Goal: Task Accomplishment & Management: Complete application form

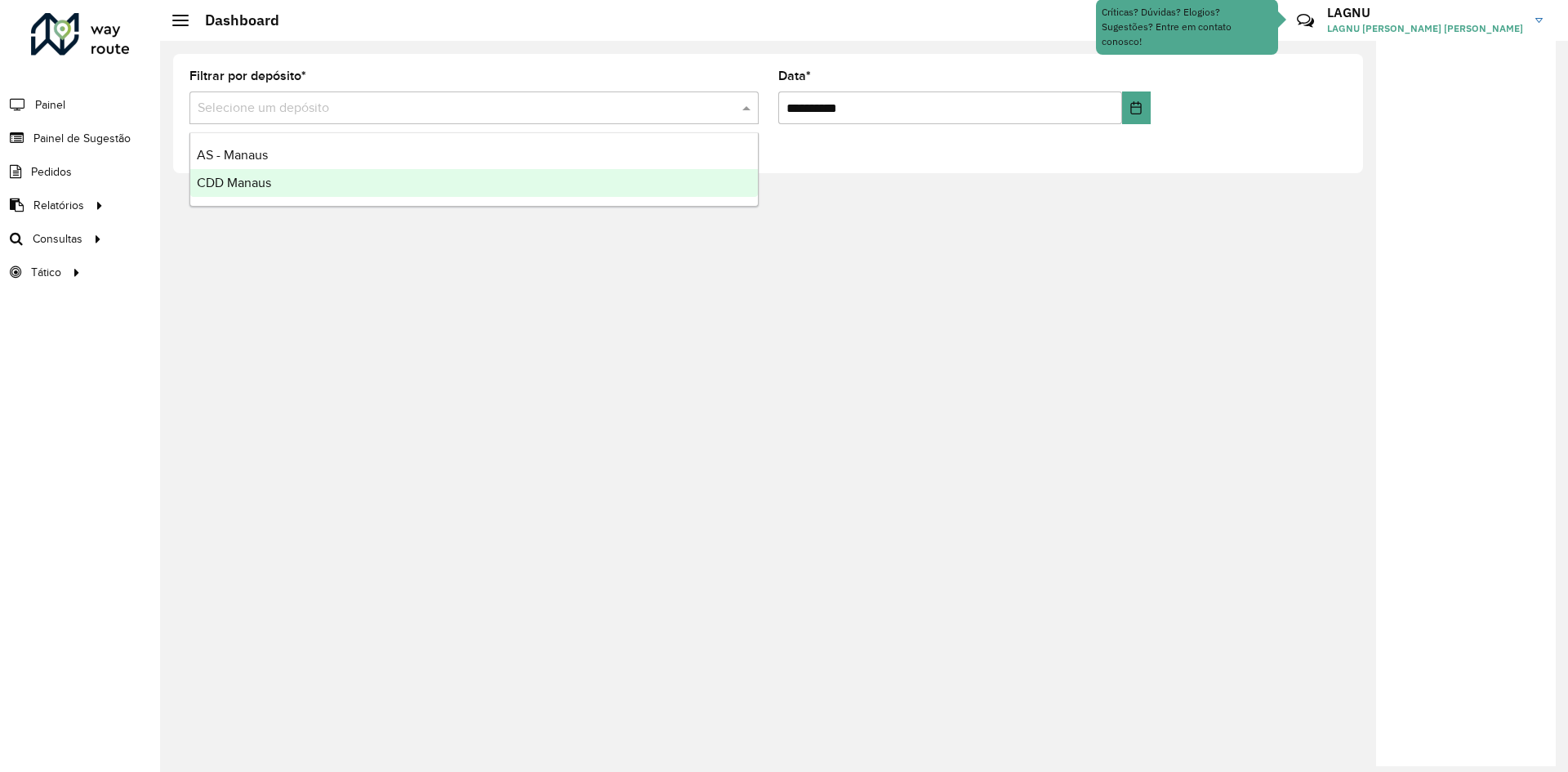
click at [273, 187] on div "CDD Manaus" at bounding box center [474, 182] width 567 height 28
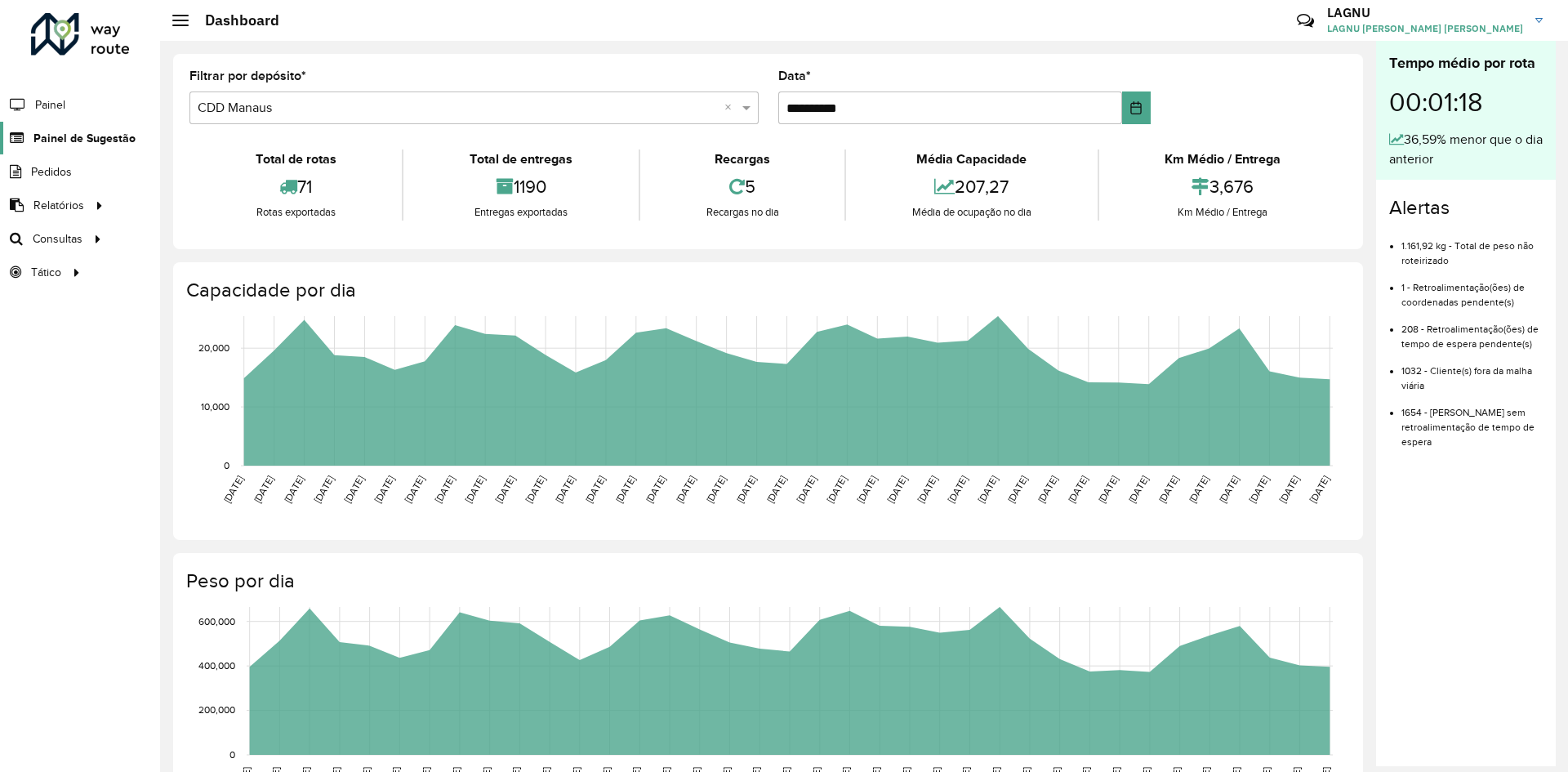
click at [60, 132] on span "Painel de Sugestão" at bounding box center [84, 138] width 102 height 17
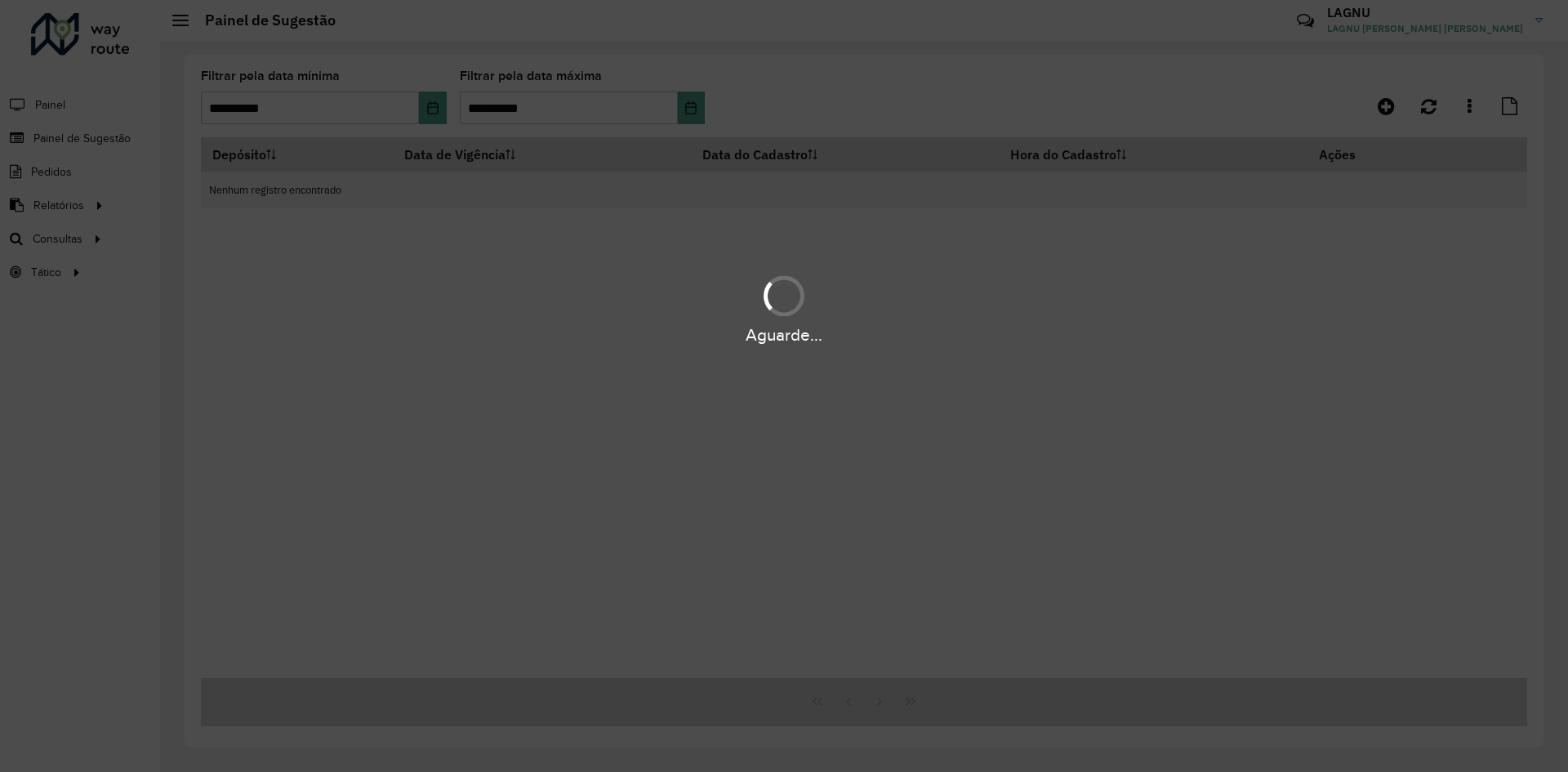
click at [1387, 107] on div "Aguarde..." at bounding box center [784, 386] width 1568 height 772
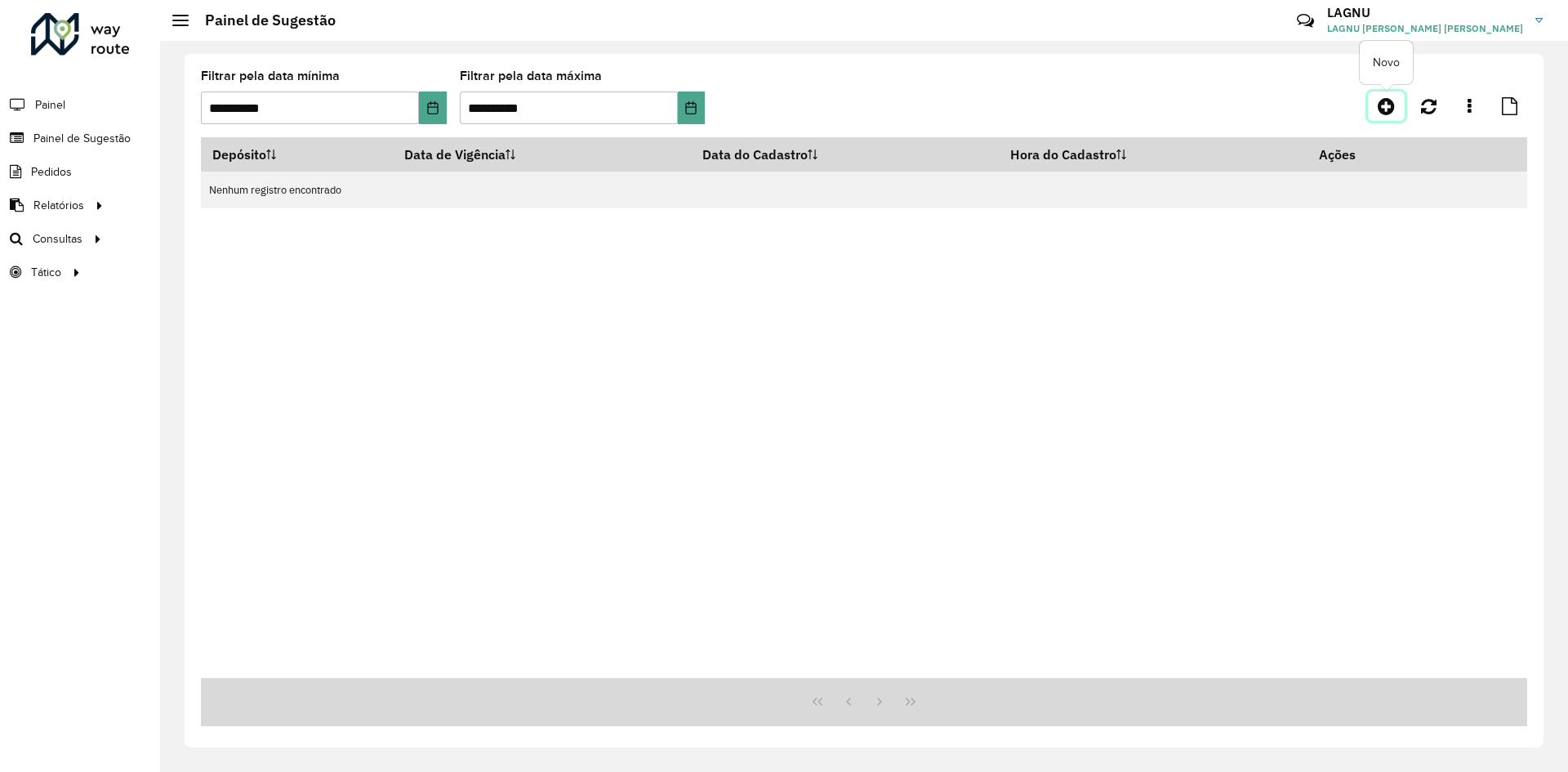
click at [1387, 107] on icon at bounding box center [1387, 106] width 17 height 20
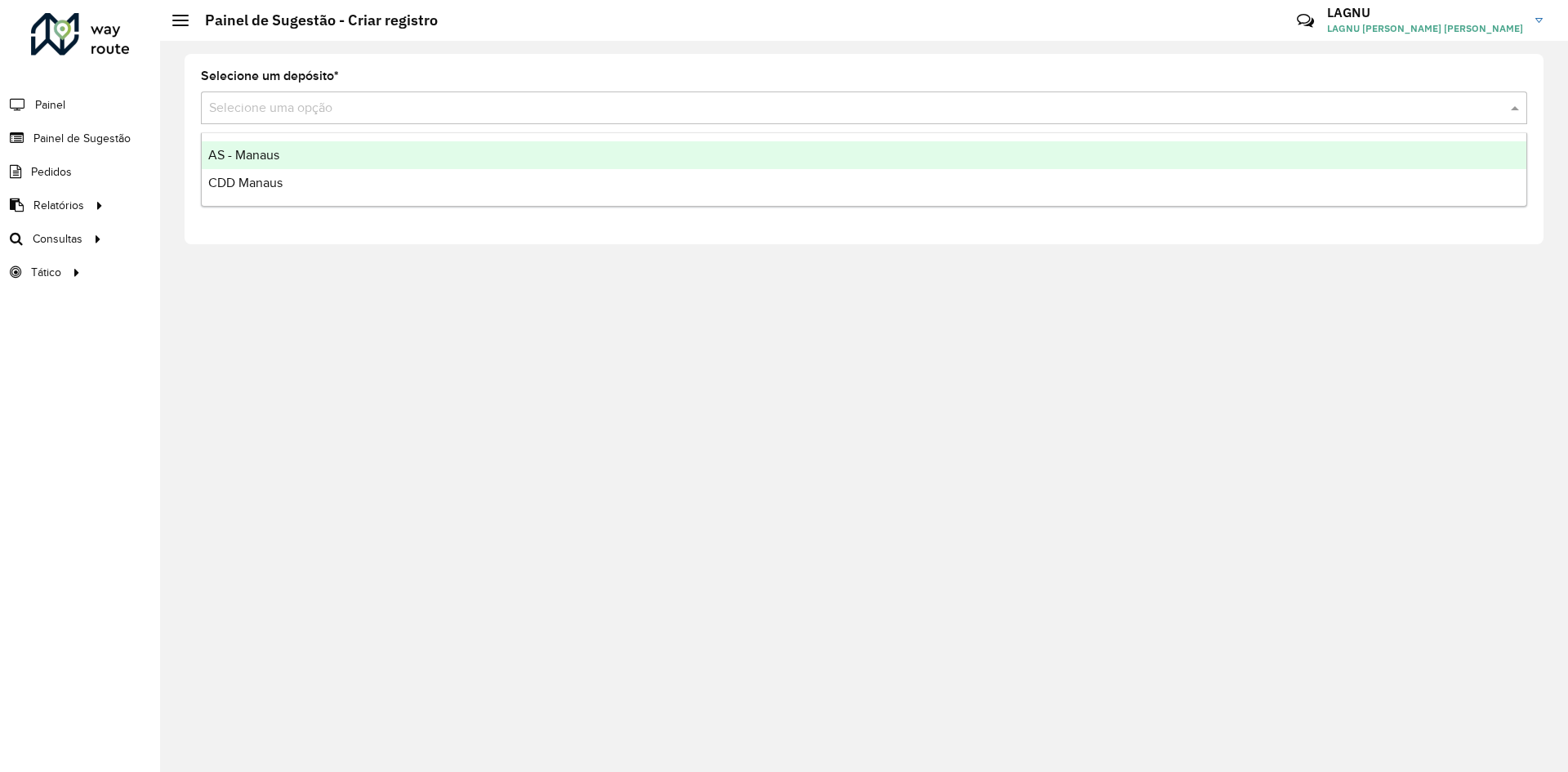
click at [296, 111] on input "text" at bounding box center [847, 108] width 1278 height 20
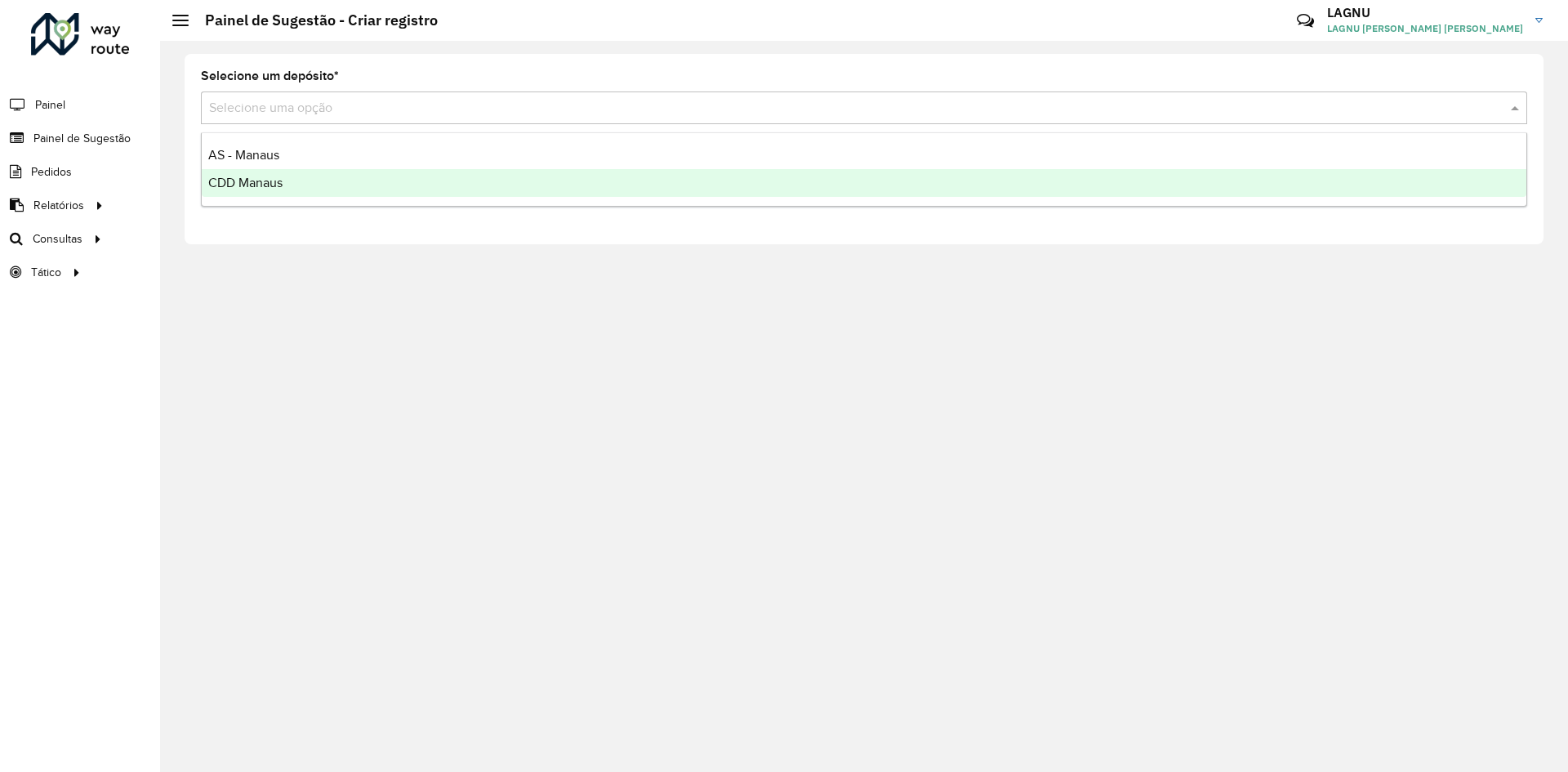
click at [331, 186] on div "CDD Manaus" at bounding box center [864, 182] width 1324 height 28
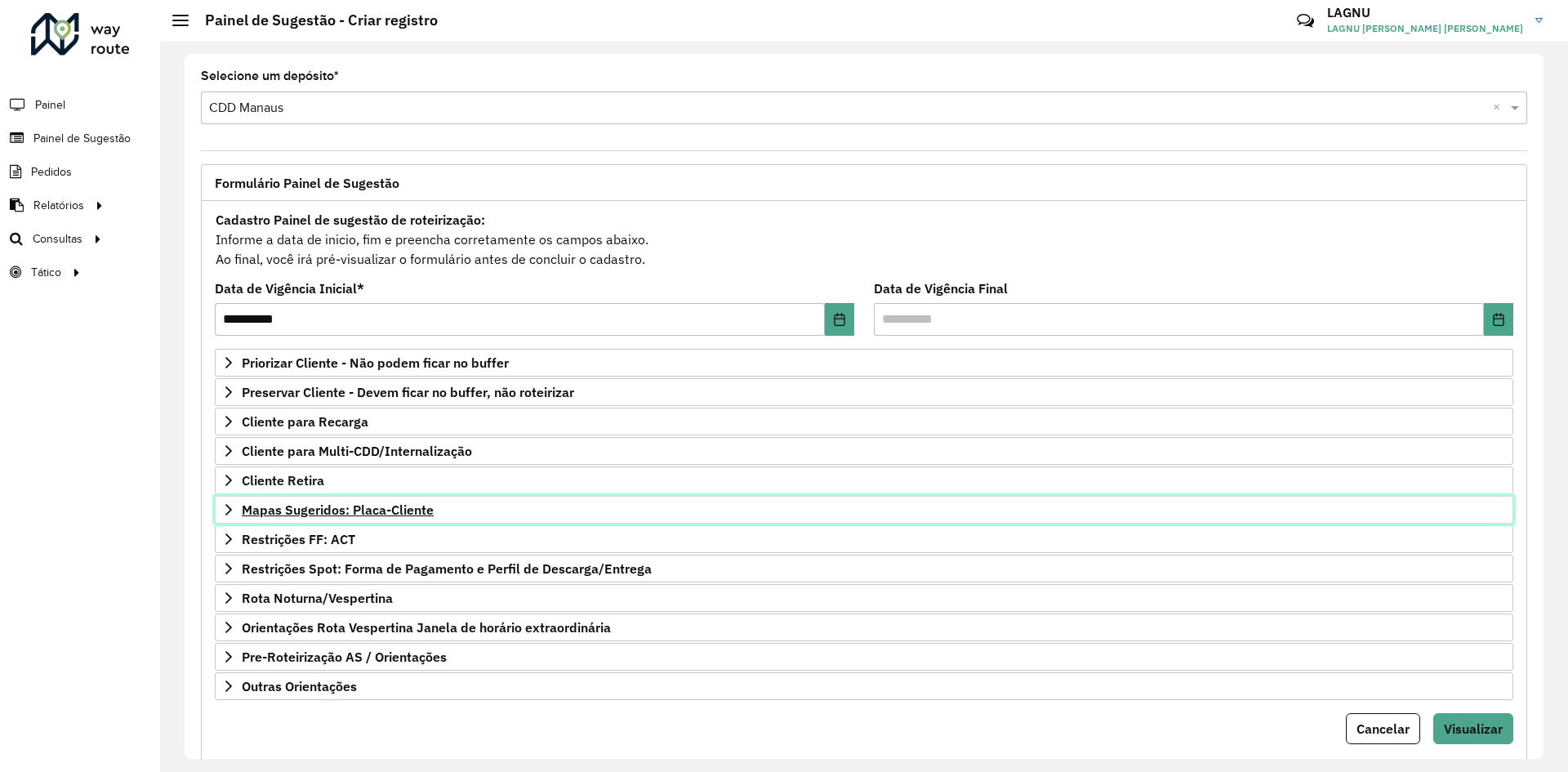
click at [409, 510] on span "Mapas Sugeridos: Placa-Cliente" at bounding box center [337, 510] width 192 height 13
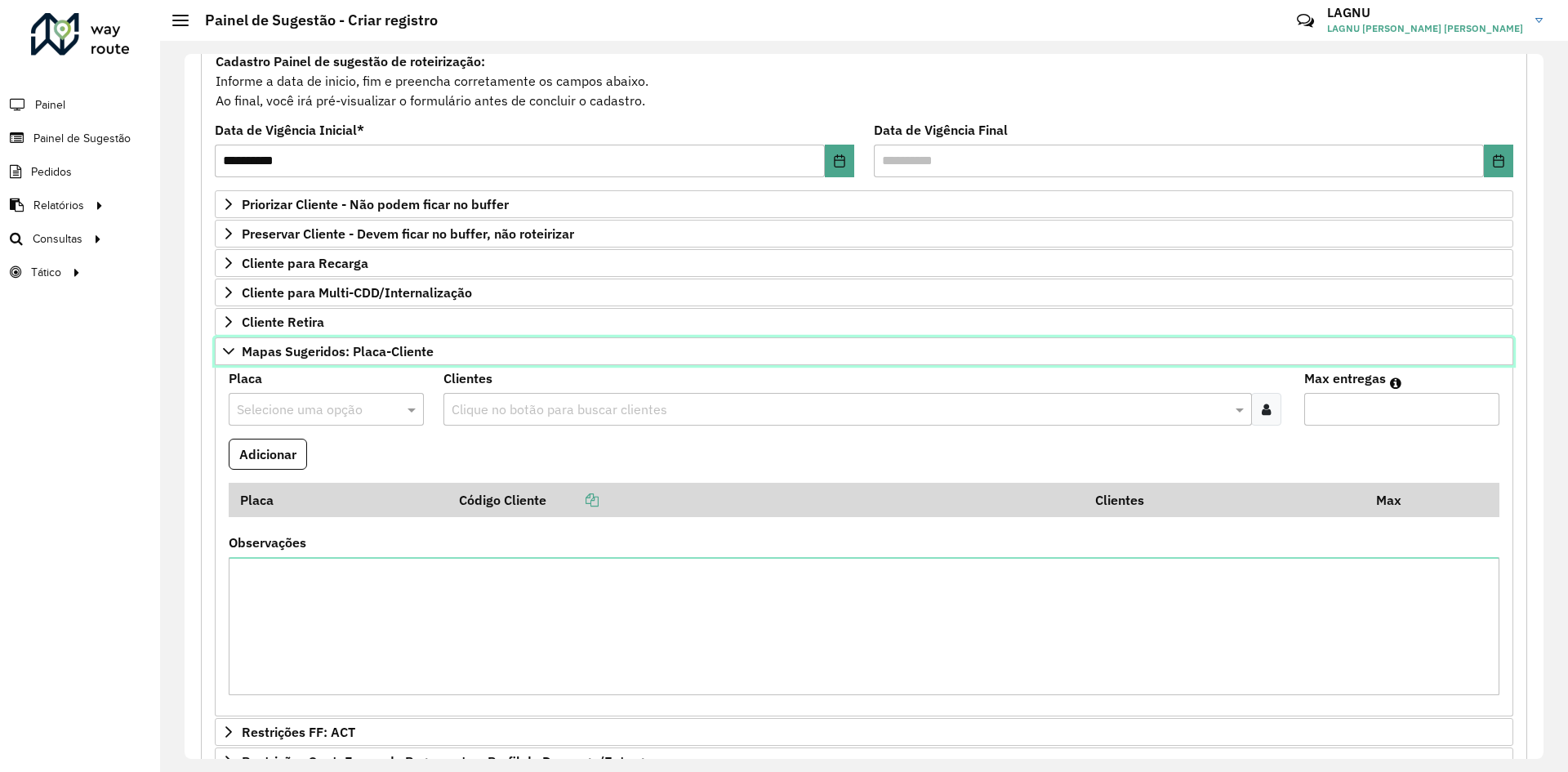
scroll to position [358, 0]
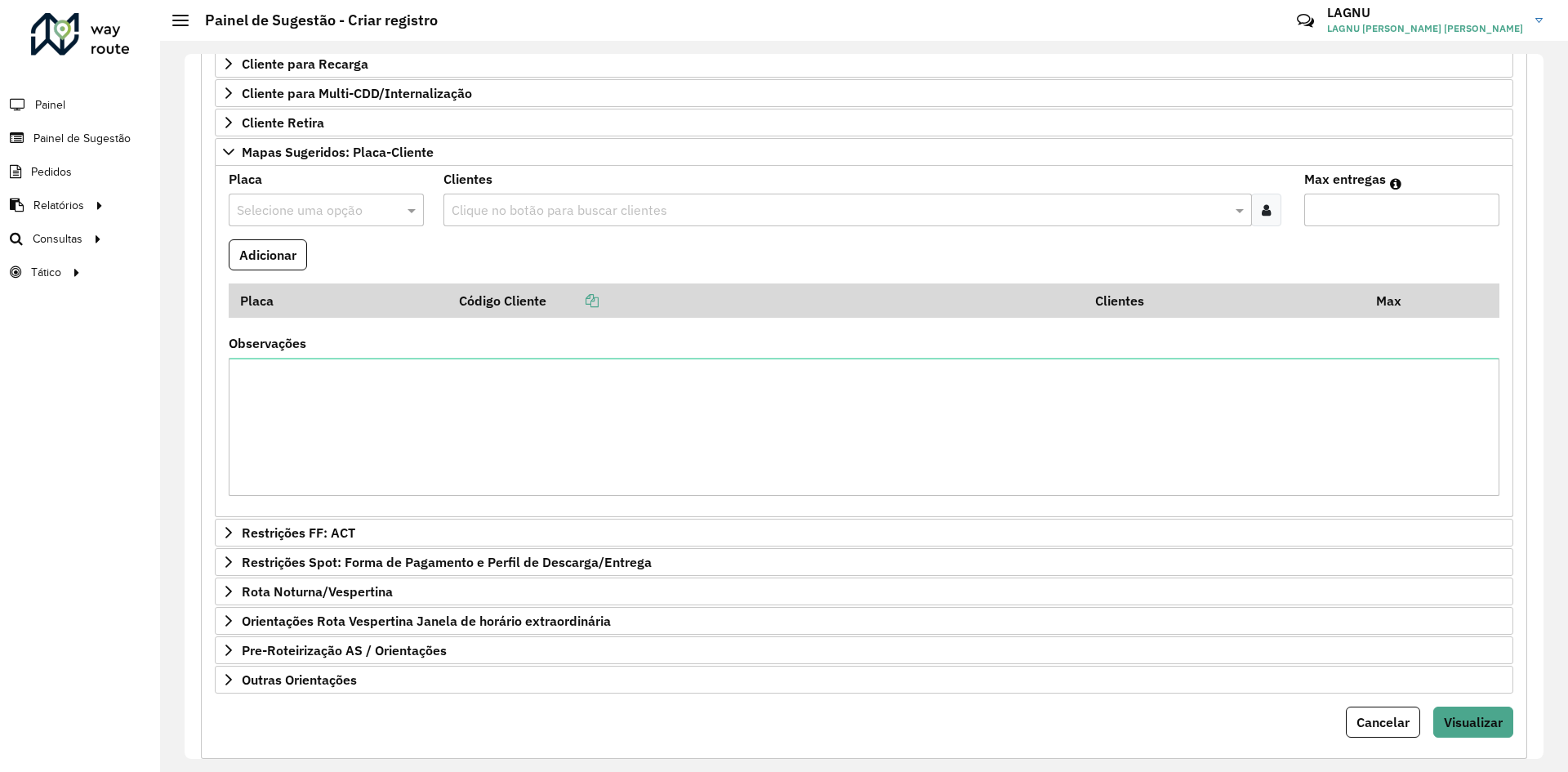
click at [297, 211] on input "text" at bounding box center [310, 210] width 146 height 20
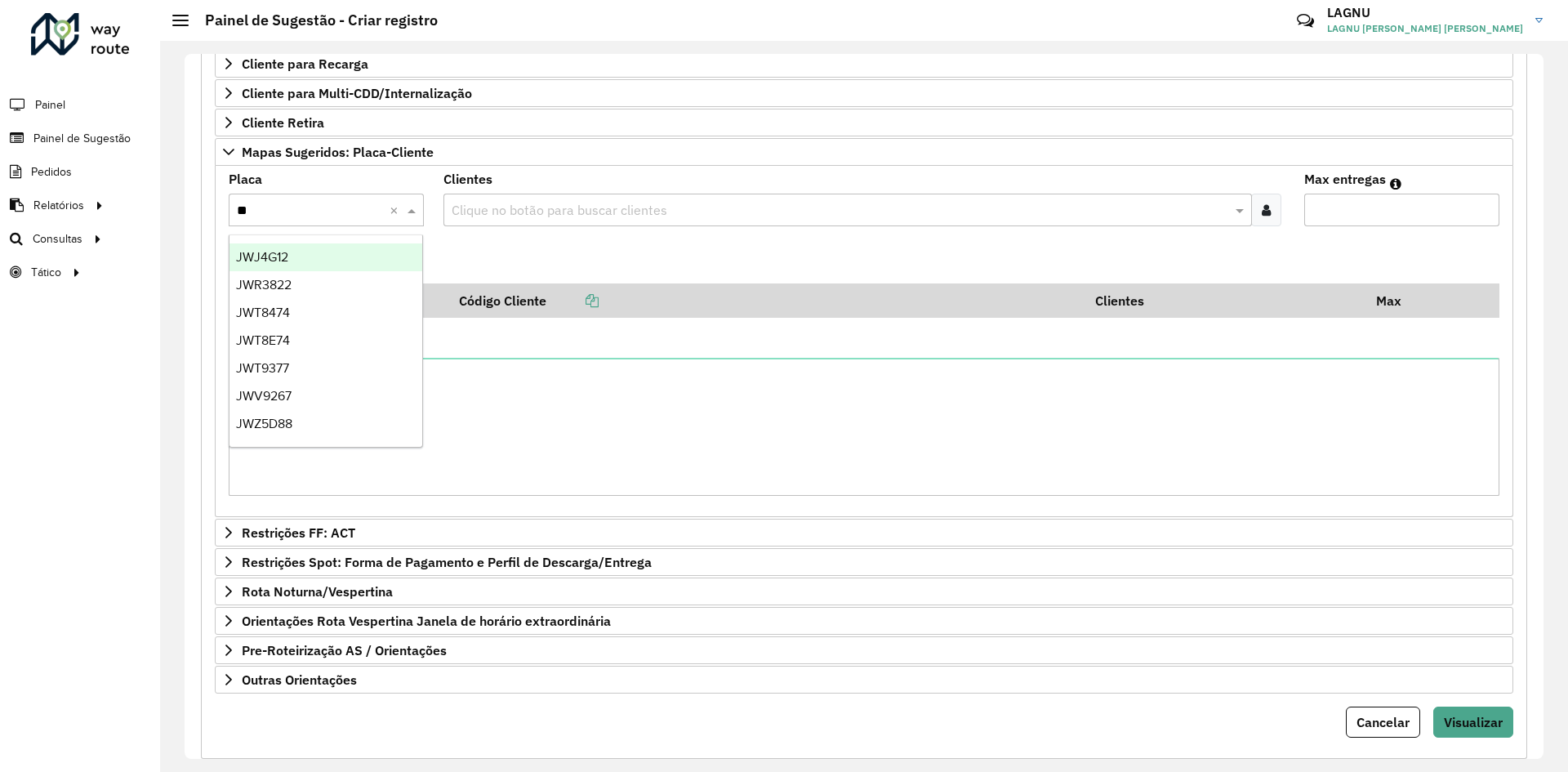
type input "***"
click at [325, 254] on div "JWV9267" at bounding box center [325, 257] width 192 height 28
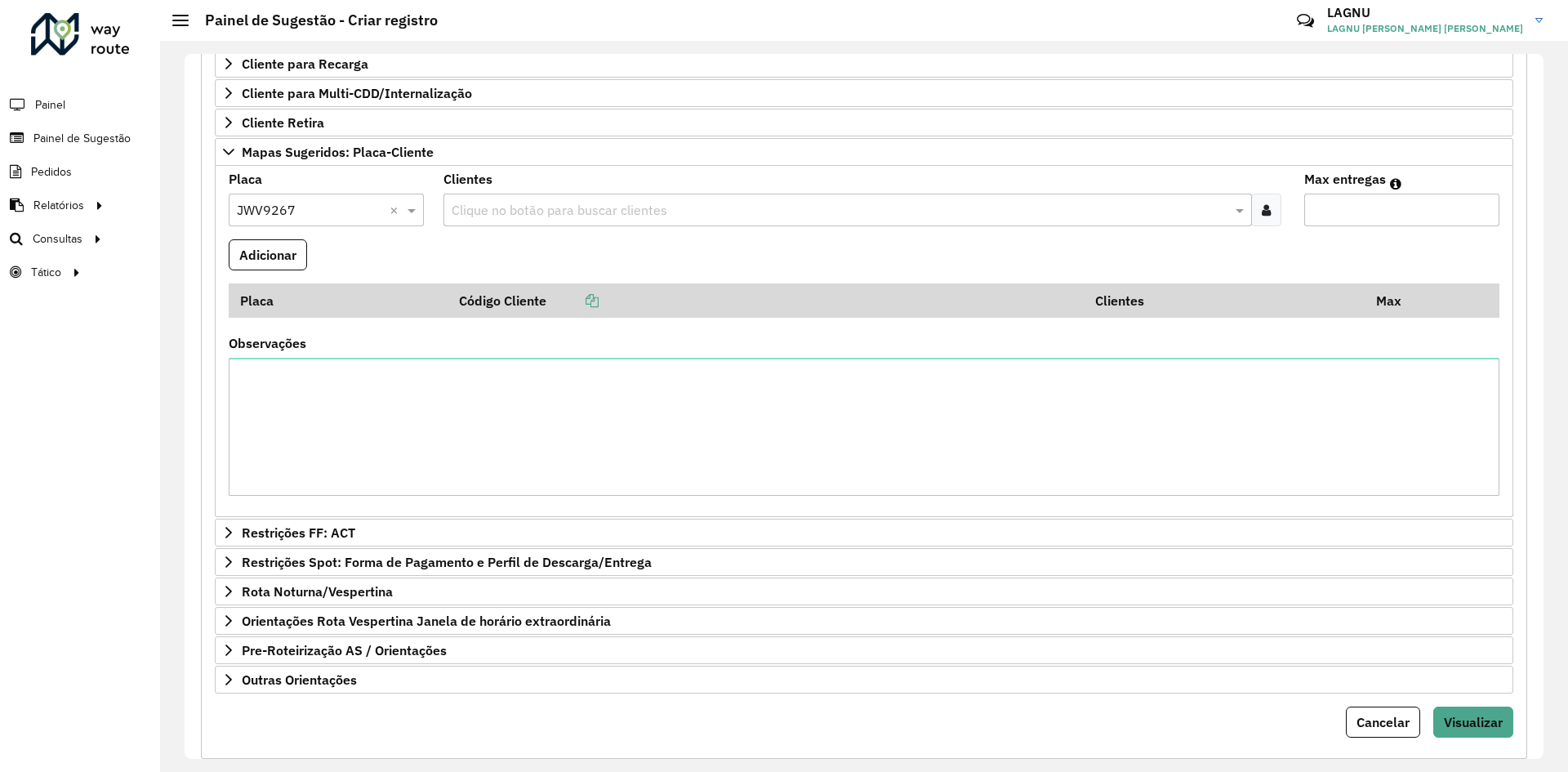
click at [503, 211] on input "text" at bounding box center [839, 210] width 784 height 20
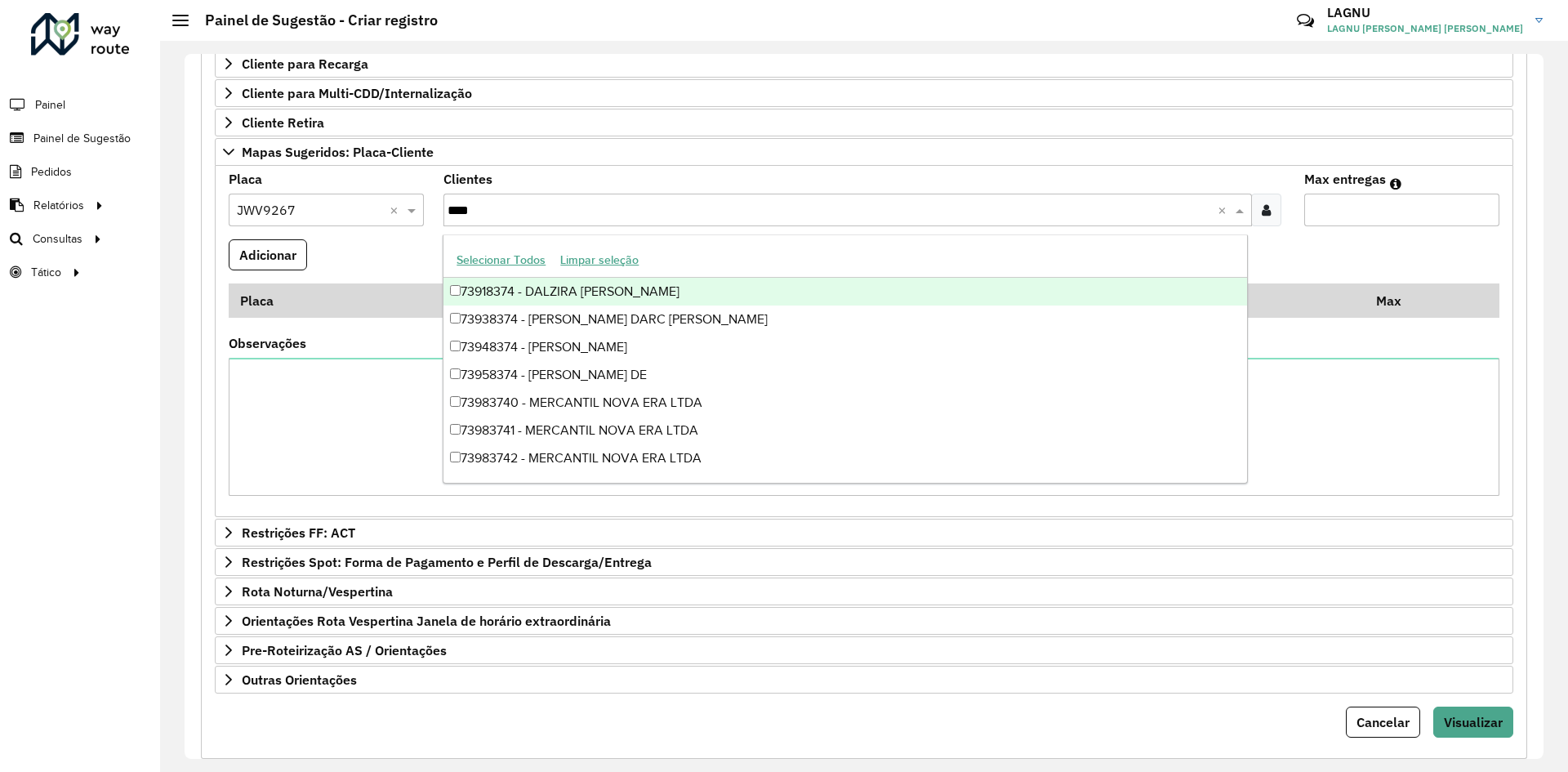
type input "*****"
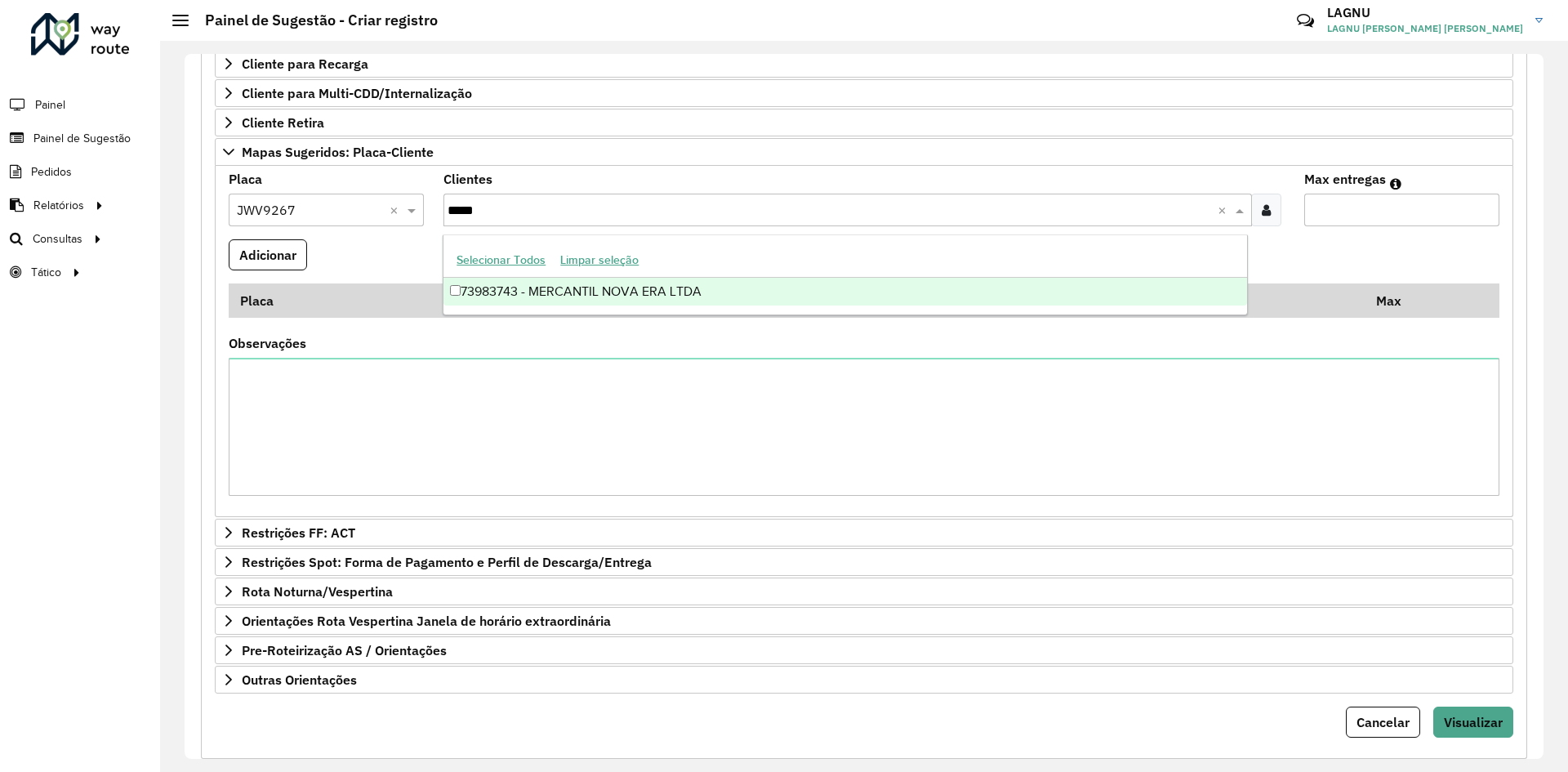
click at [574, 288] on div "73983743 - MERCANTIL NOVA ERA LTDA" at bounding box center [845, 291] width 803 height 28
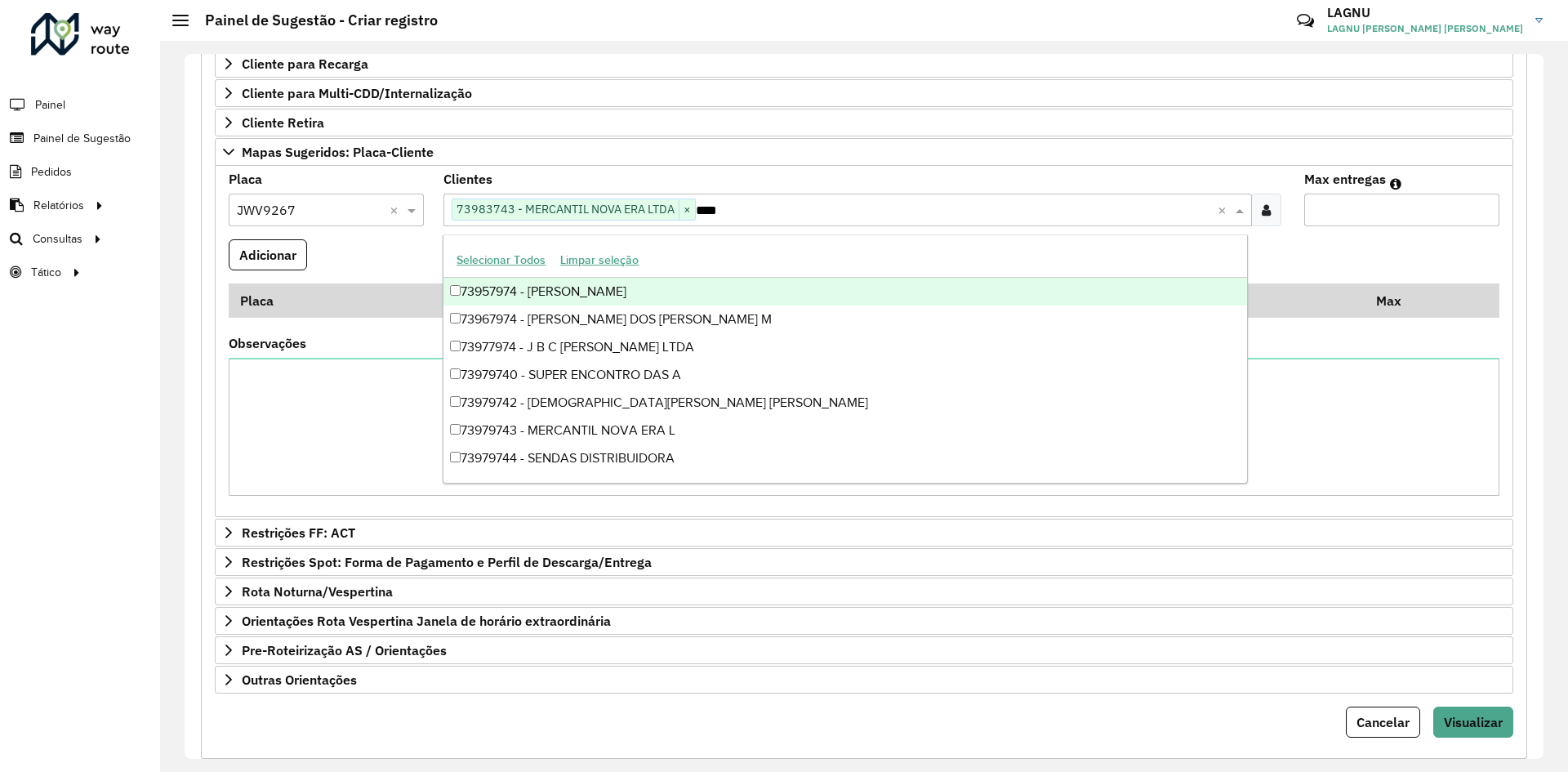
type input "*****"
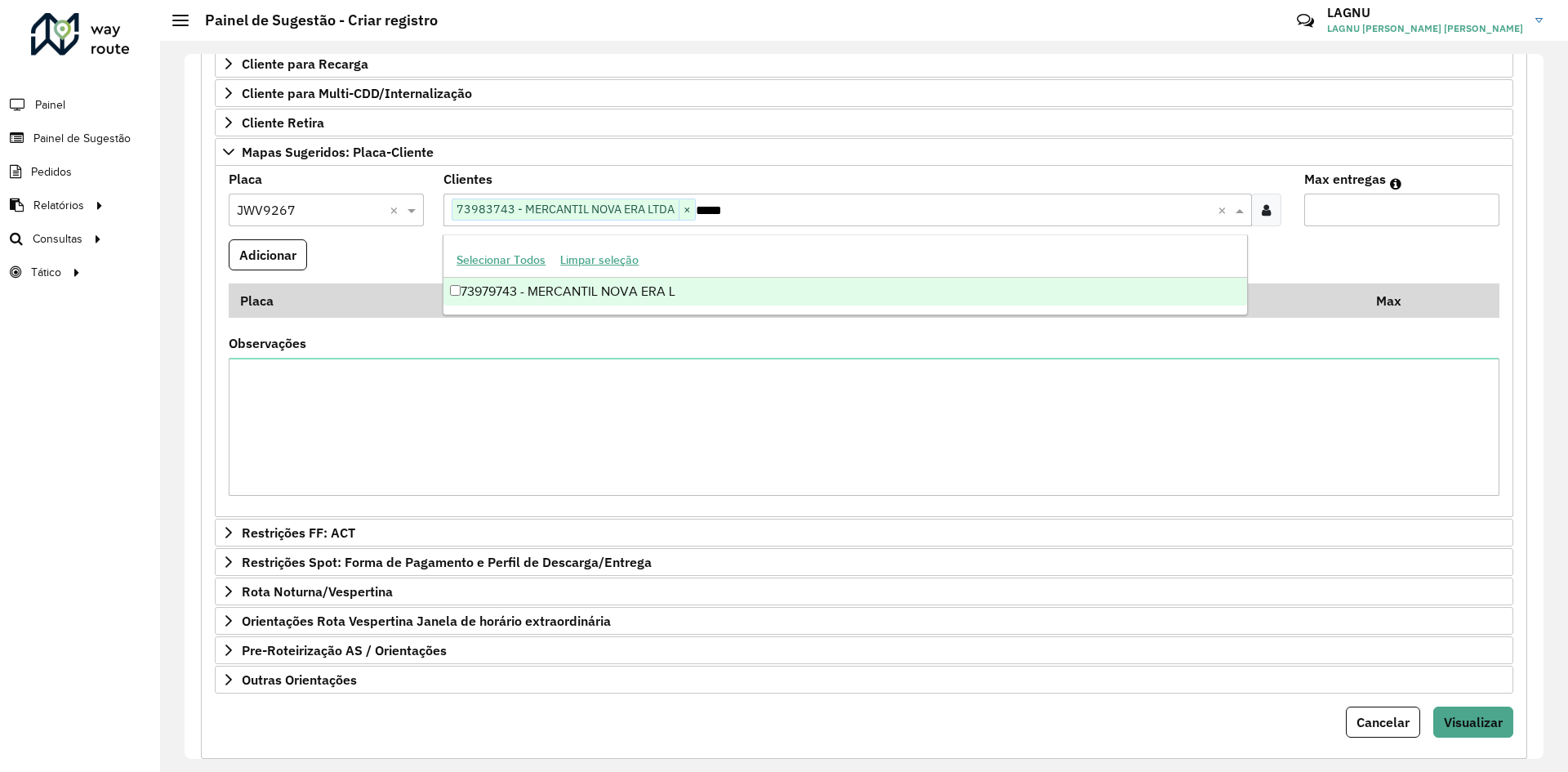
click at [591, 292] on div "73979743 - MERCANTIL NOVA ERA L" at bounding box center [845, 291] width 803 height 28
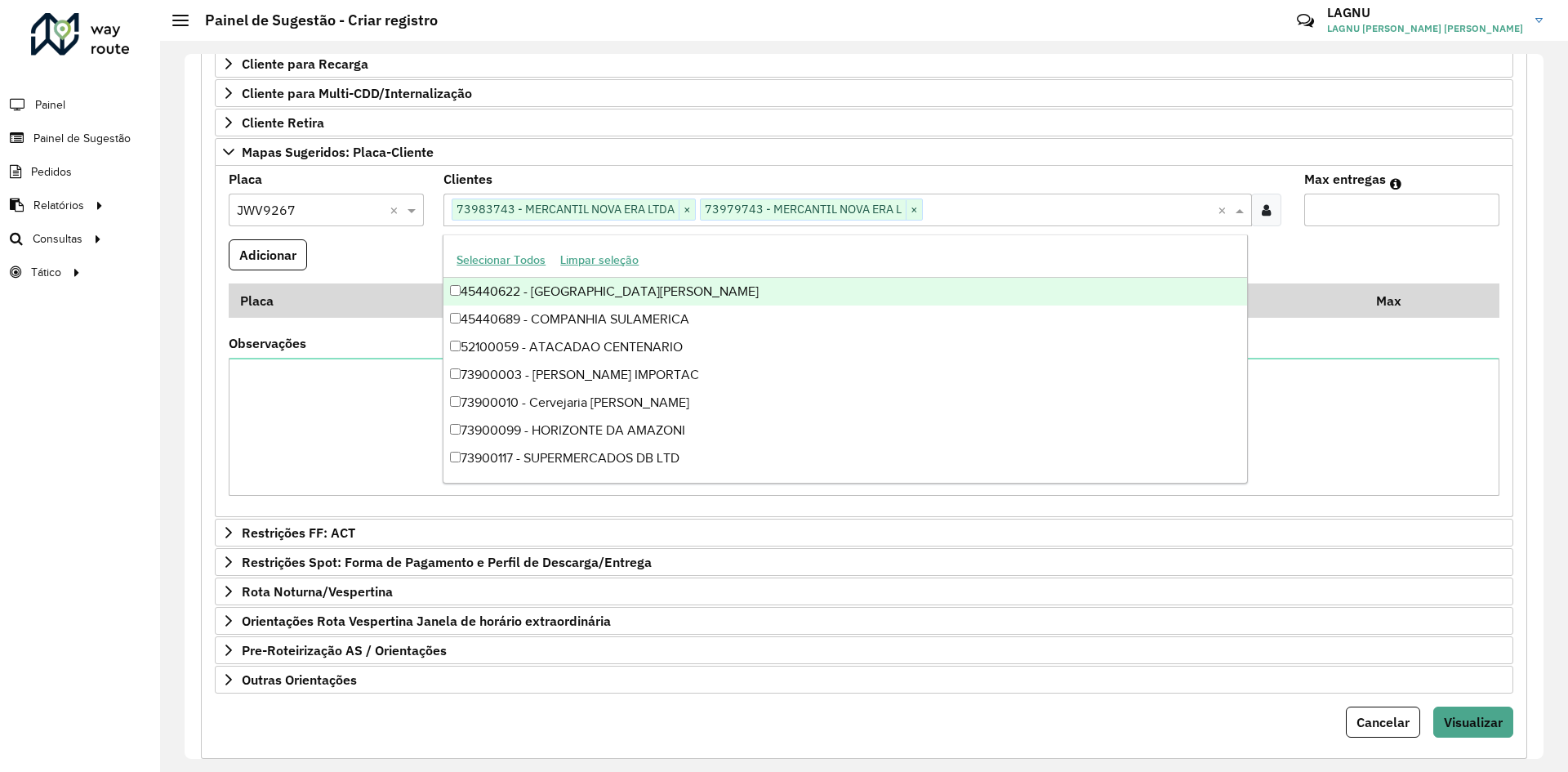
click at [1353, 223] on input "Max entregas" at bounding box center [1401, 210] width 195 height 32
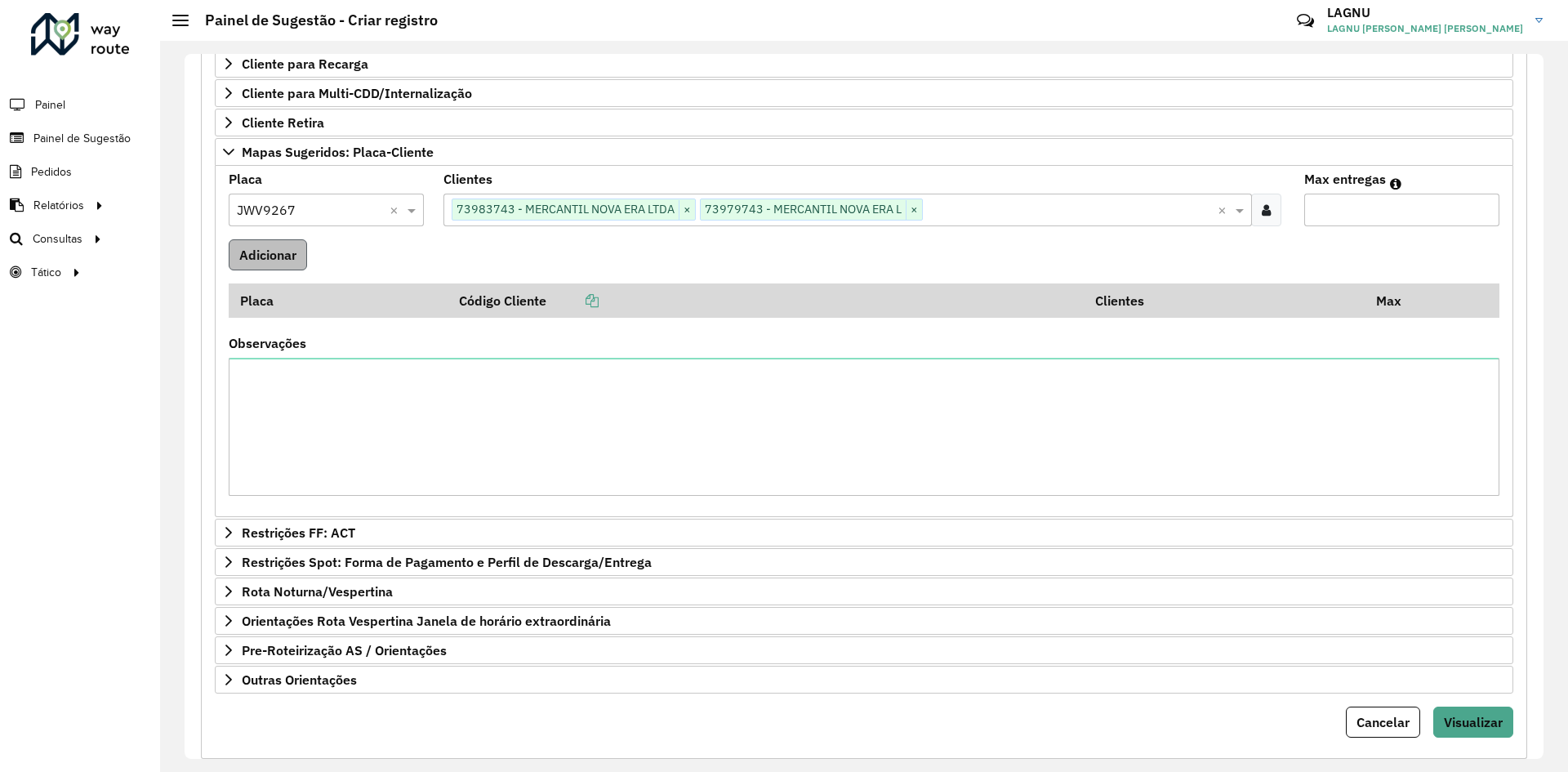
type input "*"
click at [287, 251] on button "Adicionar" at bounding box center [267, 255] width 78 height 31
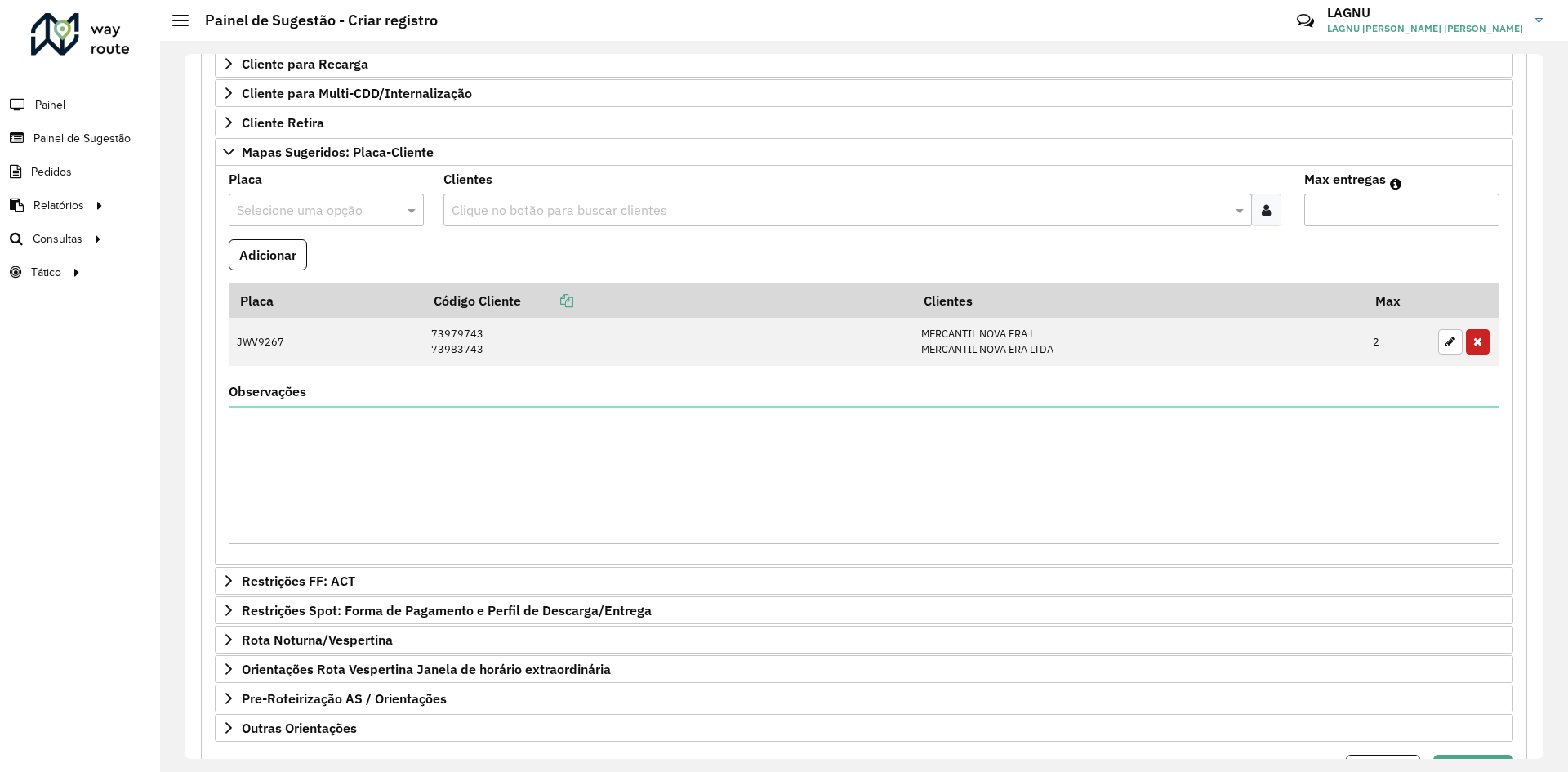
click at [296, 214] on input "text" at bounding box center [310, 210] width 146 height 20
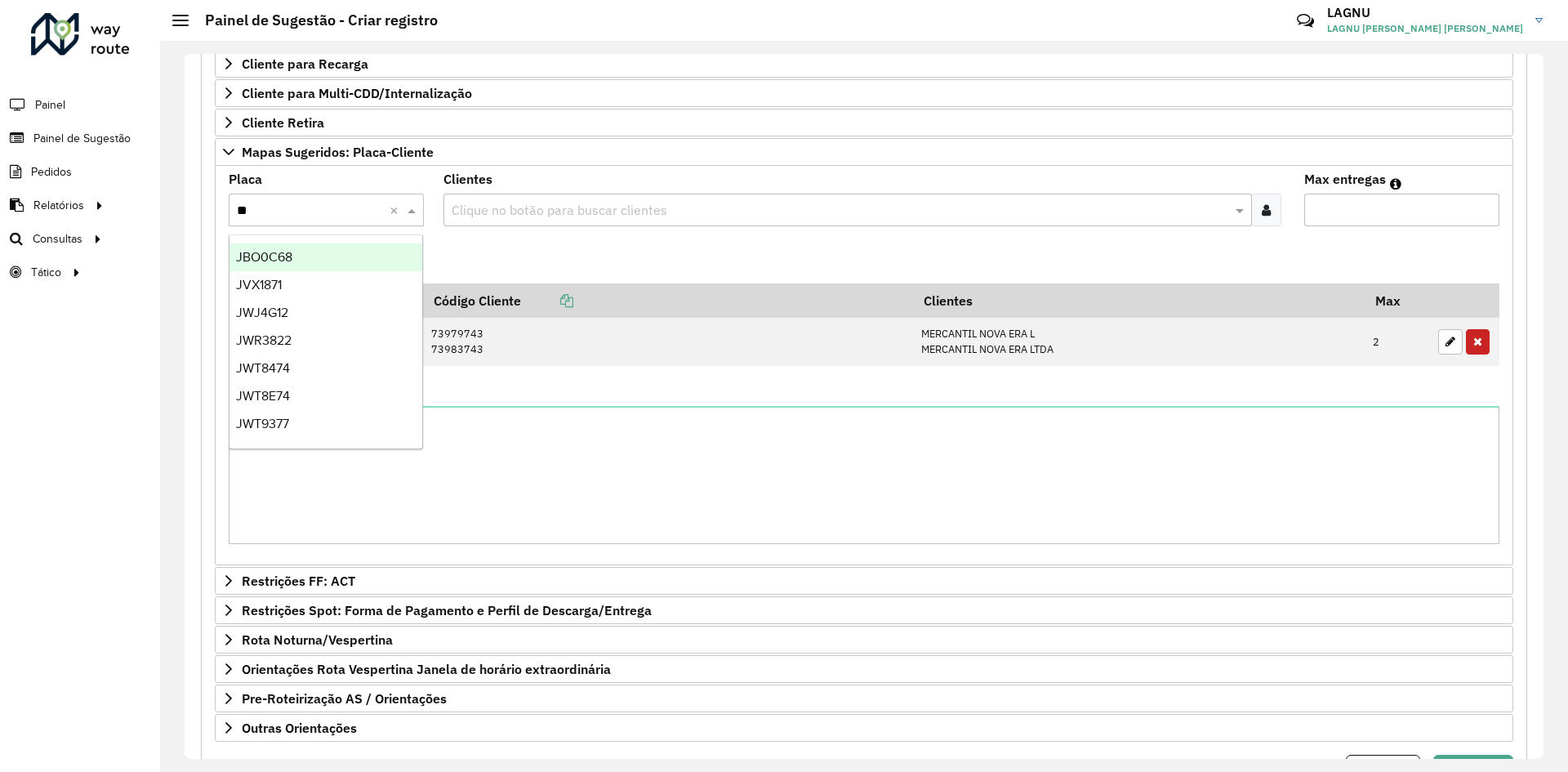
type input "***"
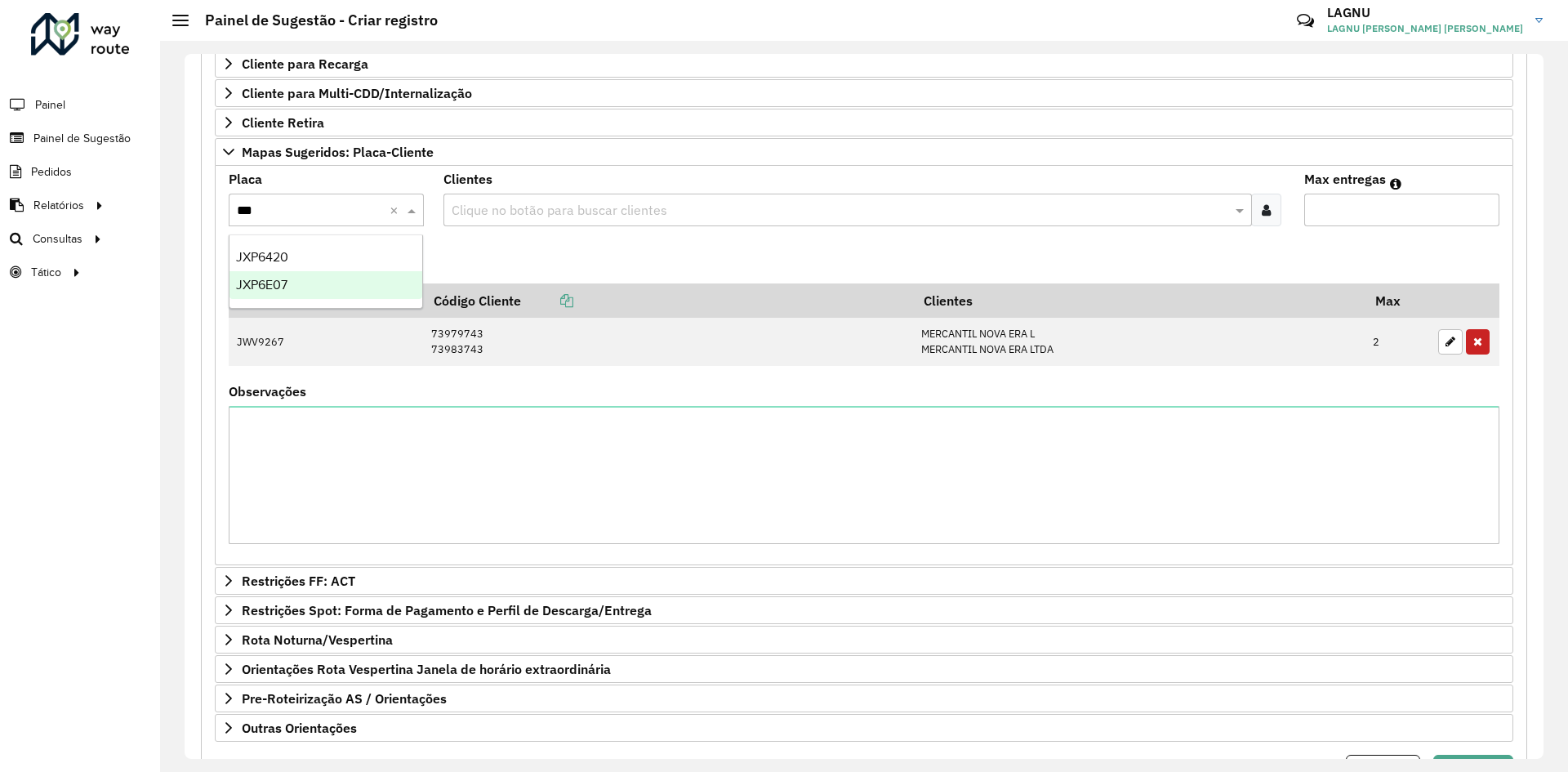
click at [302, 274] on div "JXP6E07" at bounding box center [325, 285] width 192 height 28
click at [550, 227] on formly-field "Clientes Clique no botão para buscar clientes" at bounding box center [864, 206] width 860 height 66
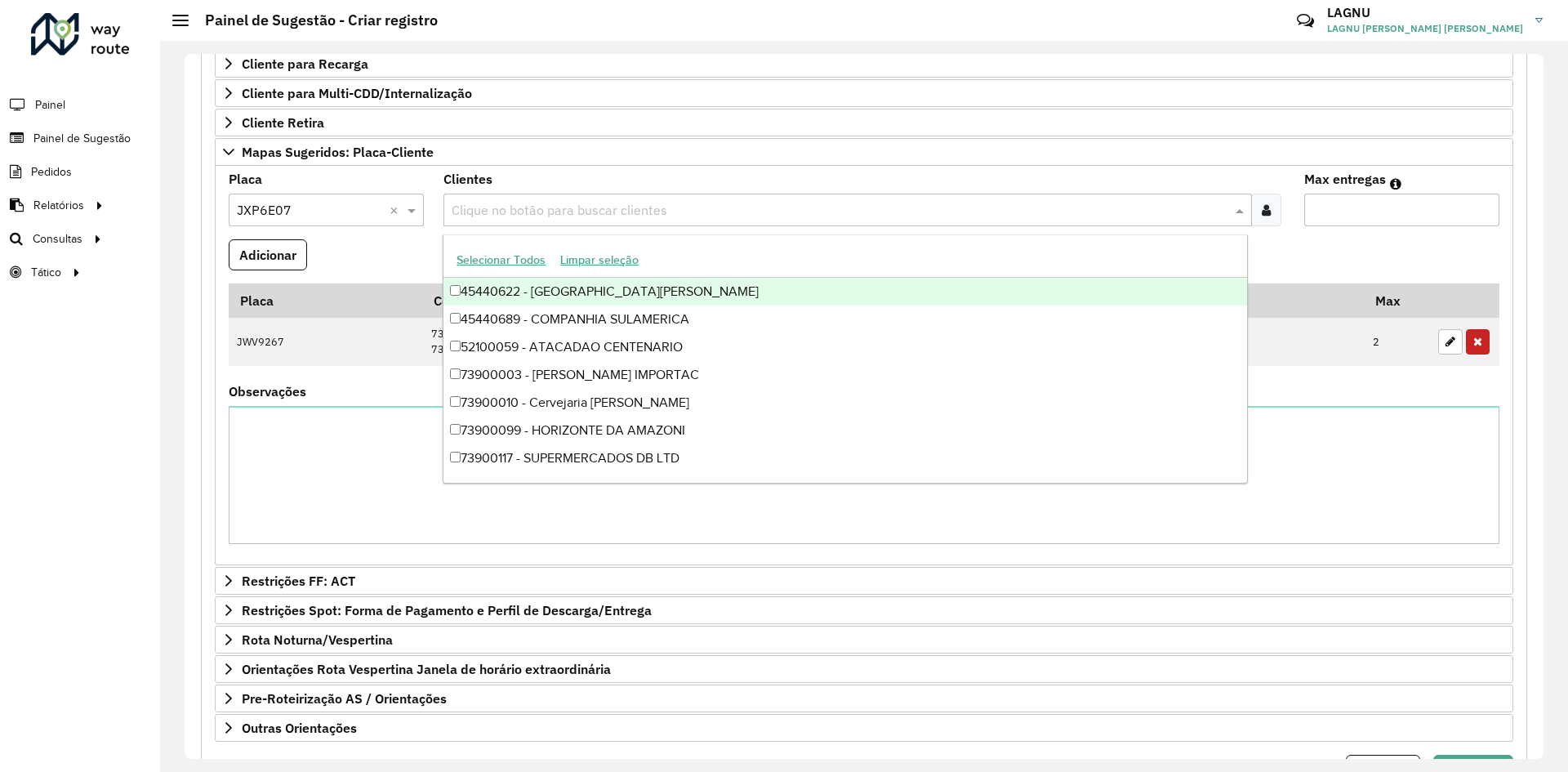
click at [544, 221] on div "Clique no botão para buscar clientes" at bounding box center [847, 210] width 807 height 32
type input "*****"
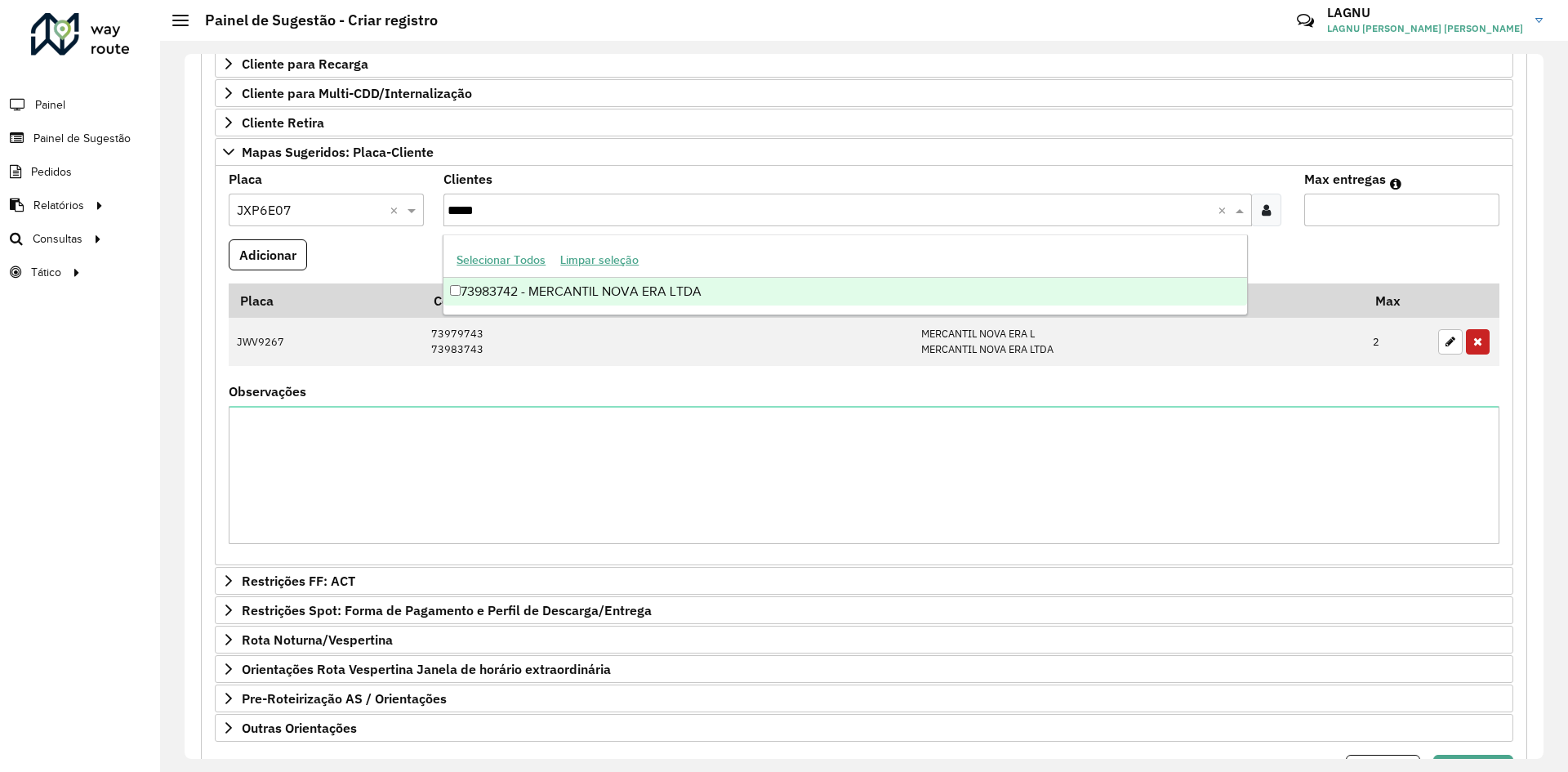
click at [630, 278] on div "73983742 - MERCANTIL NOVA ERA LTDA" at bounding box center [845, 291] width 803 height 28
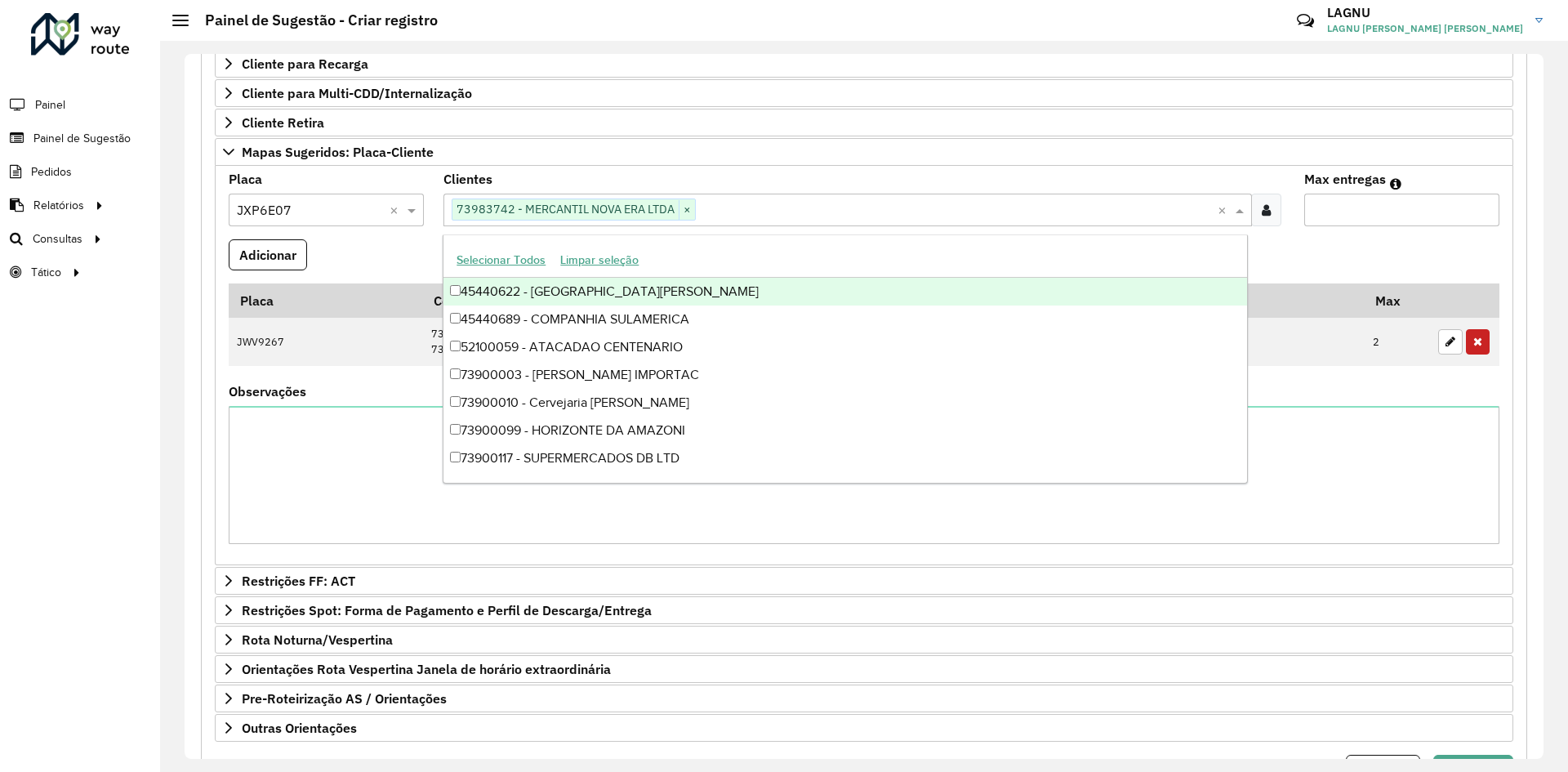
click at [1361, 233] on formly-field "Max entregas" at bounding box center [1402, 206] width 215 height 66
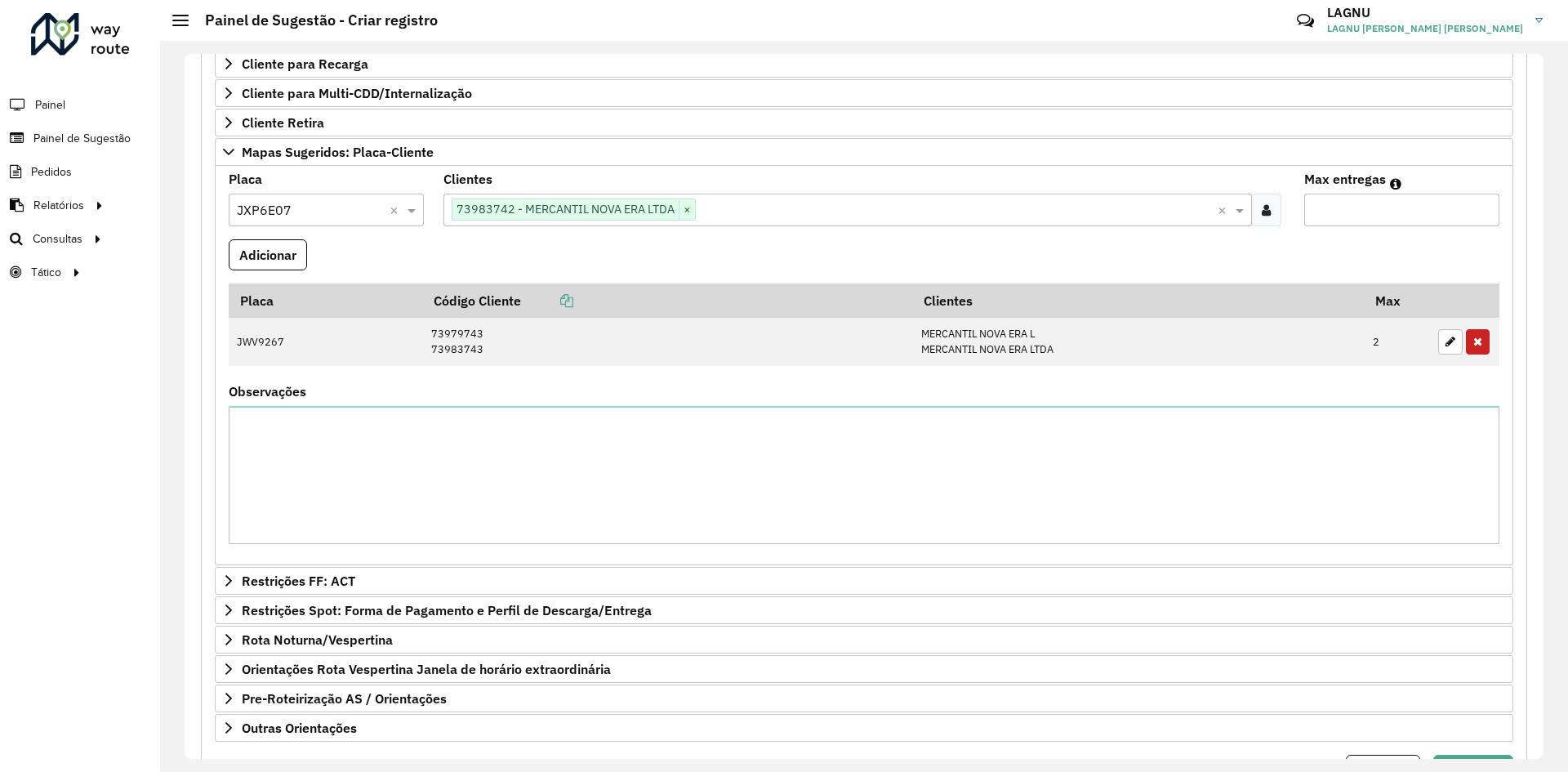
click at [1358, 228] on formly-field "Max entregas" at bounding box center [1402, 206] width 215 height 66
click at [1356, 222] on input "Max entregas" at bounding box center [1401, 210] width 195 height 32
type input "*"
click at [293, 249] on button "Adicionar" at bounding box center [267, 255] width 78 height 31
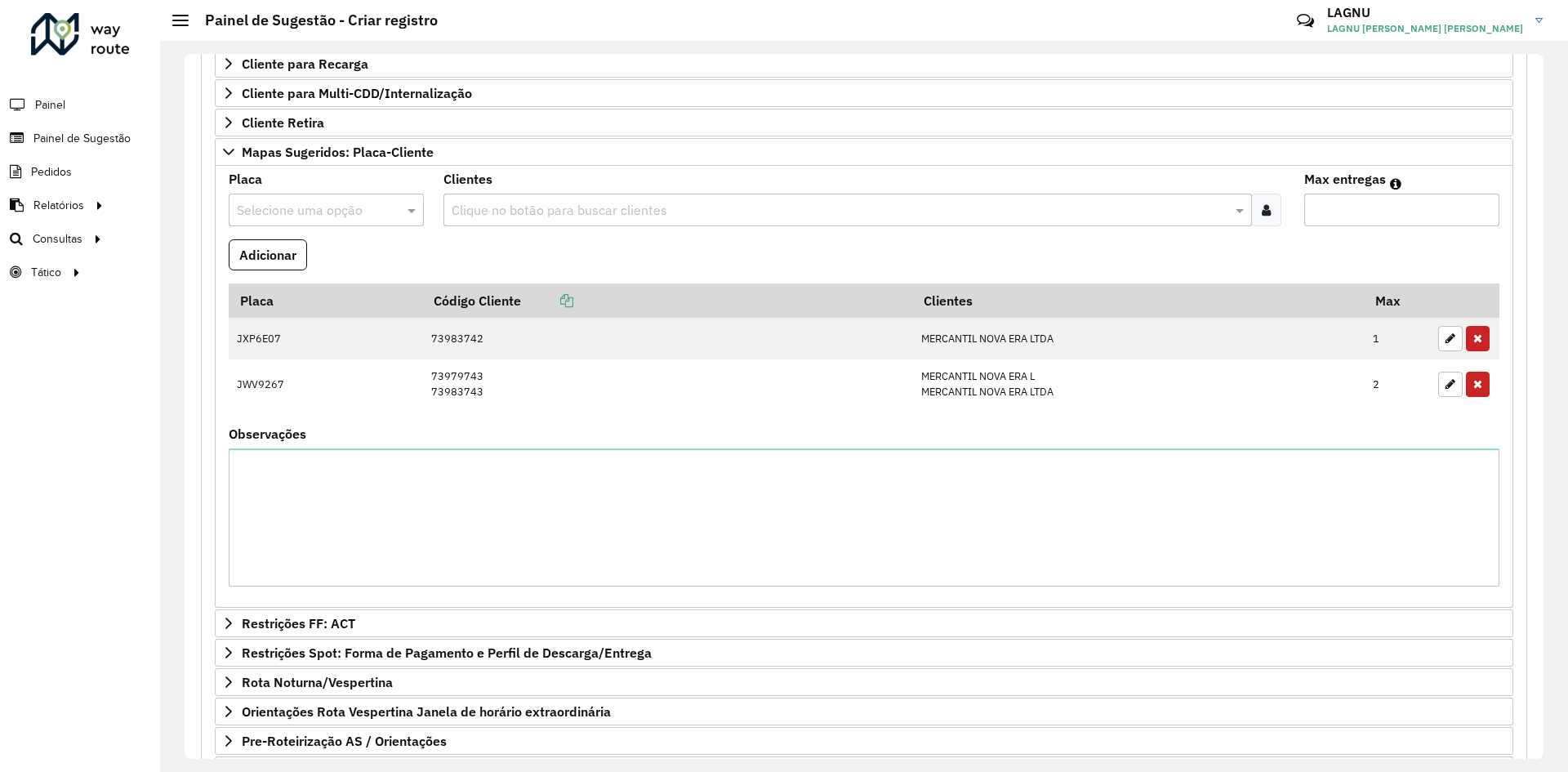
click at [297, 208] on input "text" at bounding box center [310, 210] width 146 height 20
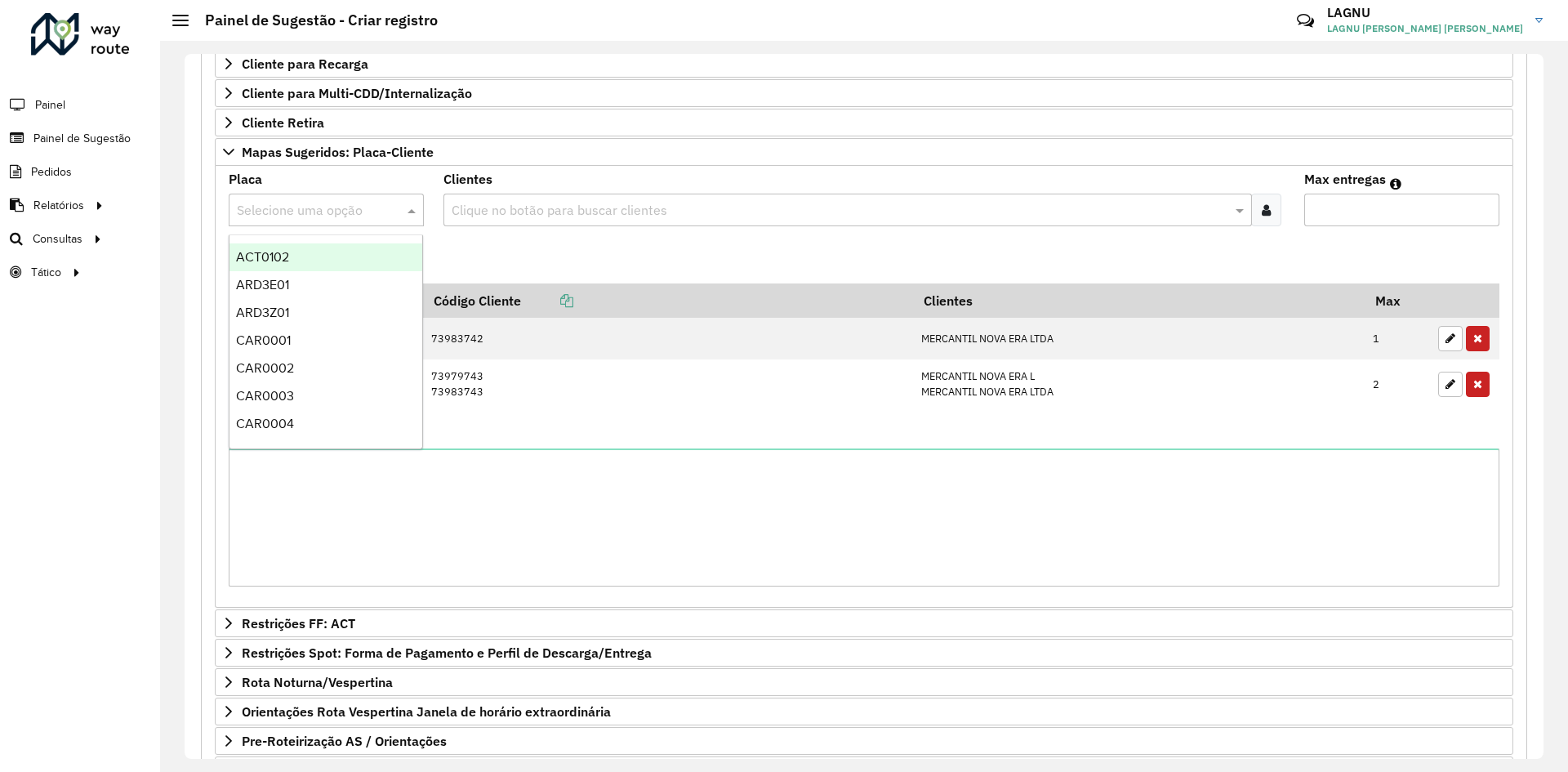
click at [485, 240] on formly-field "Adicionar" at bounding box center [864, 262] width 1290 height 44
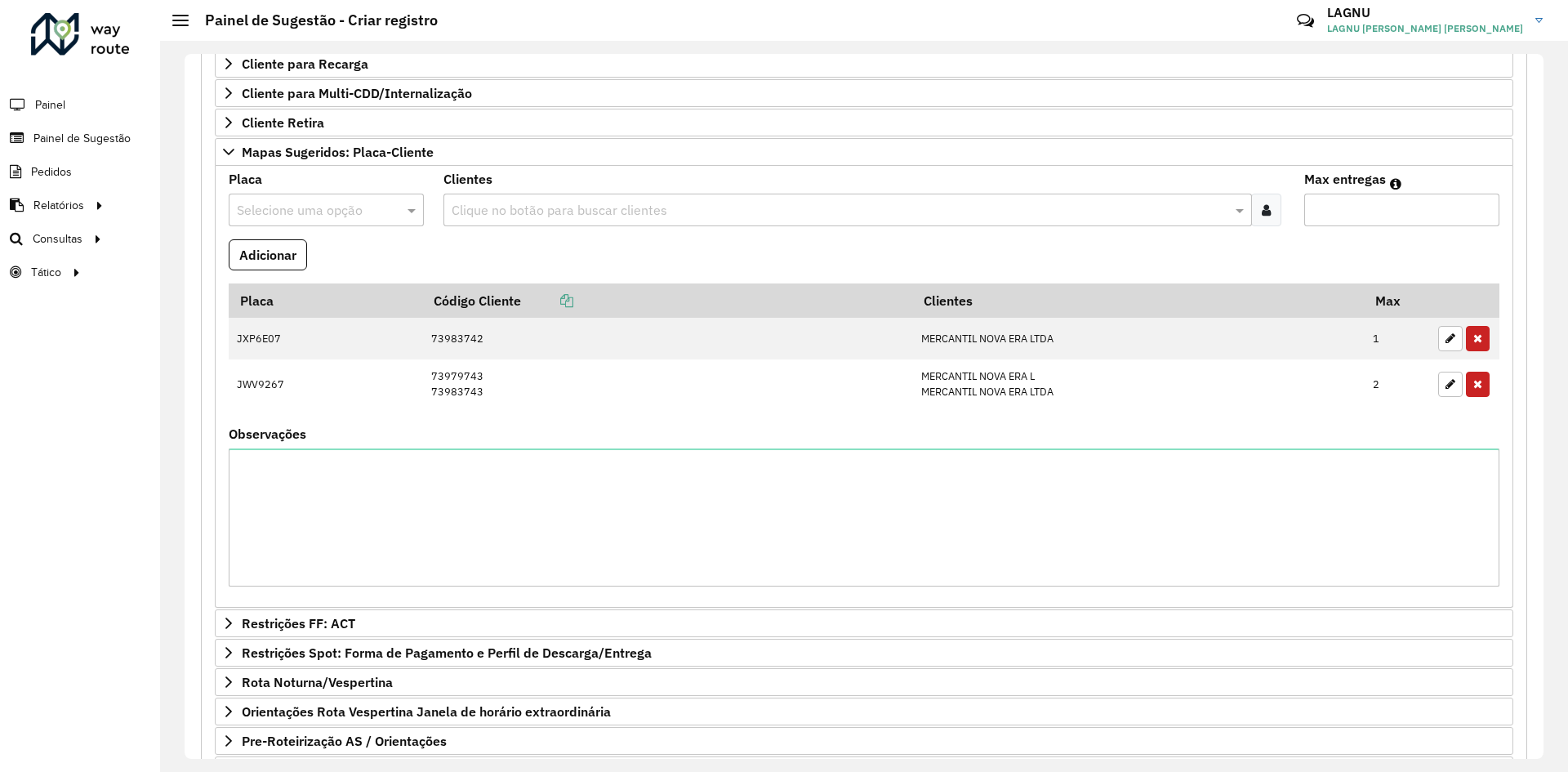
click at [305, 198] on div "Selecione uma opção" at bounding box center [325, 210] width 195 height 32
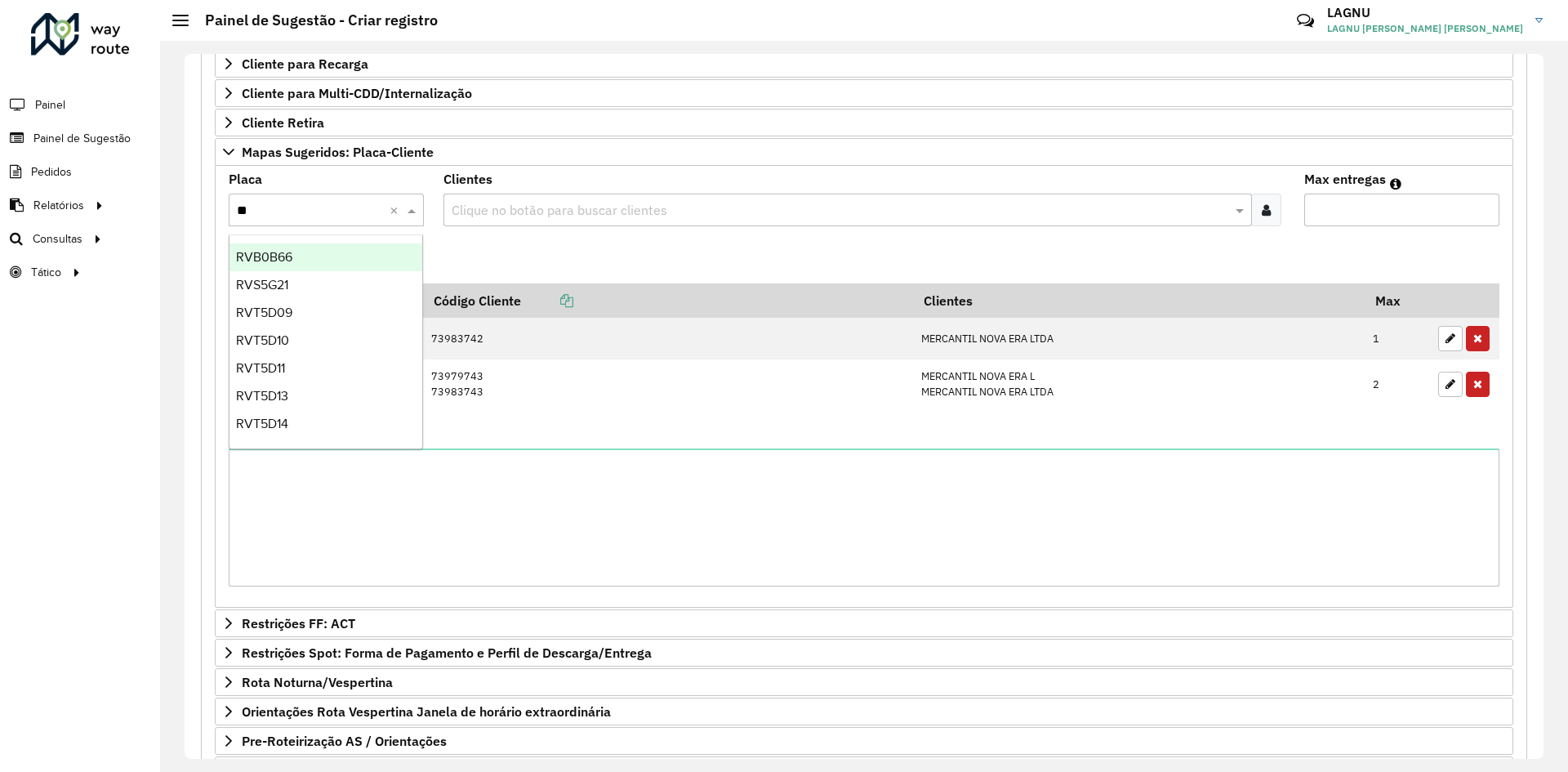
type input "***"
click at [347, 256] on div "RVB0B66" at bounding box center [325, 257] width 192 height 28
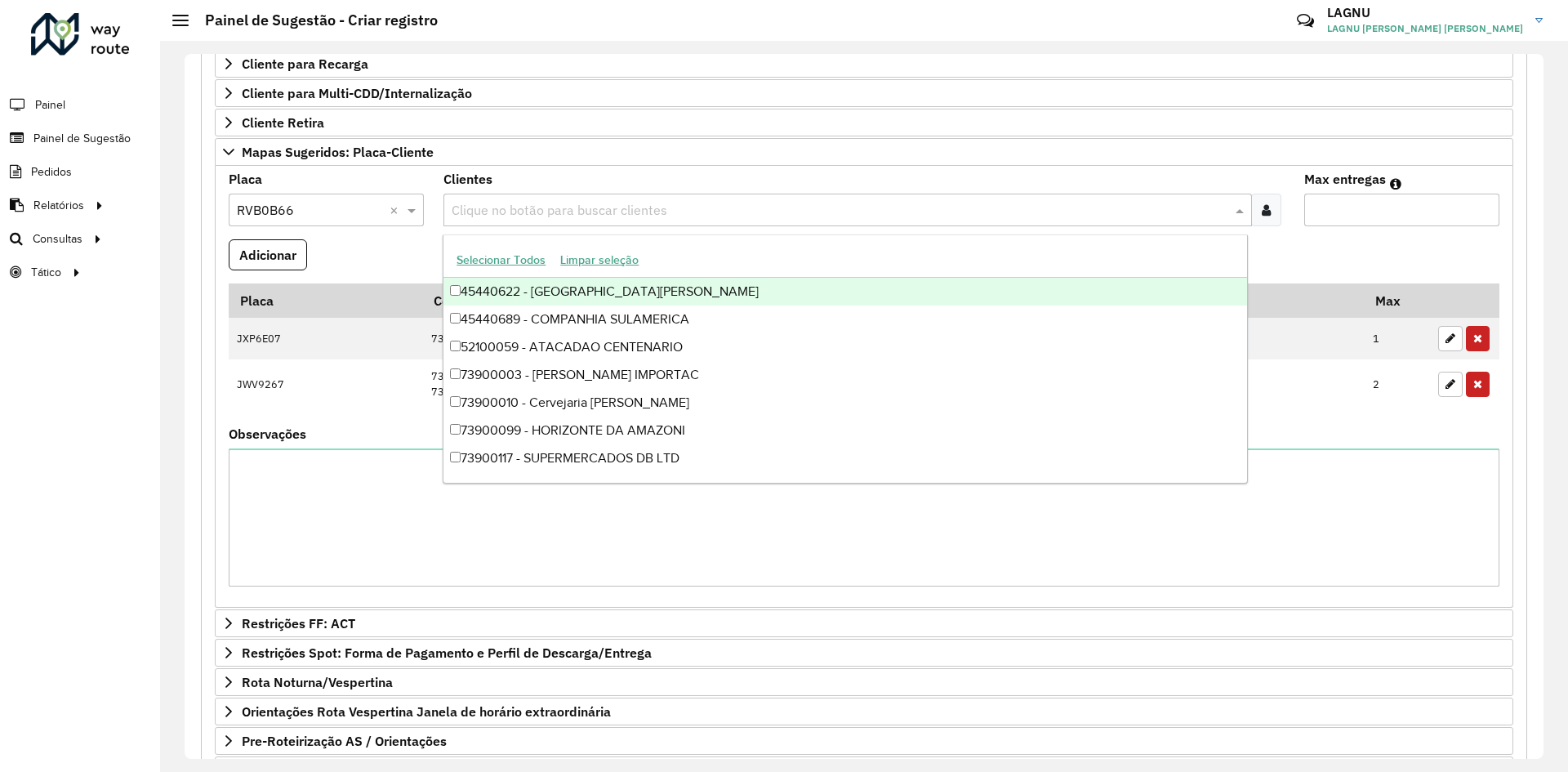
click at [479, 216] on input "text" at bounding box center [839, 210] width 784 height 20
type input "*****"
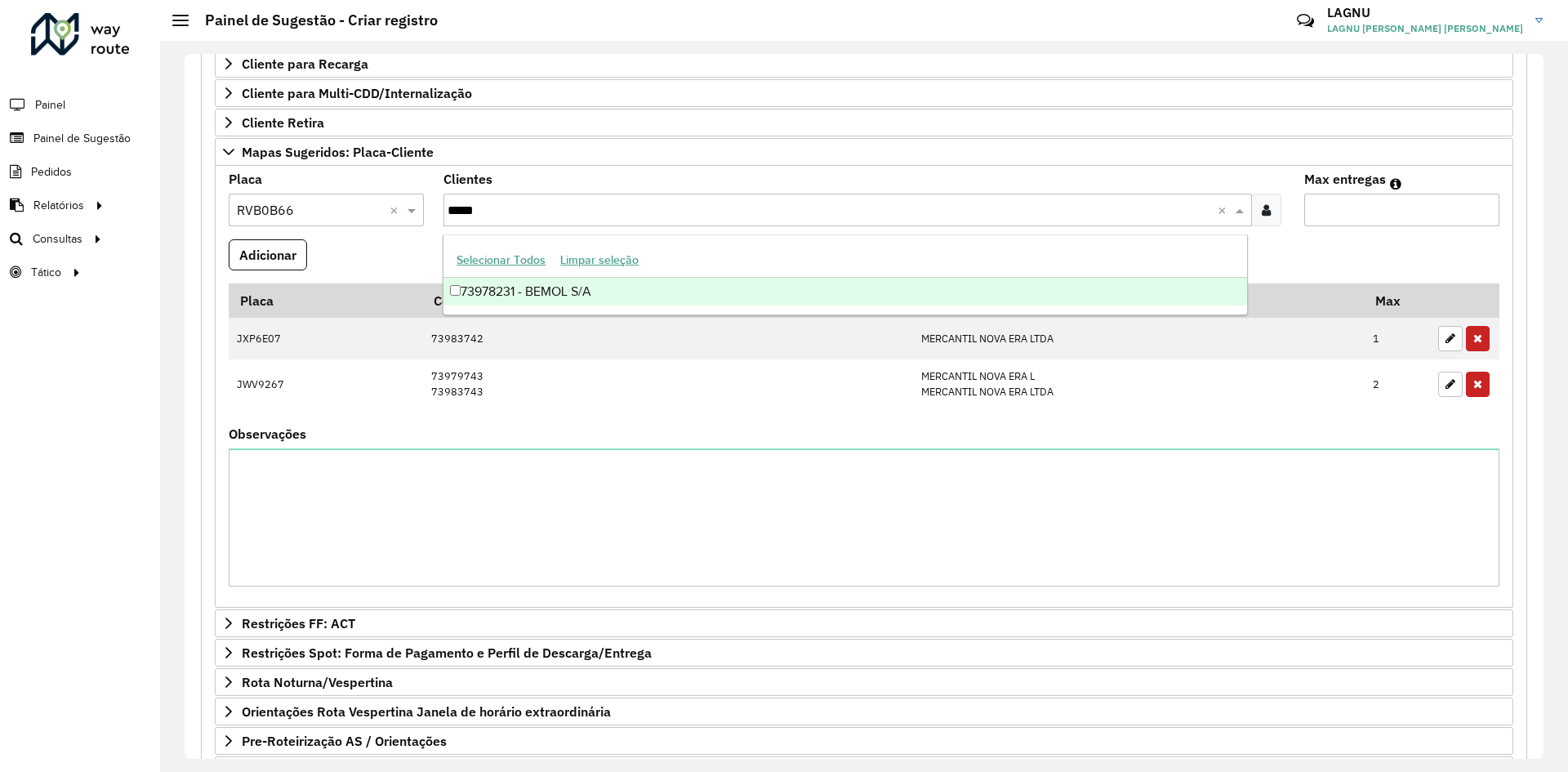
click at [606, 289] on div "73978231 - BEMOL S/A" at bounding box center [845, 291] width 803 height 28
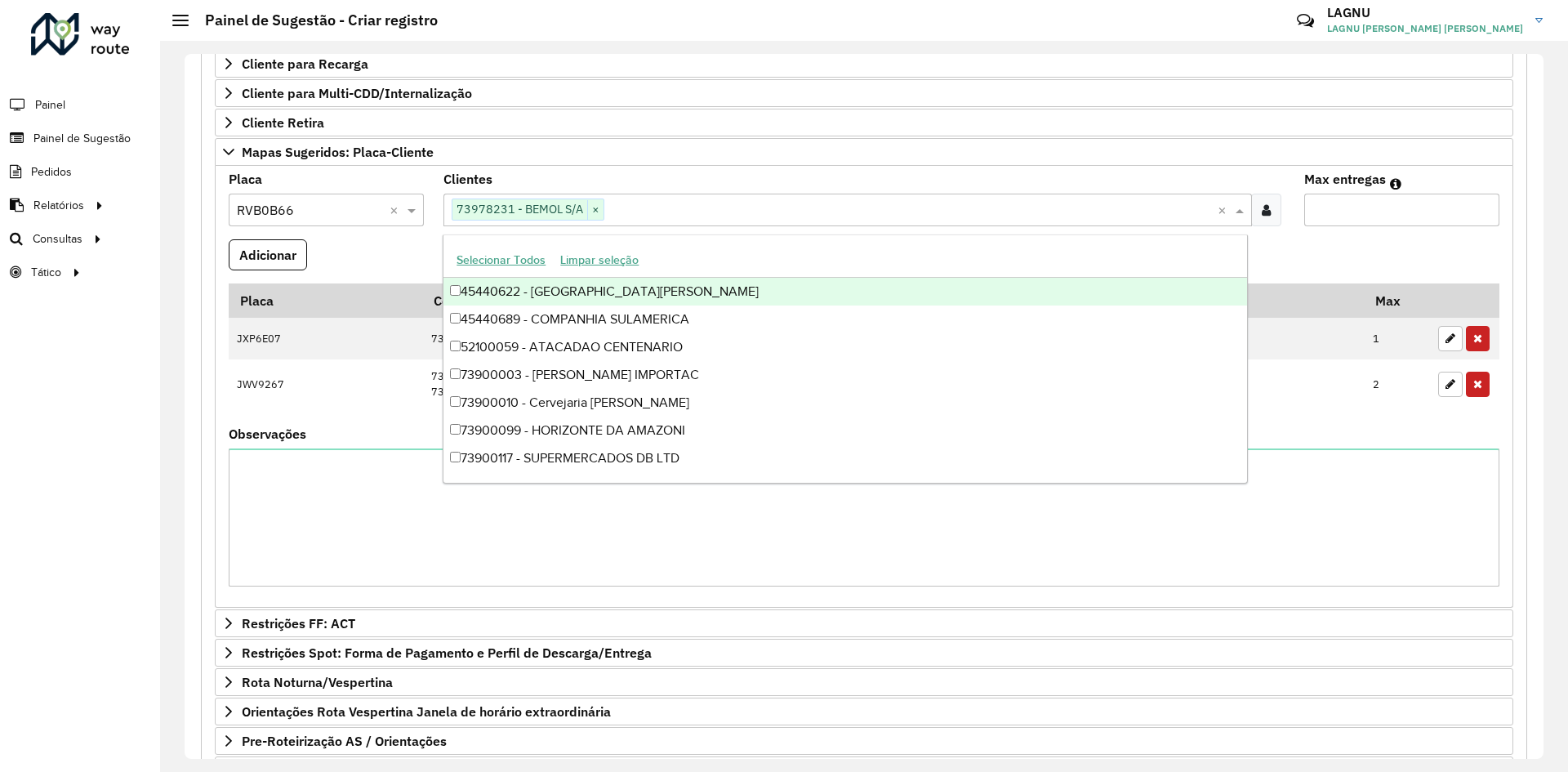
click at [1361, 210] on input "Max entregas" at bounding box center [1401, 210] width 195 height 32
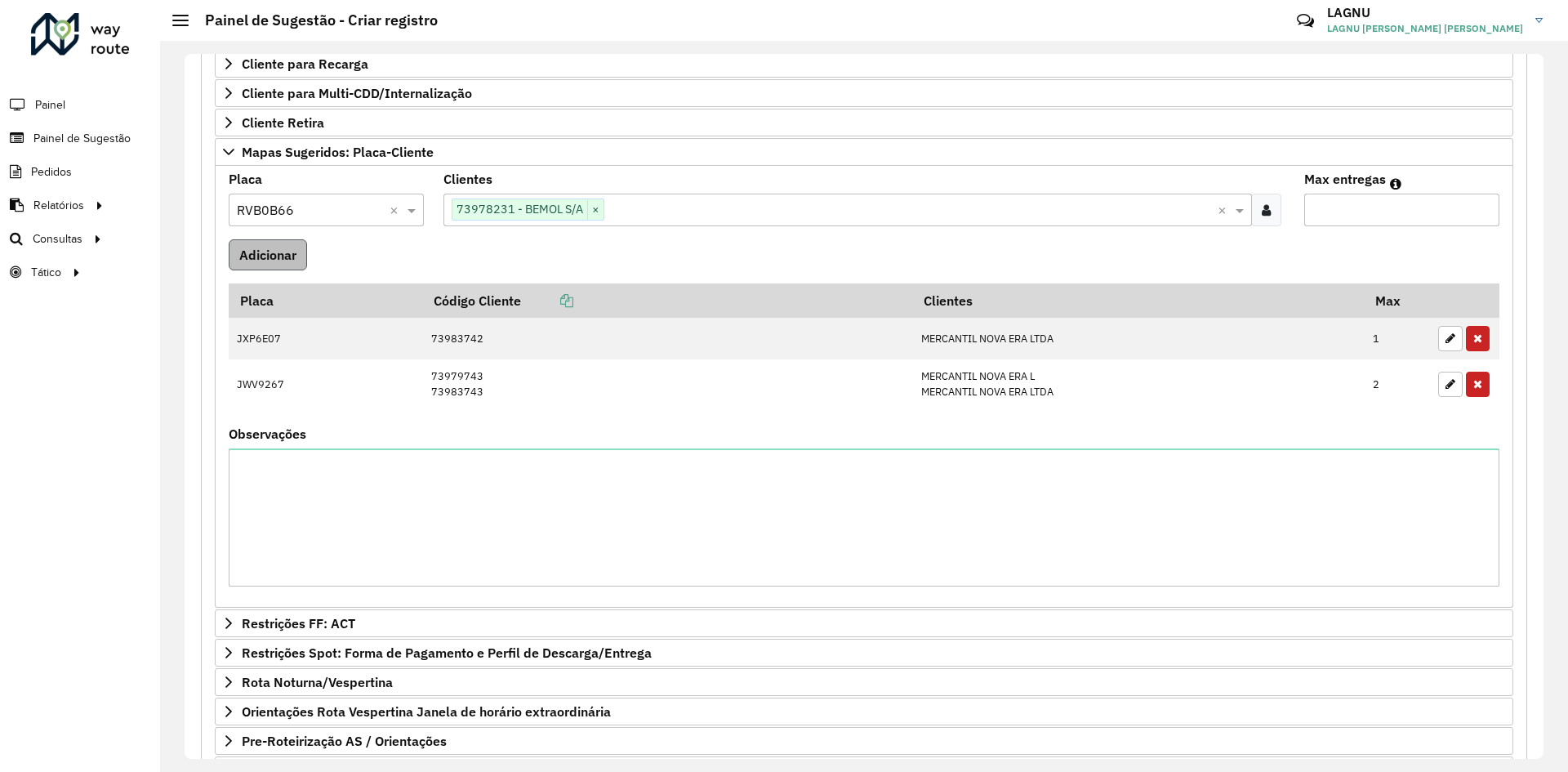
type input "*"
click at [267, 265] on button "Adicionar" at bounding box center [267, 255] width 78 height 31
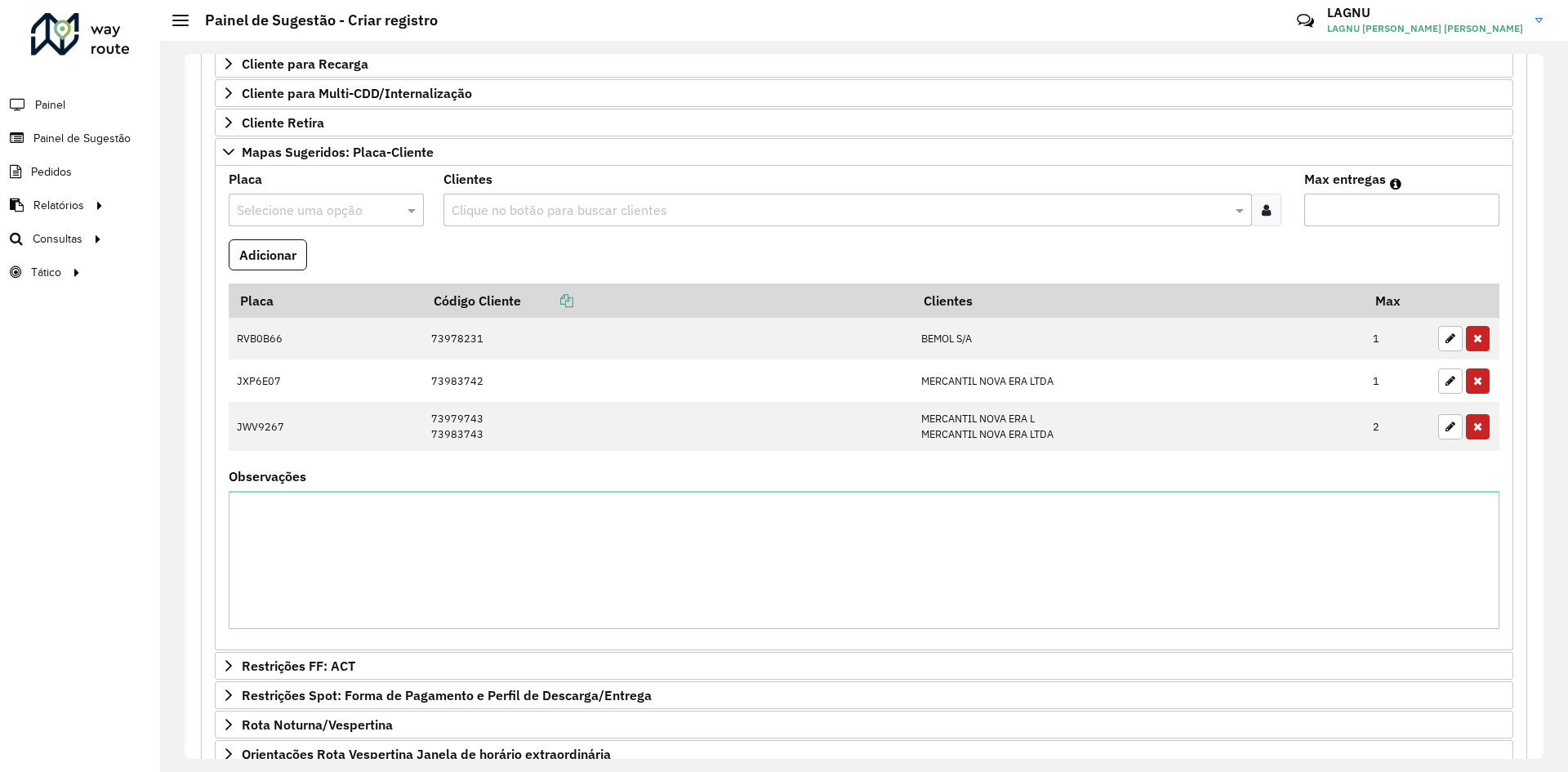
click at [275, 214] on input "text" at bounding box center [310, 210] width 146 height 20
type input "***"
click at [296, 260] on div "GKQ7339" at bounding box center [325, 257] width 192 height 28
click at [561, 209] on input "text" at bounding box center [839, 210] width 784 height 20
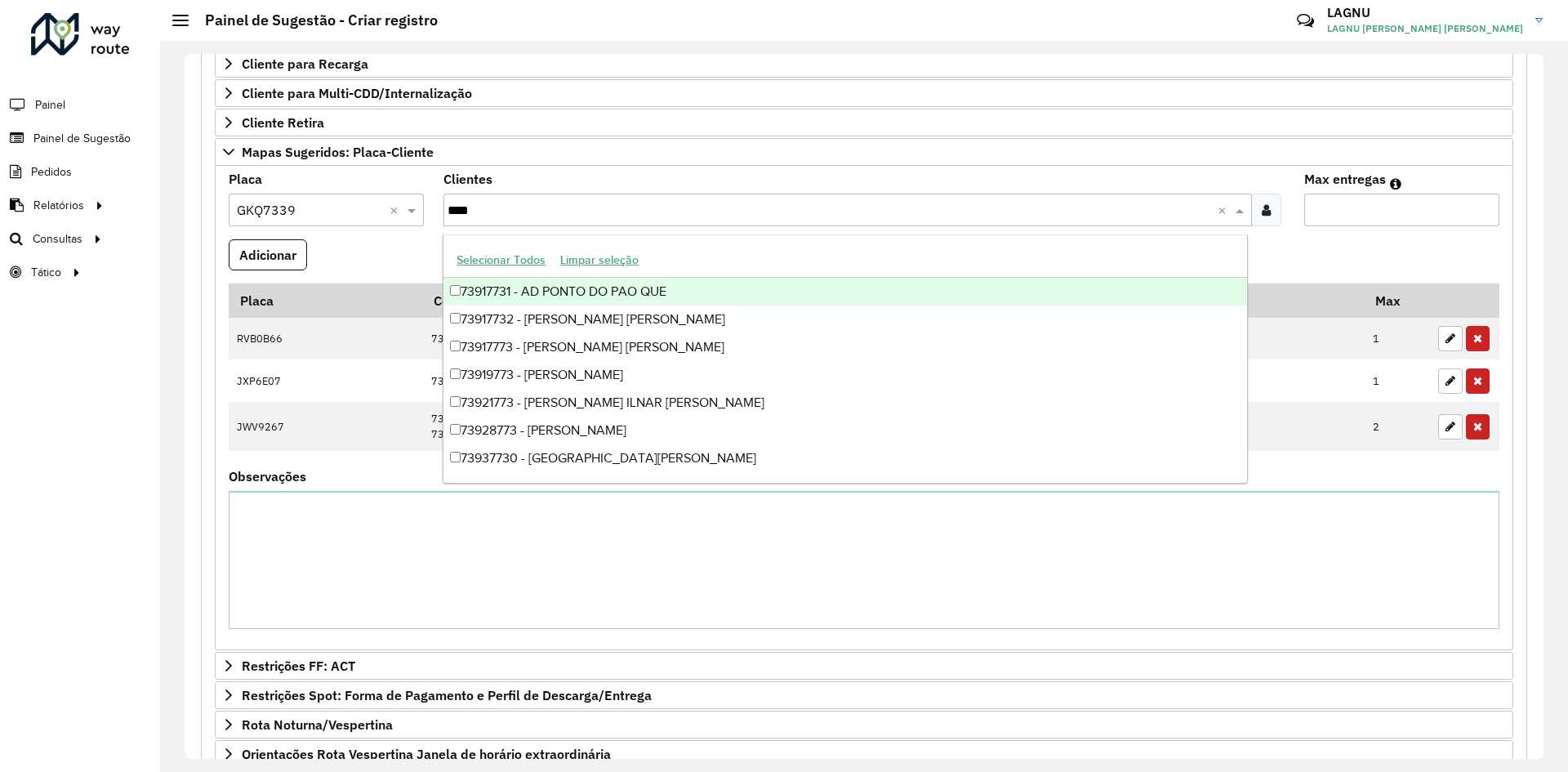
type input "*****"
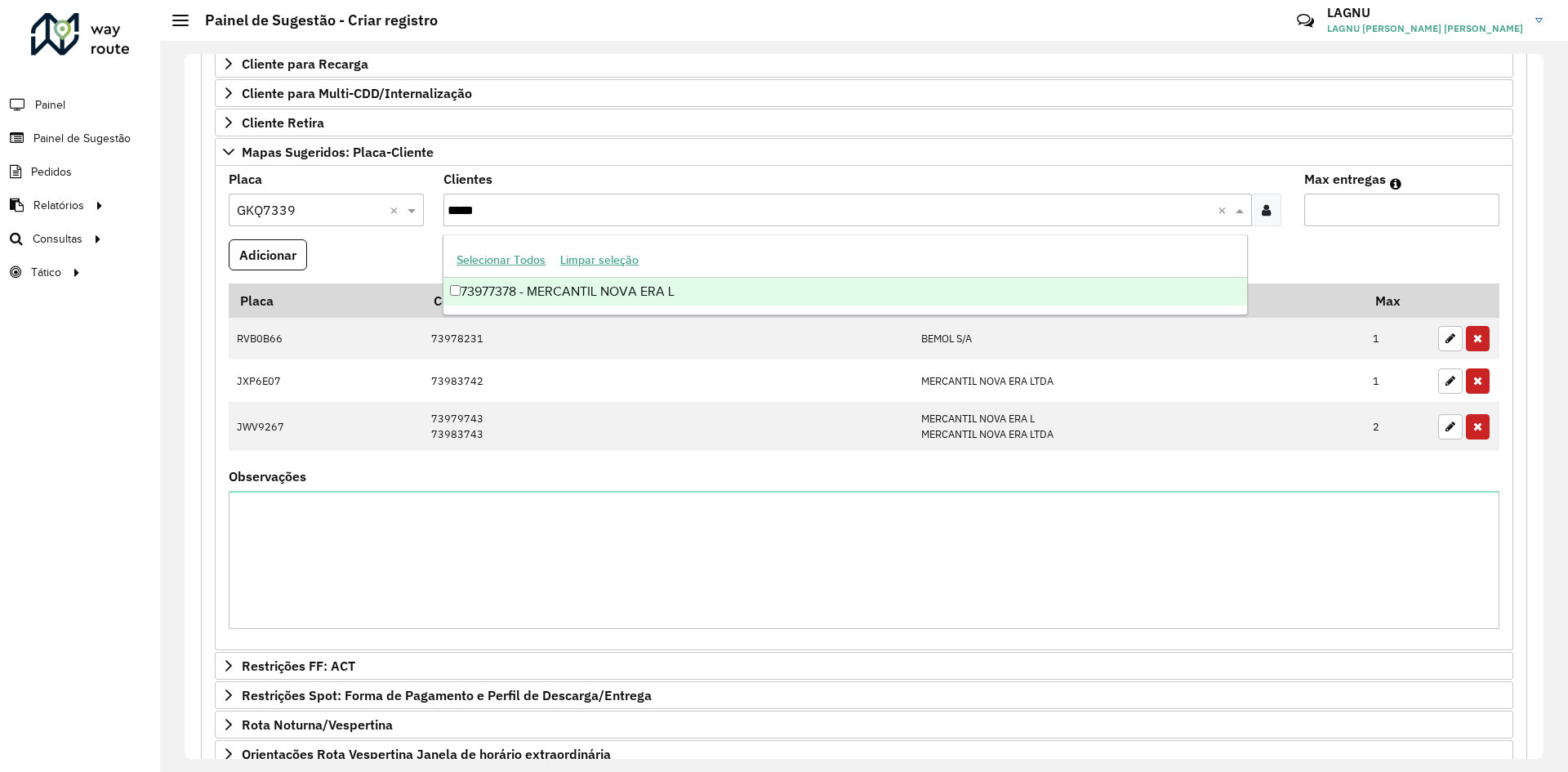
click at [631, 291] on div "73977378 - MERCANTIL NOVA ERA L" at bounding box center [845, 291] width 803 height 28
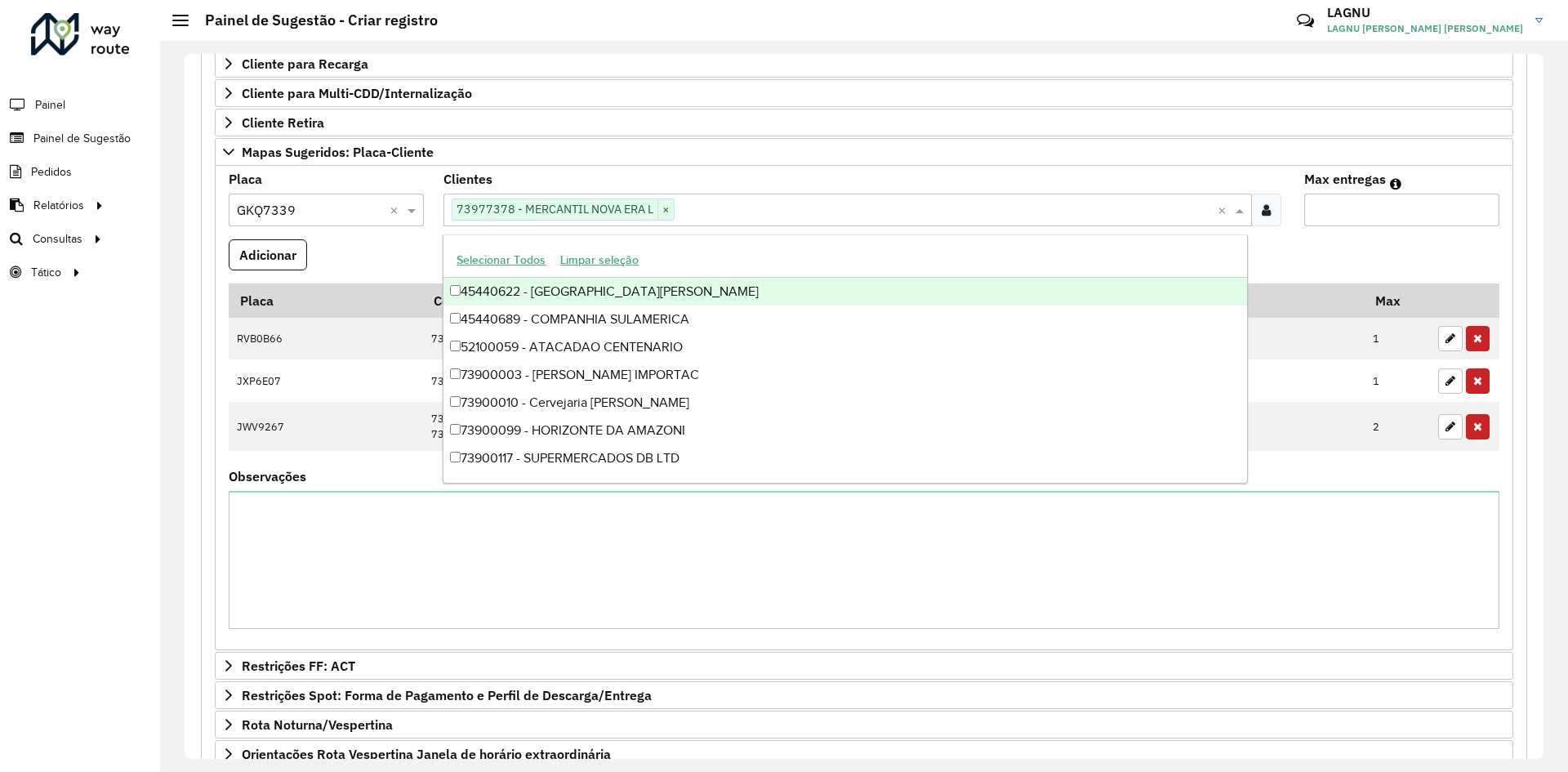
click at [1364, 216] on input "Max entregas" at bounding box center [1401, 210] width 195 height 32
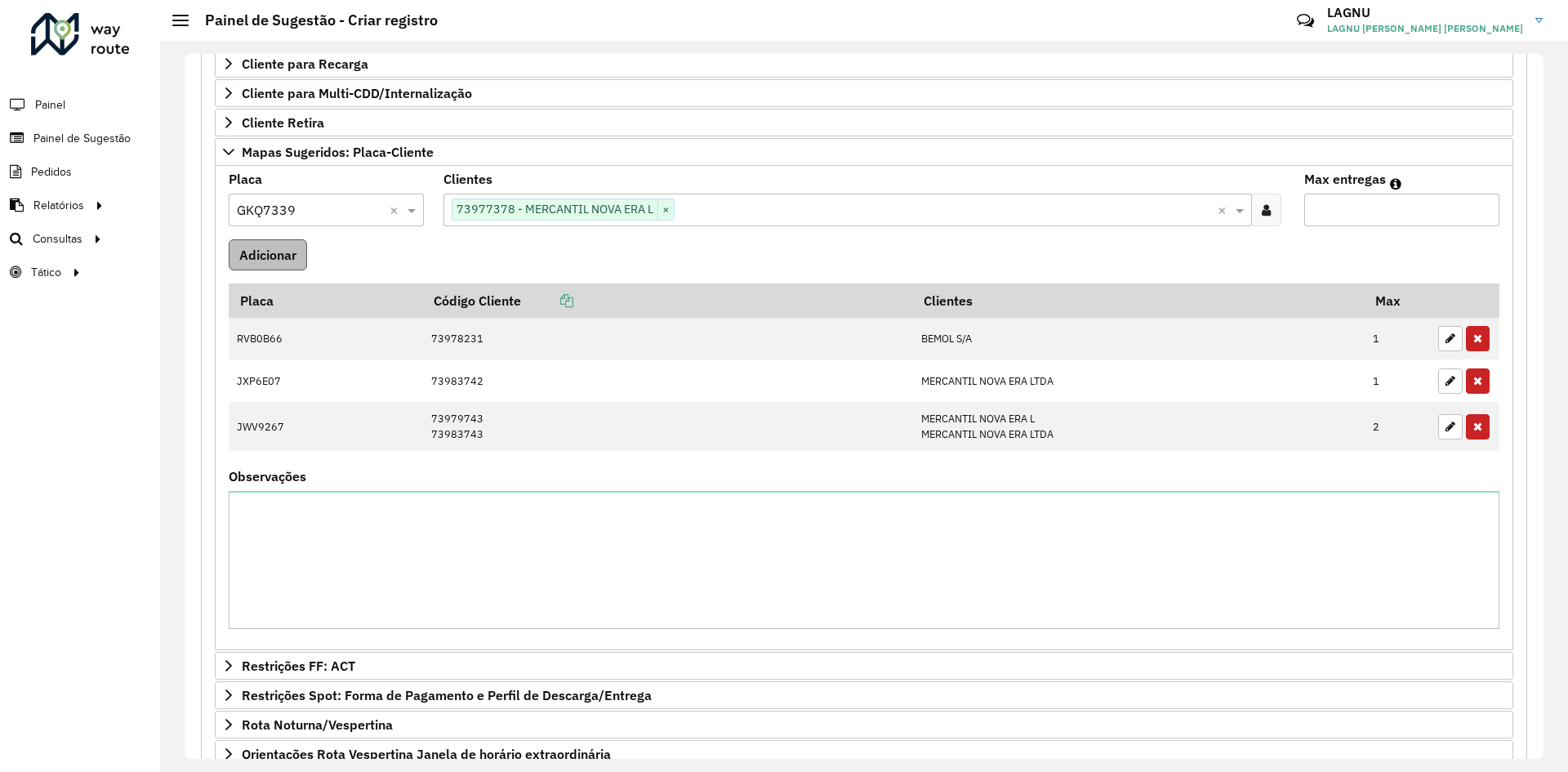
type input "*"
click at [280, 256] on button "Adicionar" at bounding box center [267, 255] width 78 height 31
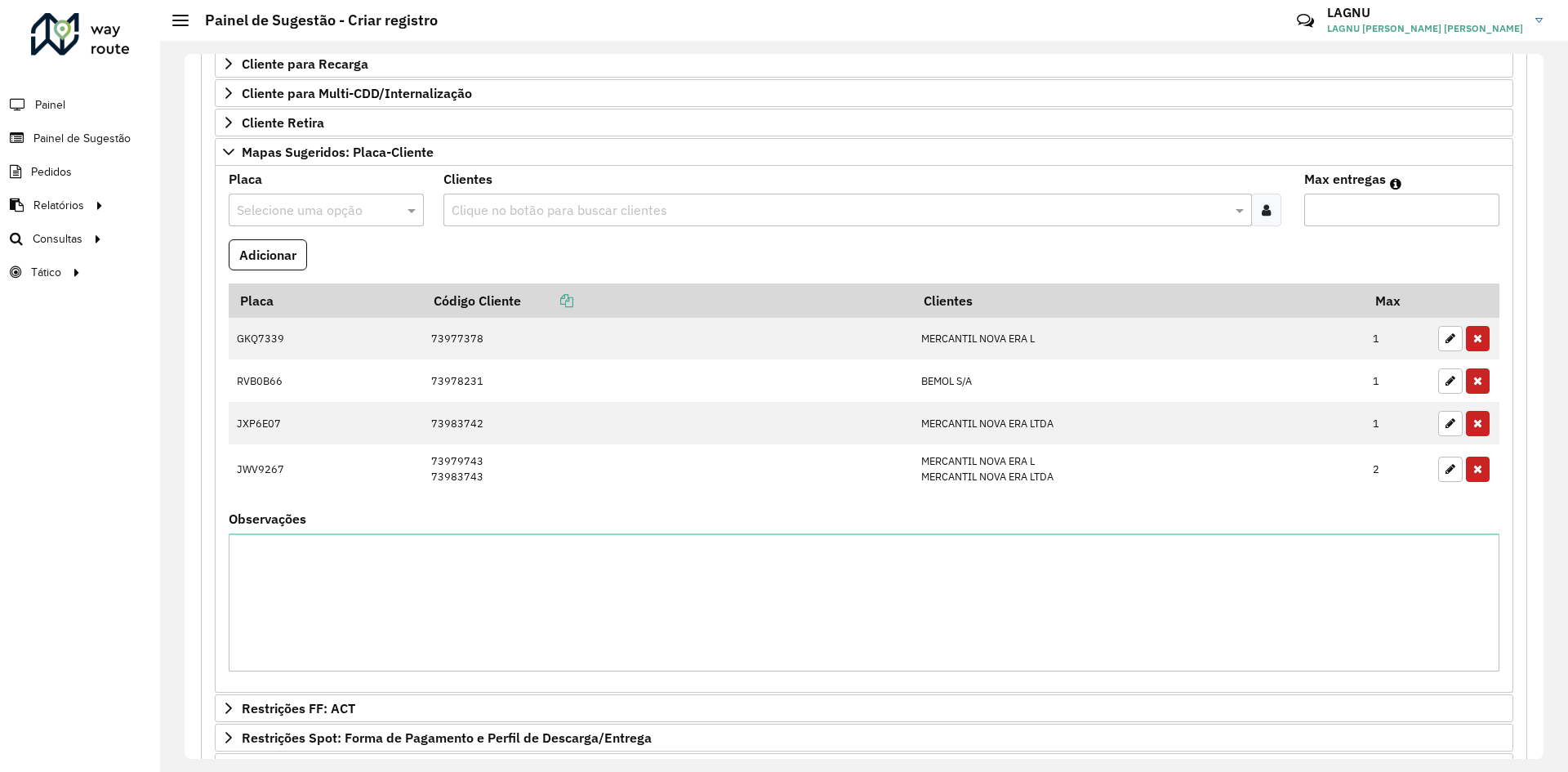
click at [281, 212] on input "text" at bounding box center [310, 210] width 146 height 20
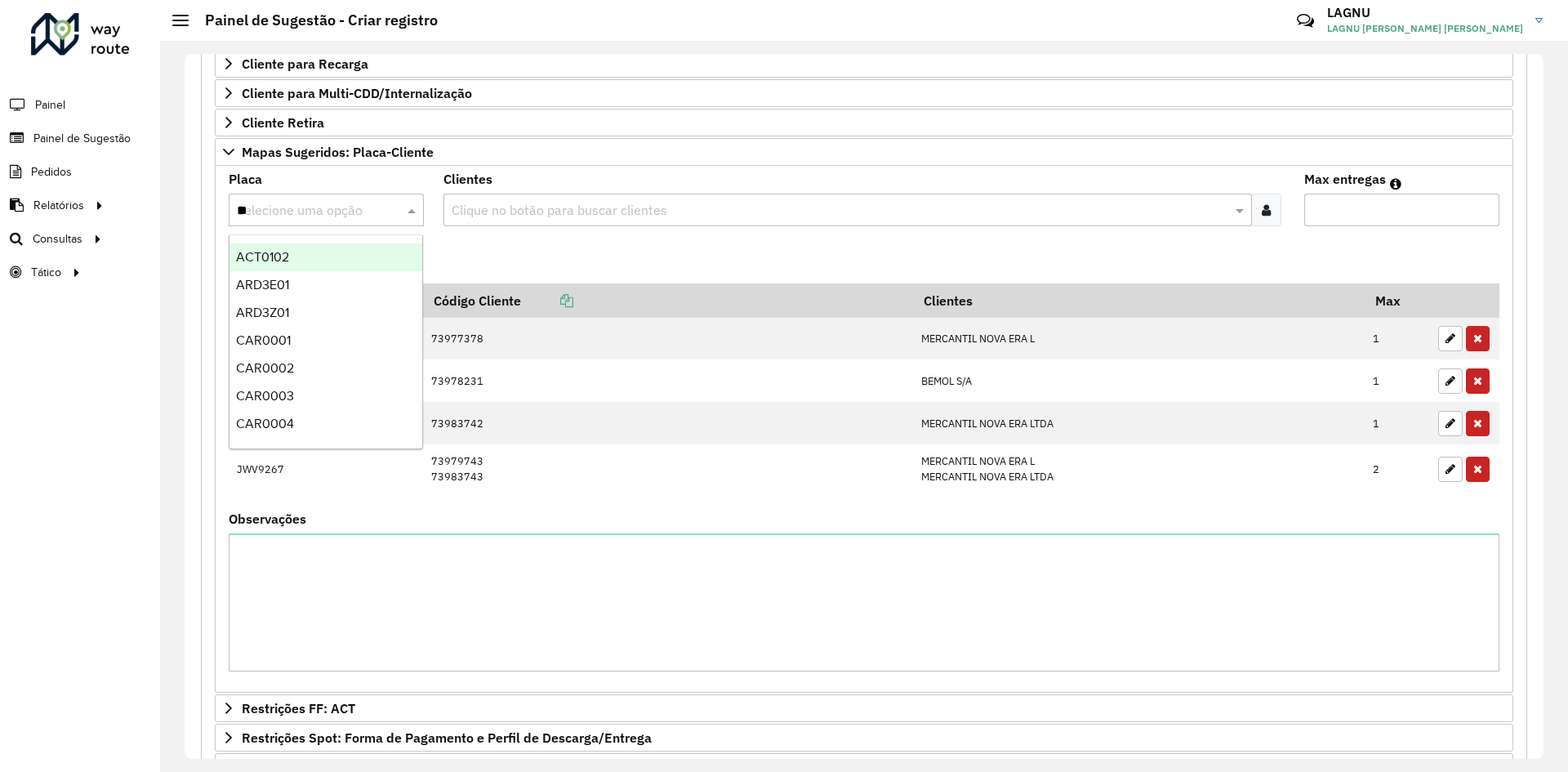
type input "***"
click at [323, 266] on div "OAC6F47" at bounding box center [325, 257] width 192 height 28
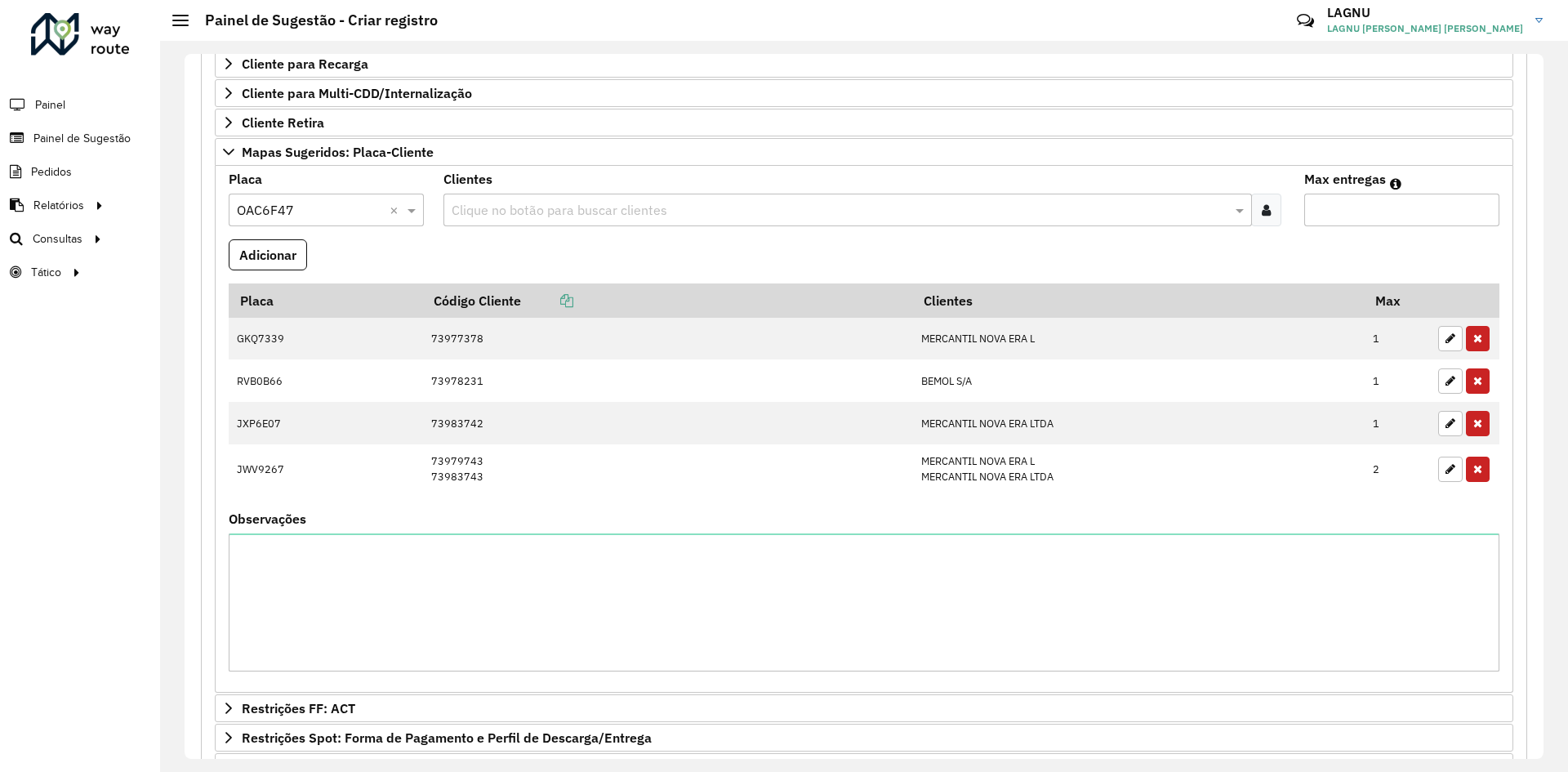
click at [516, 214] on input "text" at bounding box center [839, 210] width 784 height 20
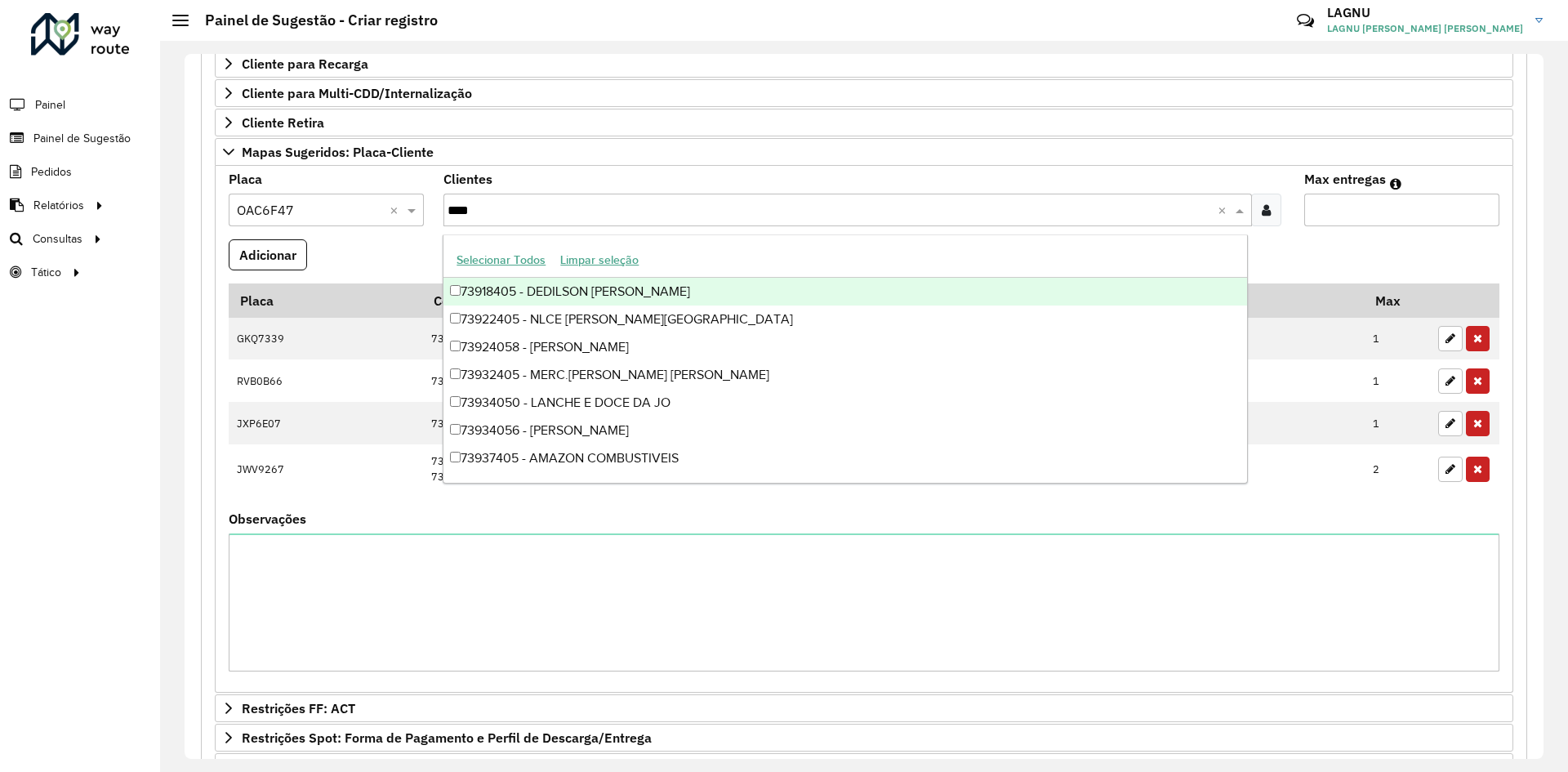
type input "*****"
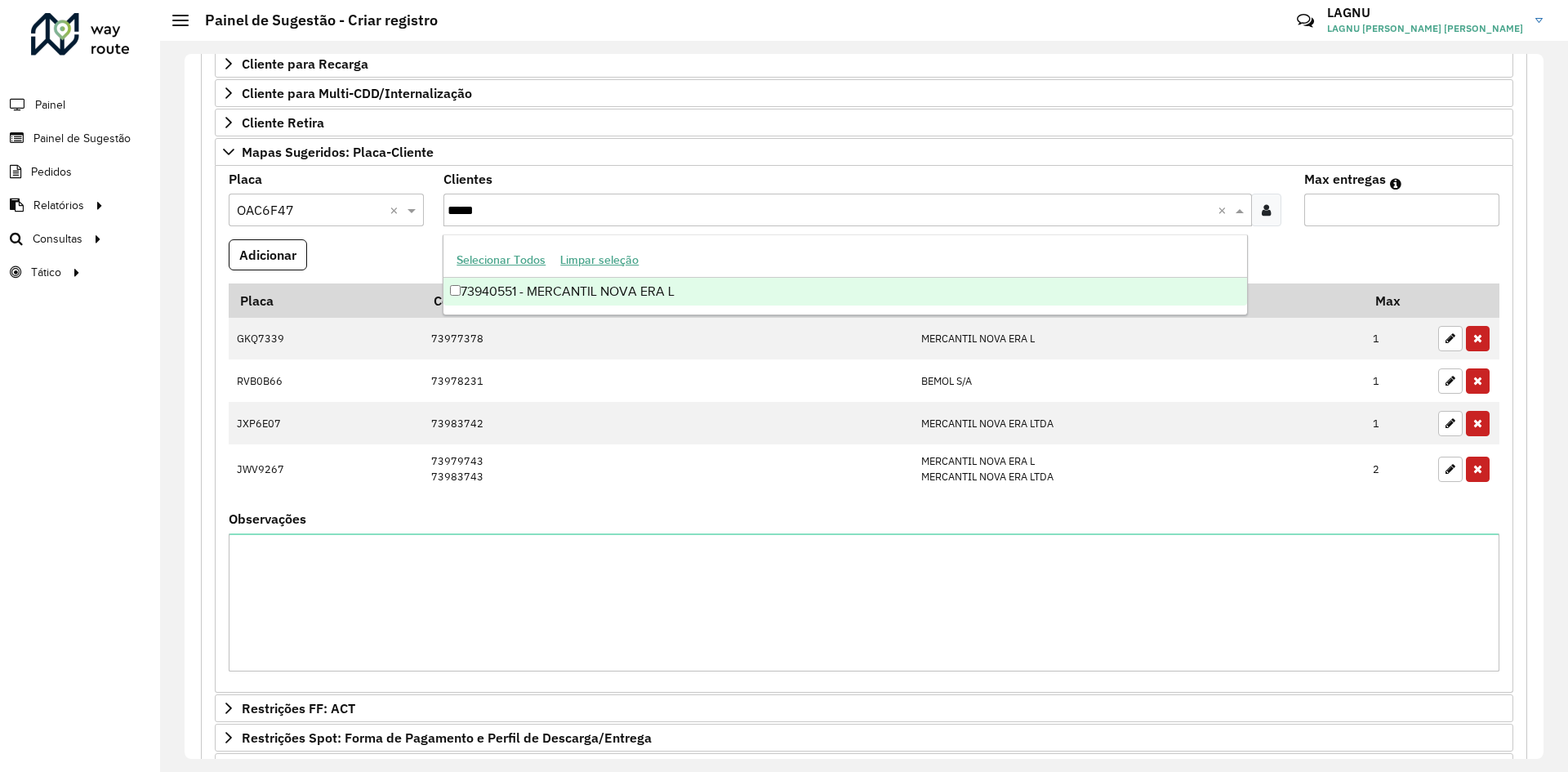
drag, startPoint x: 642, startPoint y: 295, endPoint x: 887, endPoint y: 268, distance: 246.5
click at [639, 295] on div "73940551 - MERCANTIL NOVA ERA L" at bounding box center [845, 291] width 803 height 28
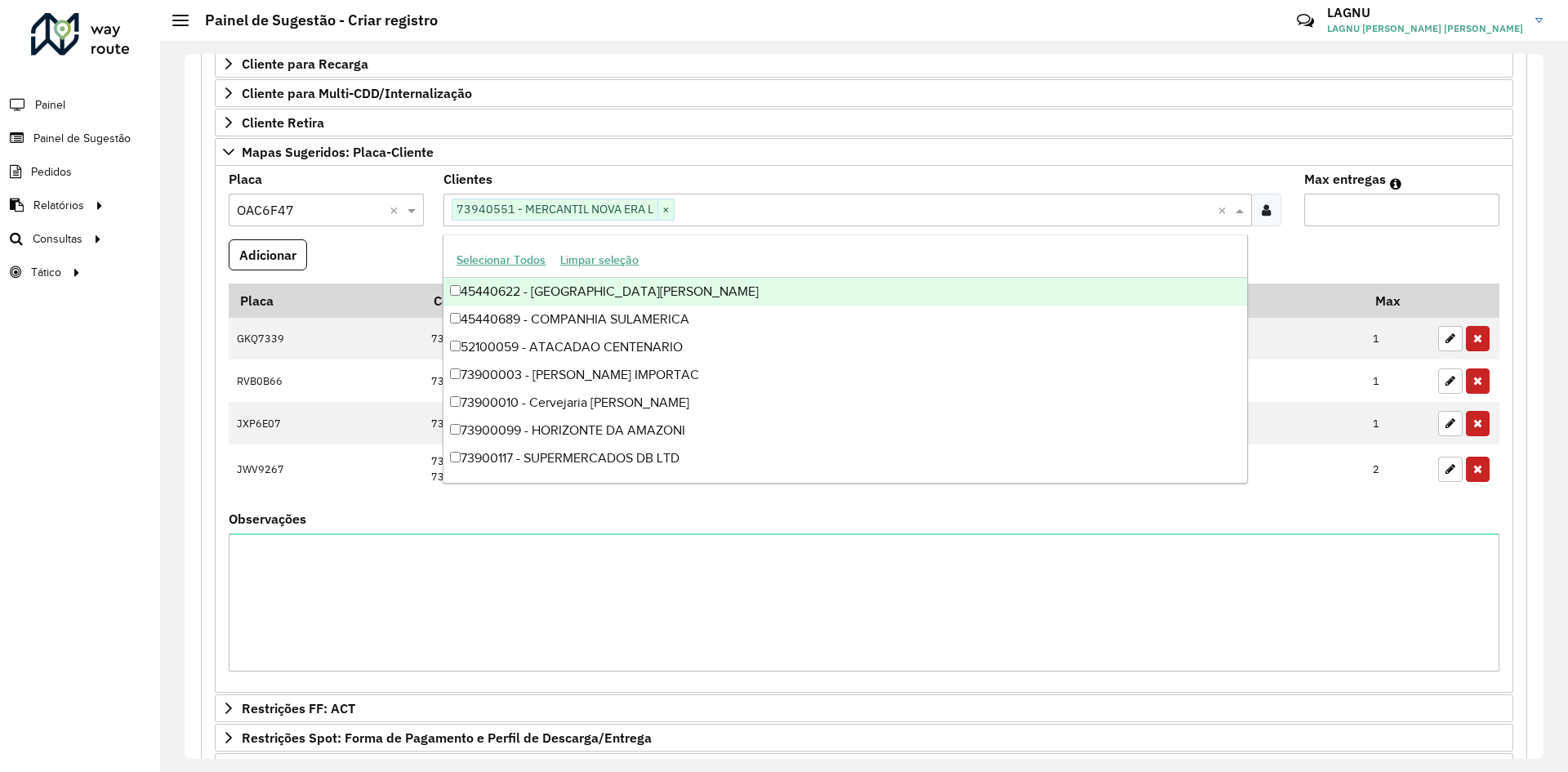
click at [1346, 218] on input "Max entregas" at bounding box center [1401, 210] width 195 height 32
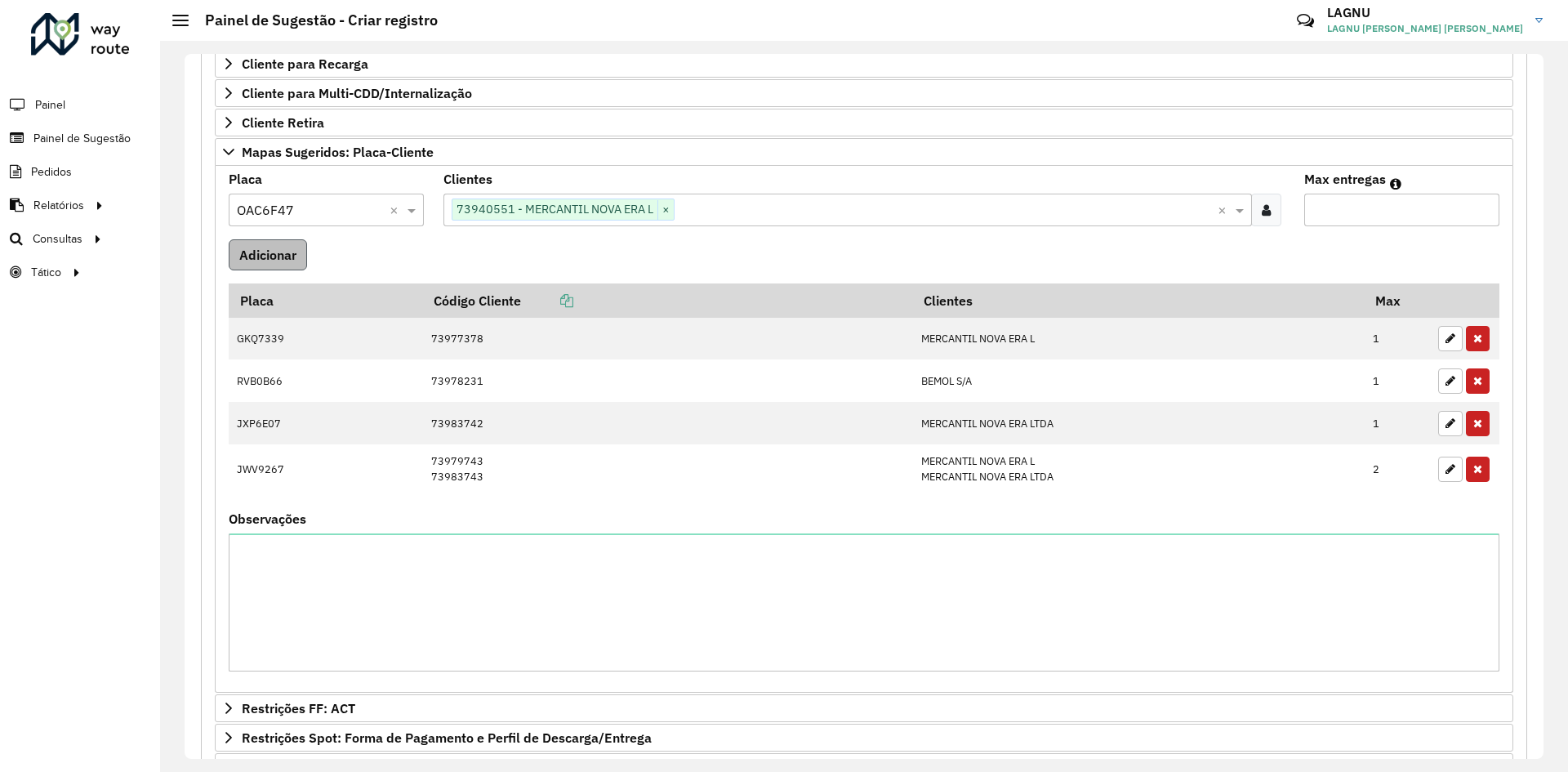
type input "*"
click at [274, 263] on button "Adicionar" at bounding box center [267, 255] width 78 height 31
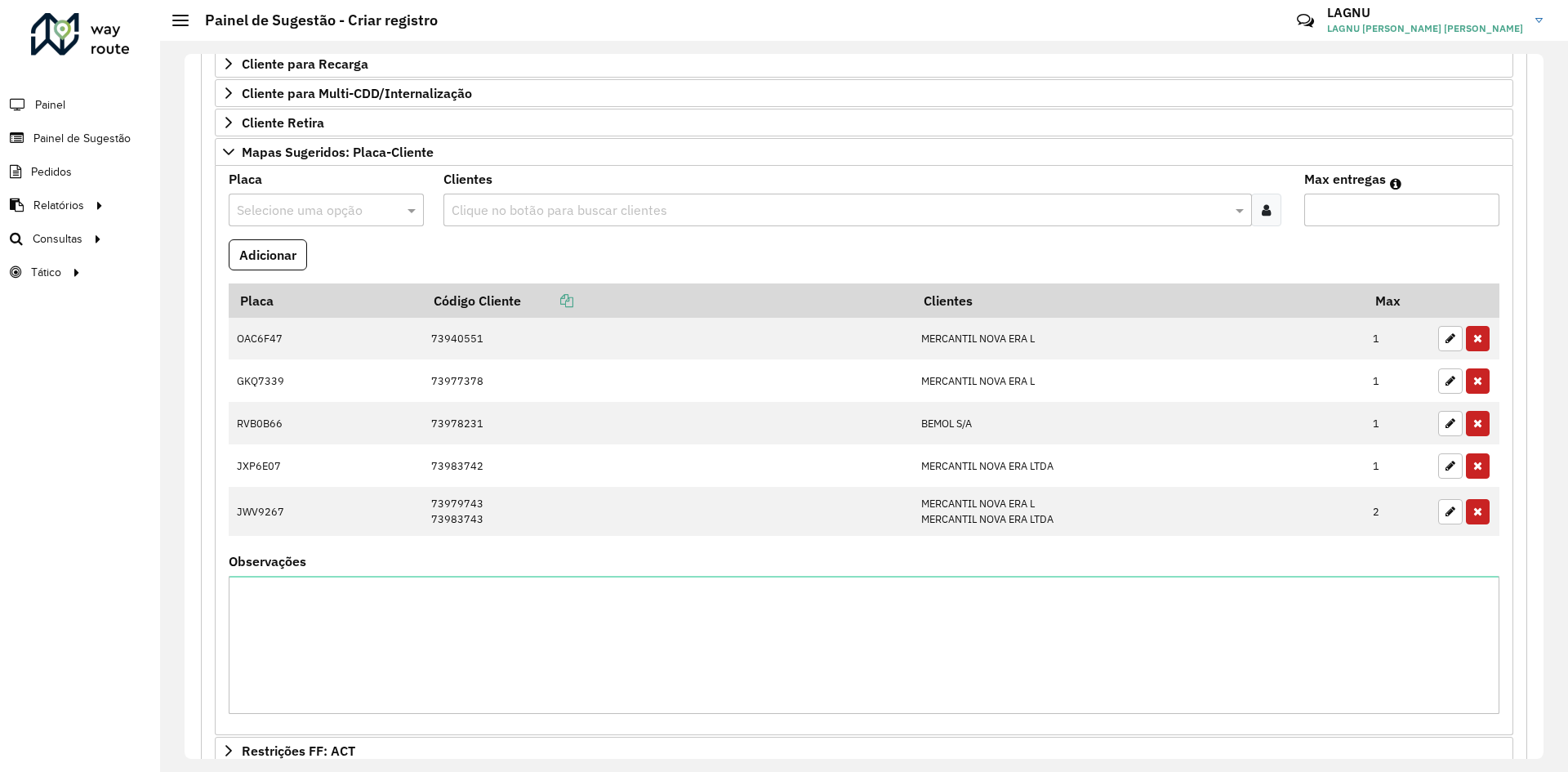
click at [298, 205] on input "text" at bounding box center [310, 210] width 146 height 20
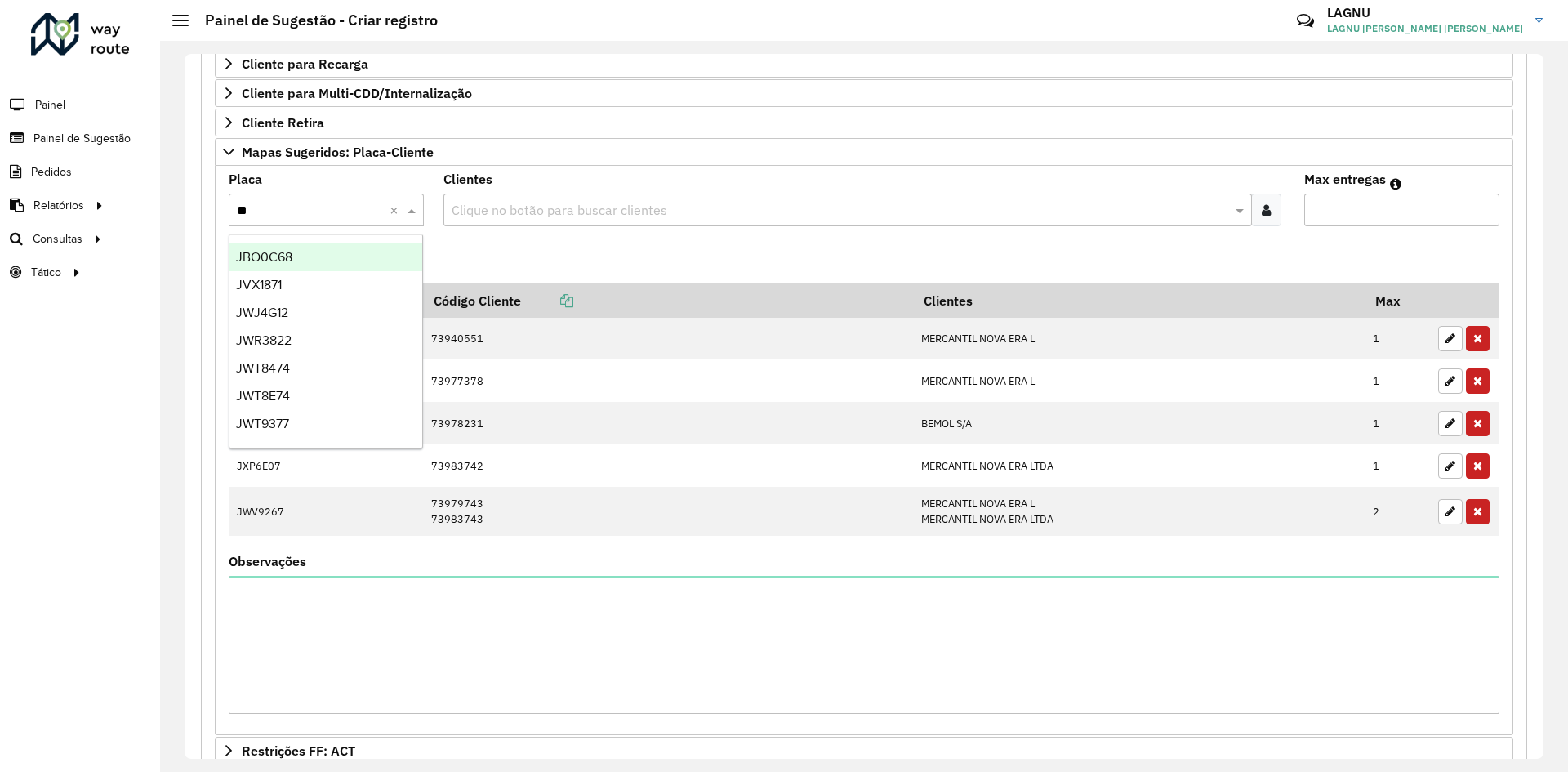
type input "***"
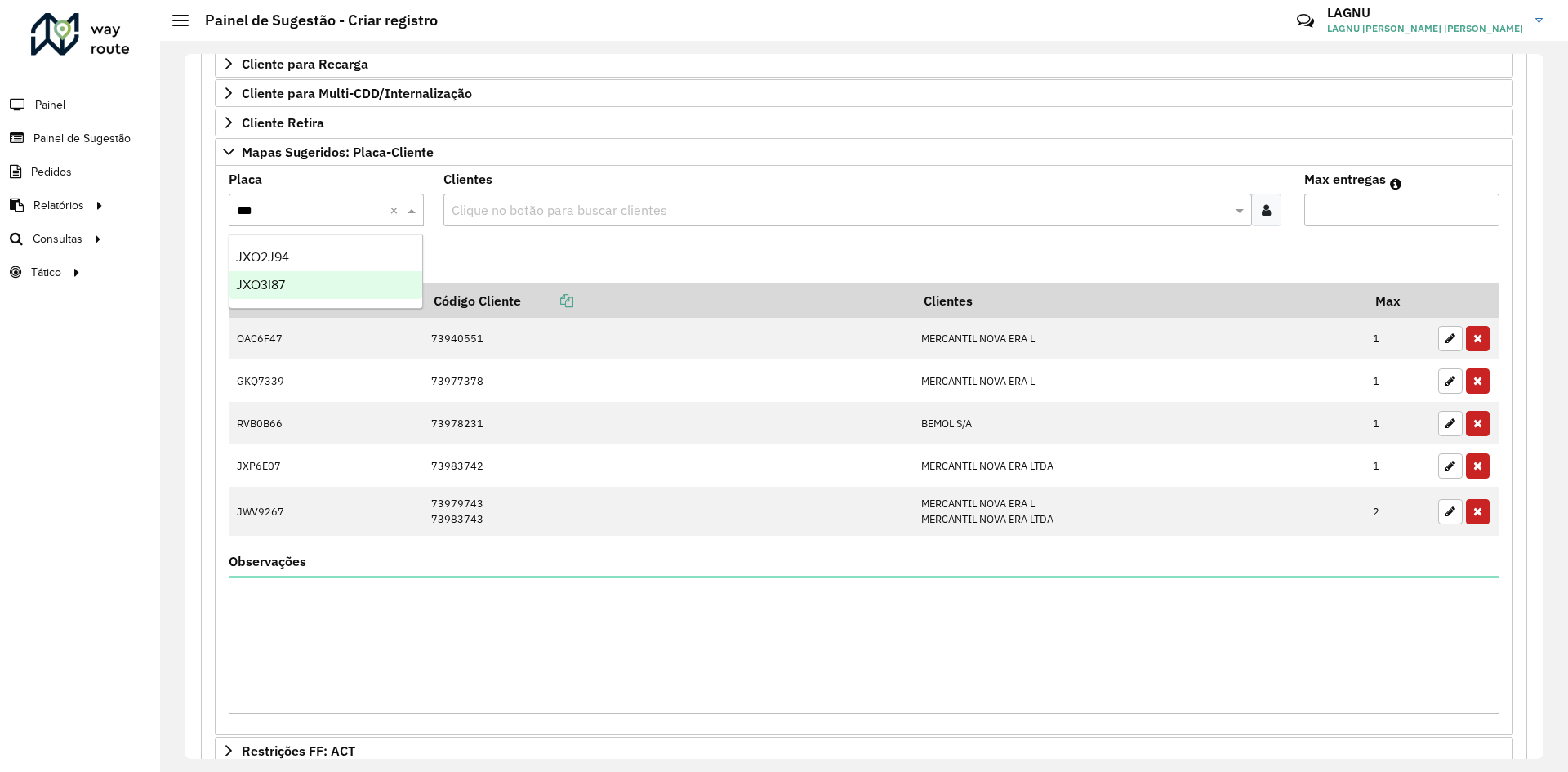
click at [310, 279] on div "JXO3I87" at bounding box center [325, 285] width 192 height 28
click at [563, 226] on div "Clique no botão para buscar clientes" at bounding box center [847, 210] width 807 height 32
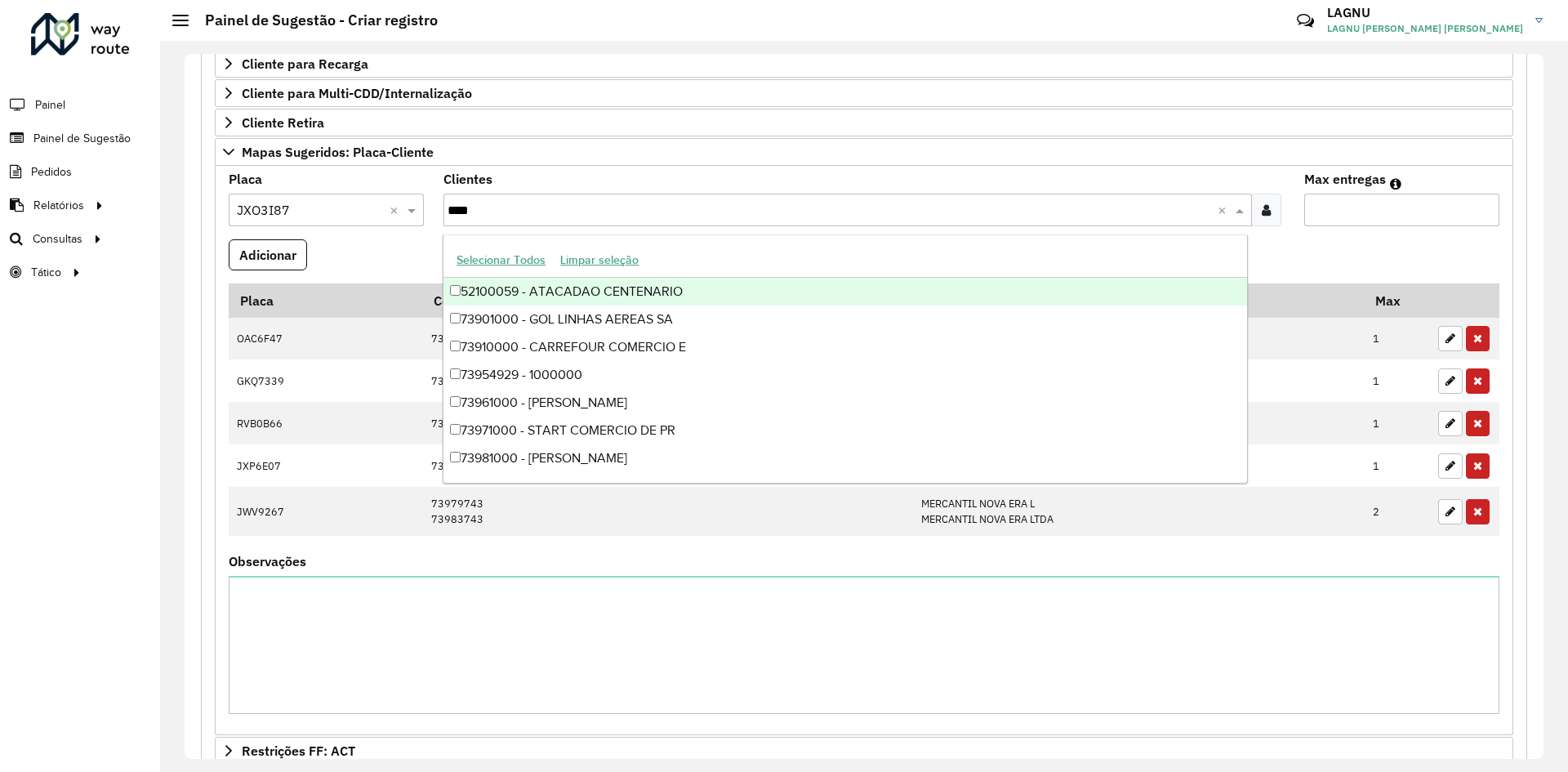
type input "*****"
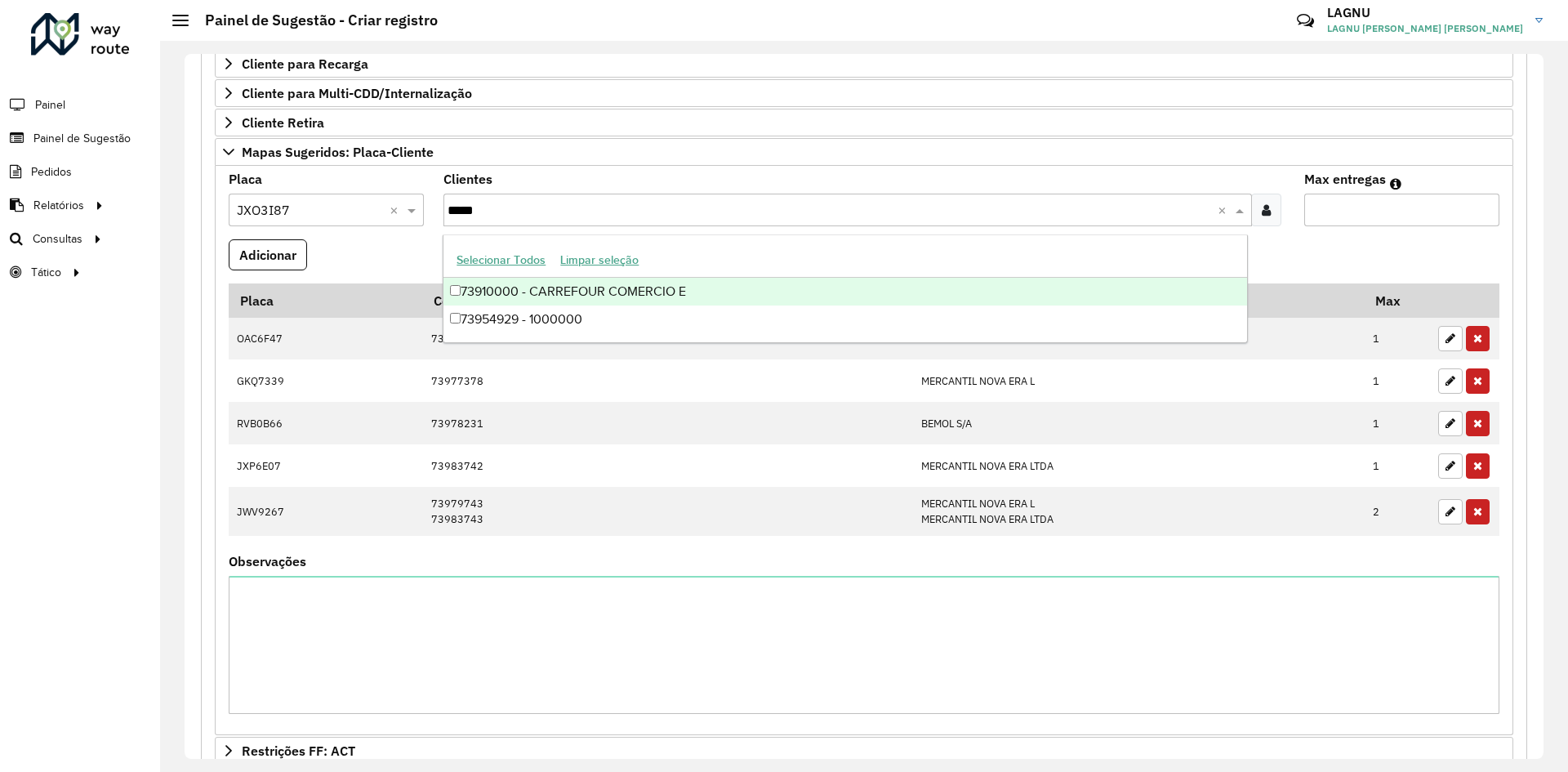
click at [596, 290] on div "73910000 - CARREFOUR COMERCIO E" at bounding box center [845, 291] width 803 height 28
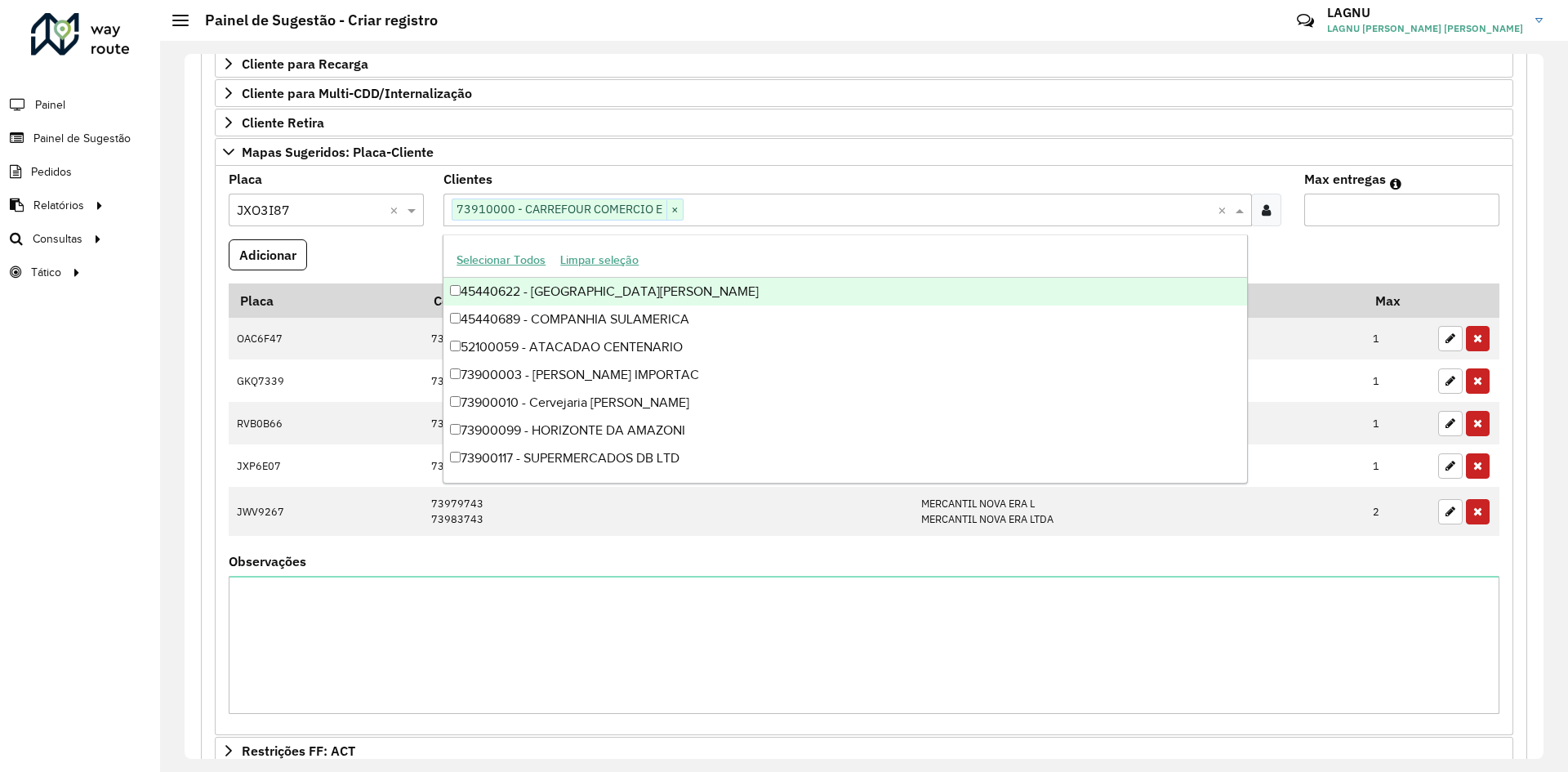
click at [1372, 210] on input "Max entregas" at bounding box center [1401, 210] width 195 height 32
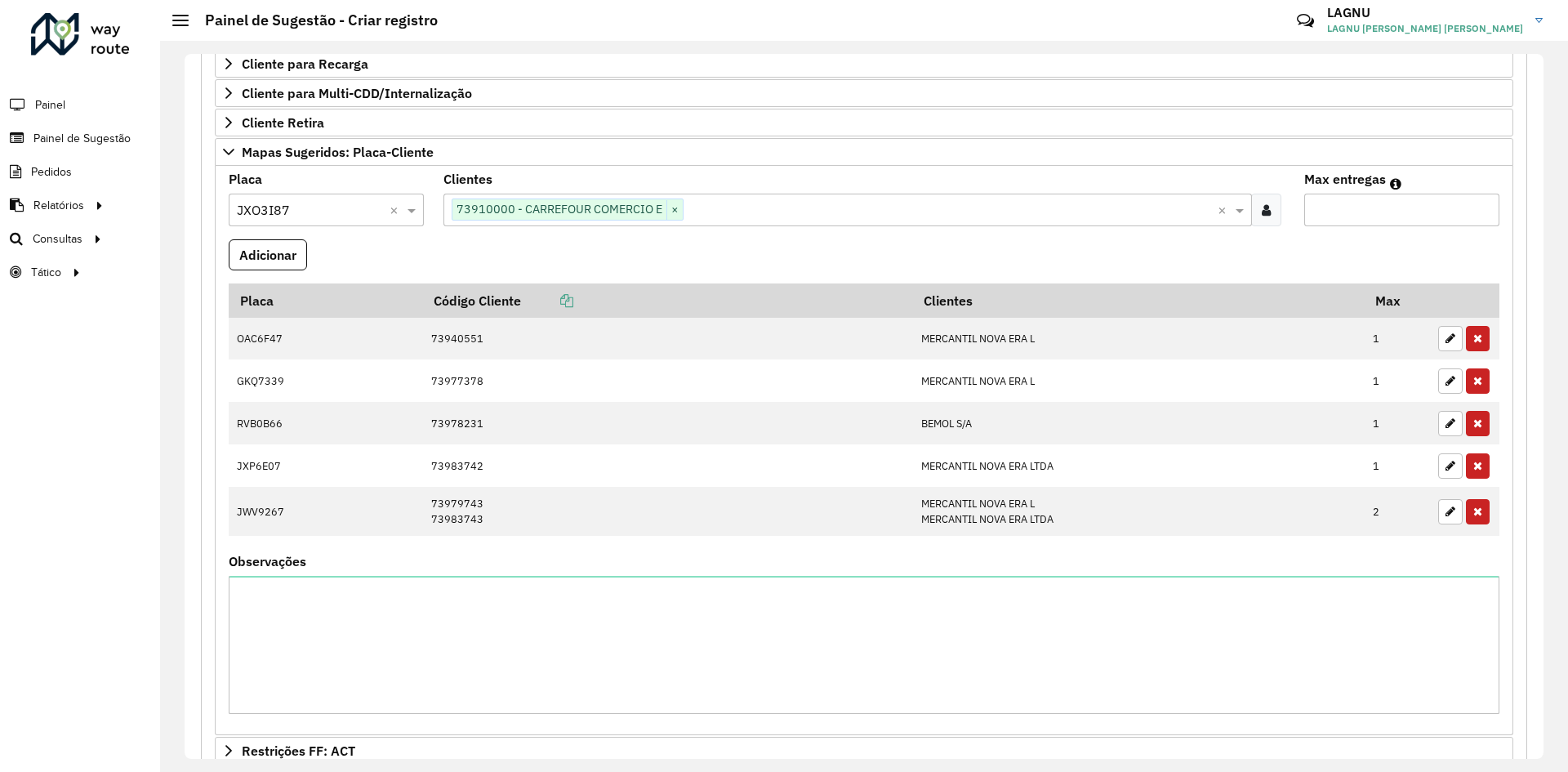
type input "*"
click at [308, 254] on formly-field "Adicionar" at bounding box center [864, 262] width 1290 height 44
click at [301, 253] on button "Adicionar" at bounding box center [267, 255] width 78 height 31
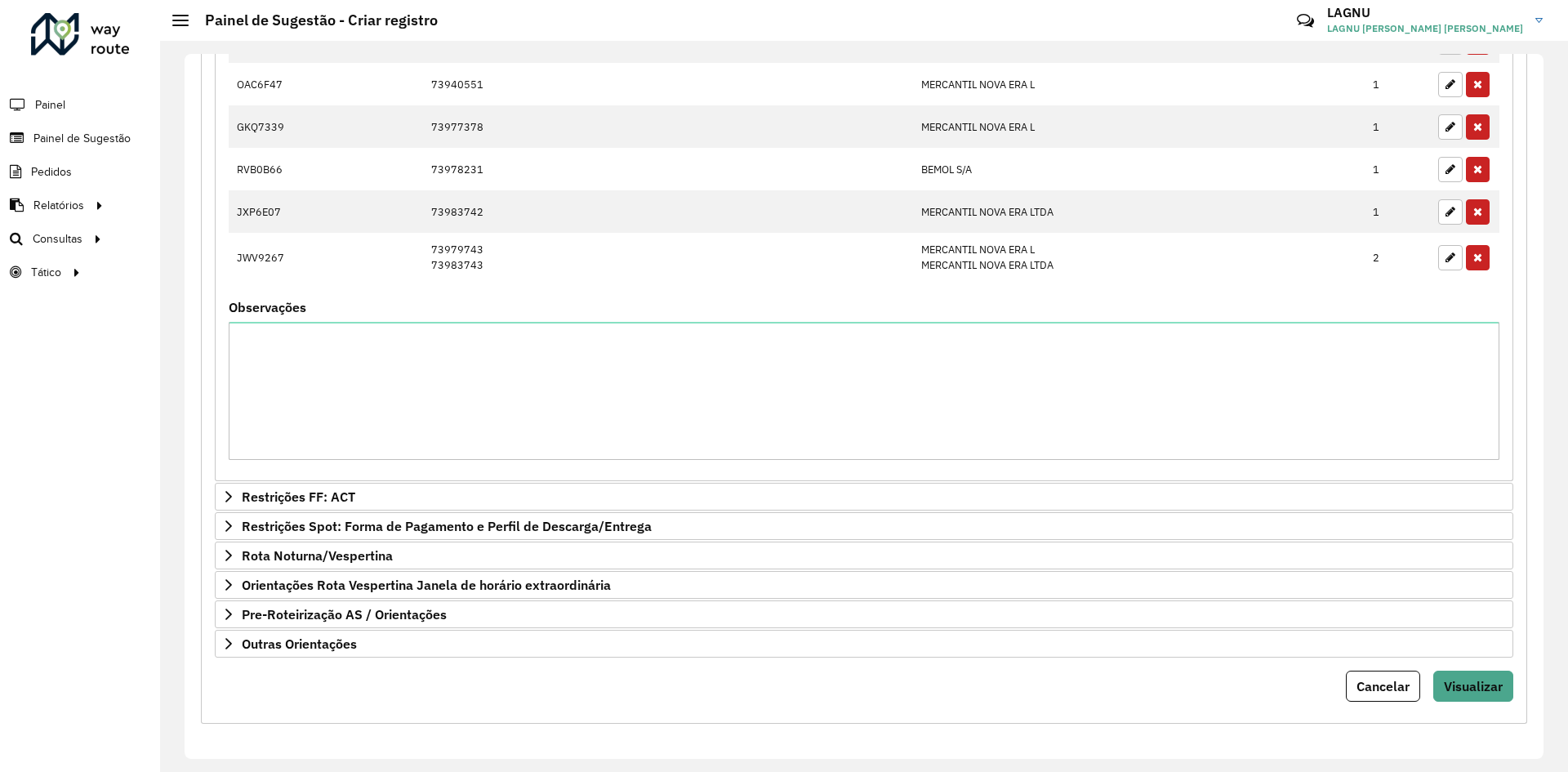
scroll to position [655, 0]
click at [1476, 687] on span "Visualizar" at bounding box center [1473, 685] width 59 height 16
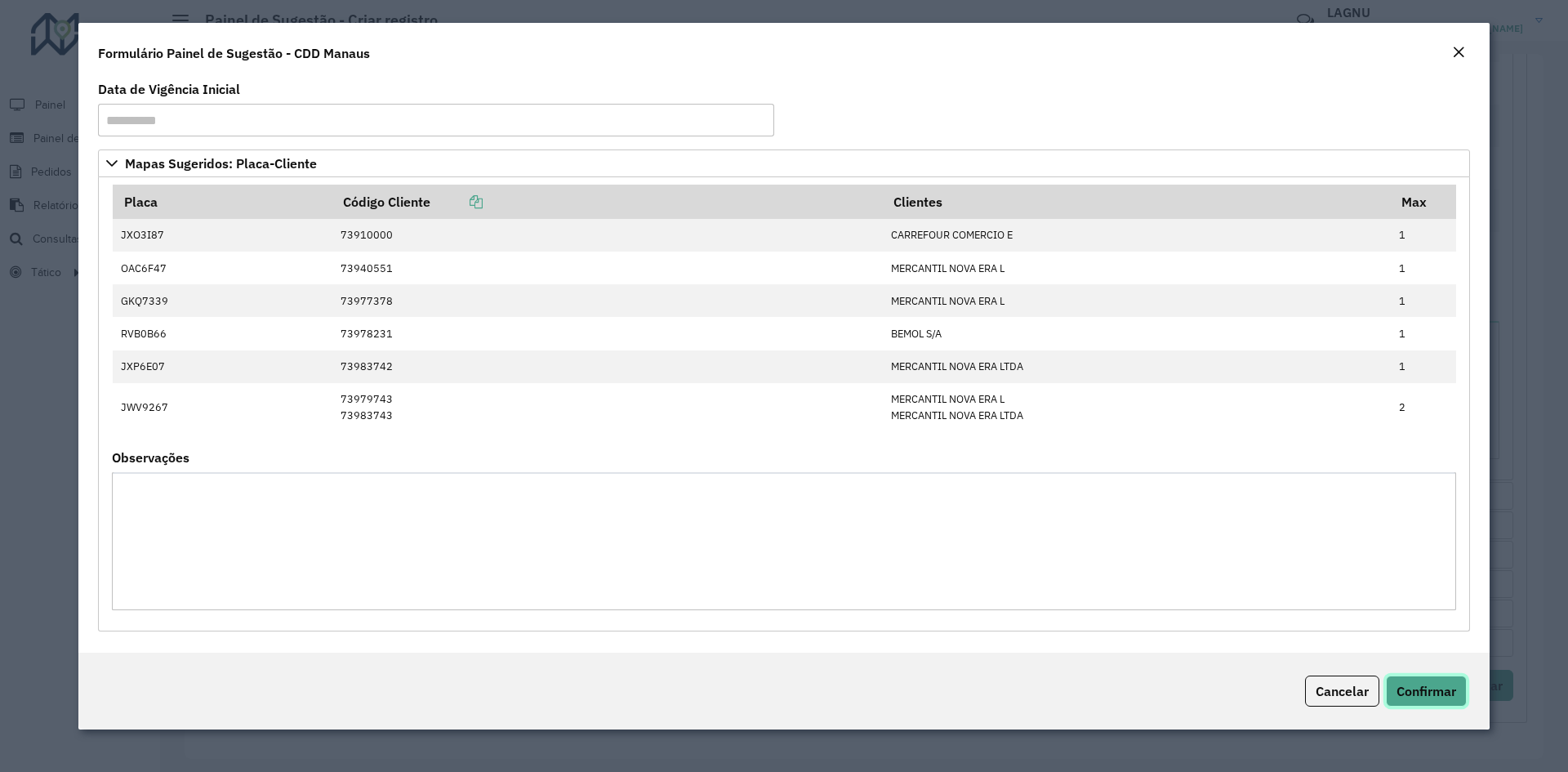
click at [1450, 691] on span "Confirmar" at bounding box center [1427, 691] width 60 height 16
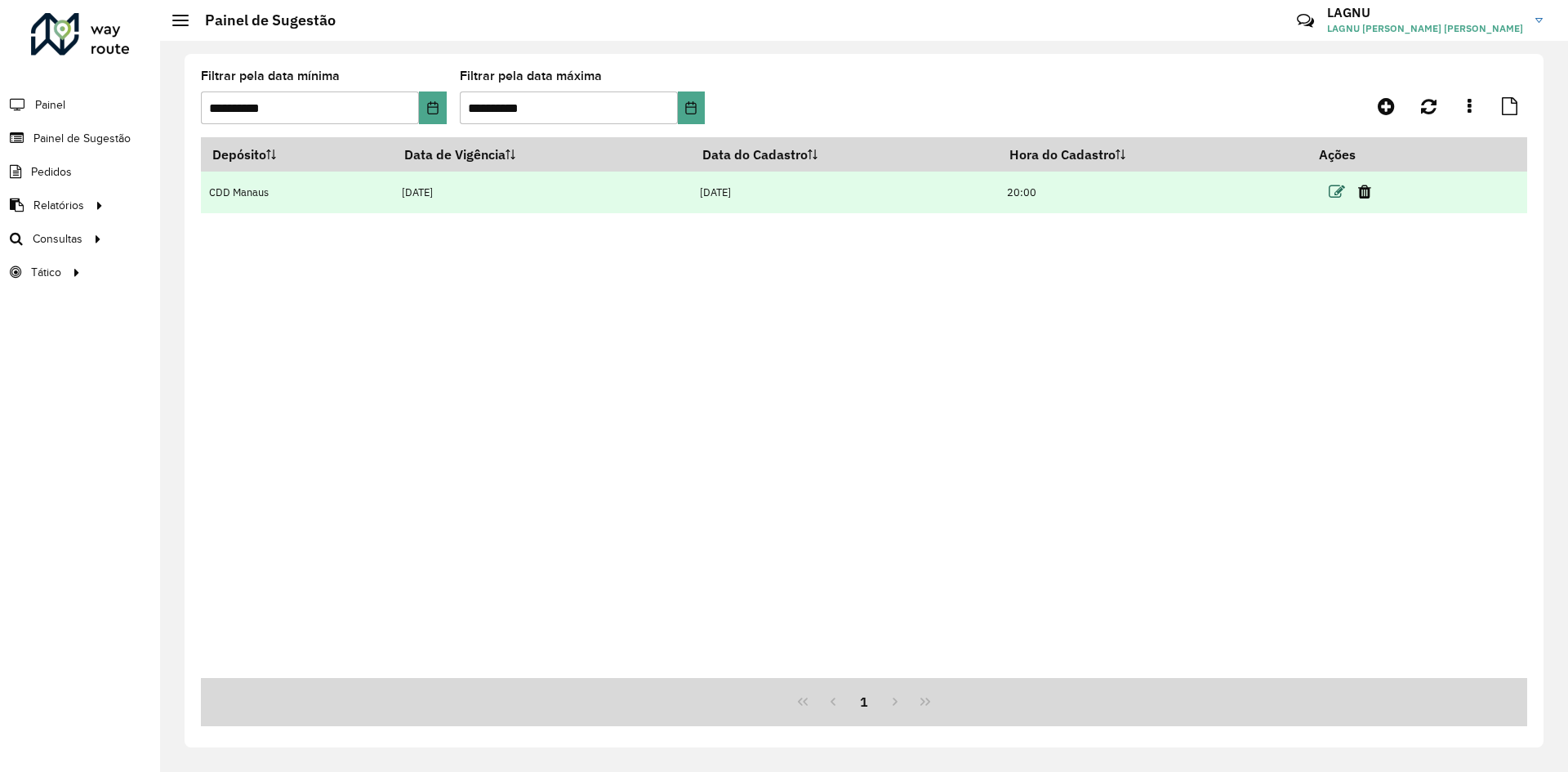
click at [1339, 193] on icon at bounding box center [1336, 192] width 16 height 16
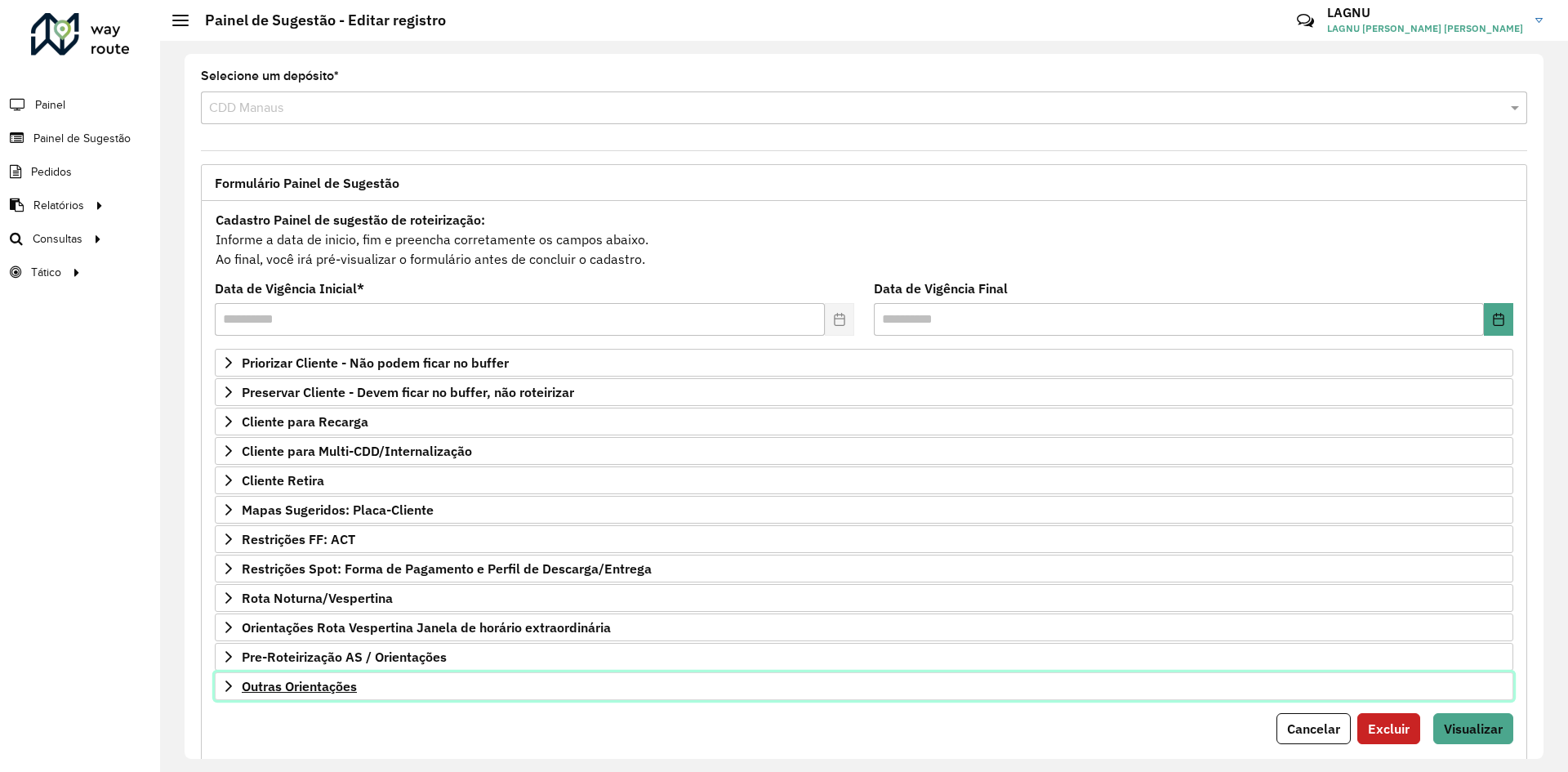
click at [352, 693] on span "Outras Orientações" at bounding box center [299, 686] width 115 height 13
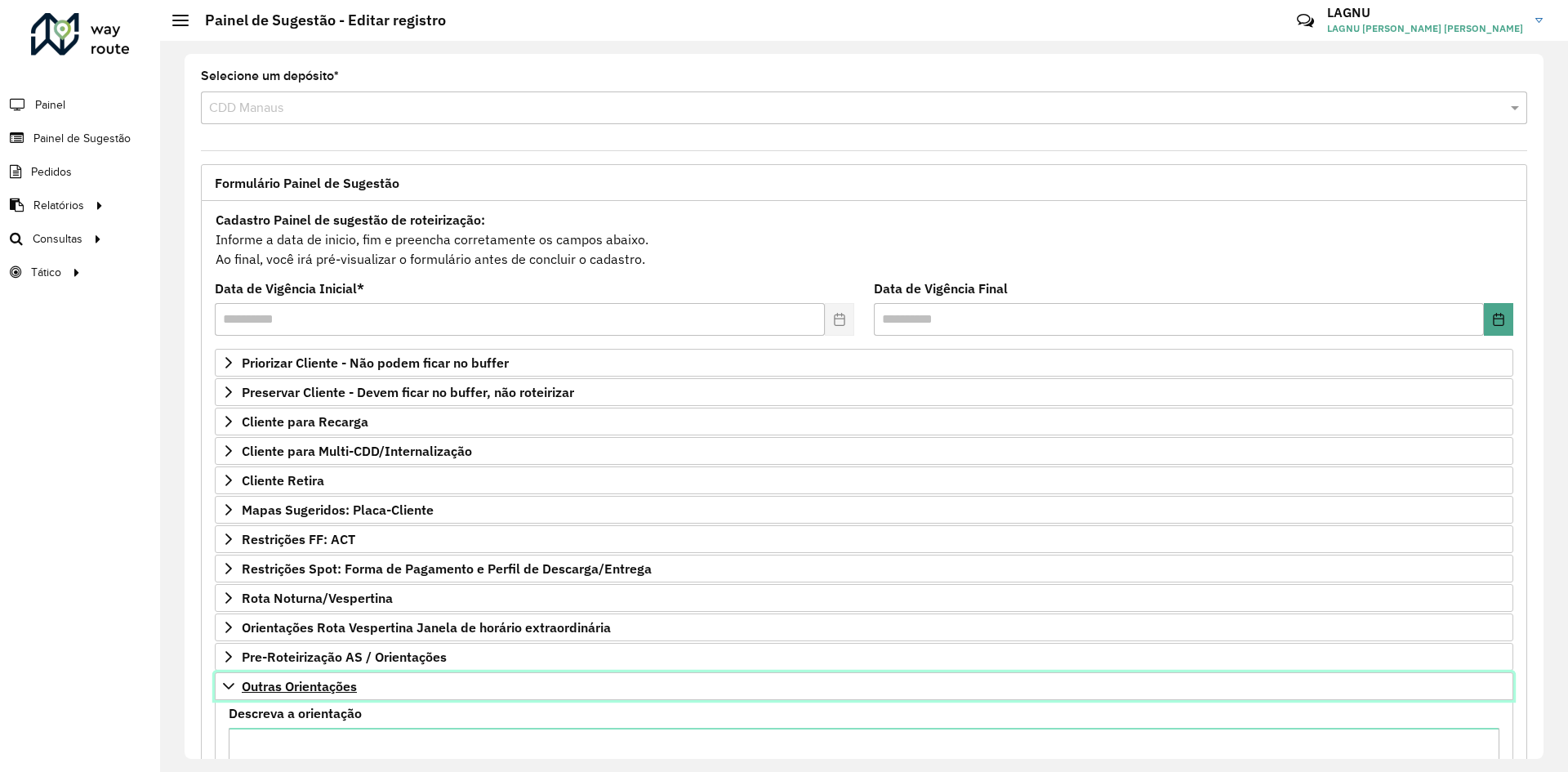
click at [280, 692] on span "Outras Orientações" at bounding box center [299, 686] width 115 height 13
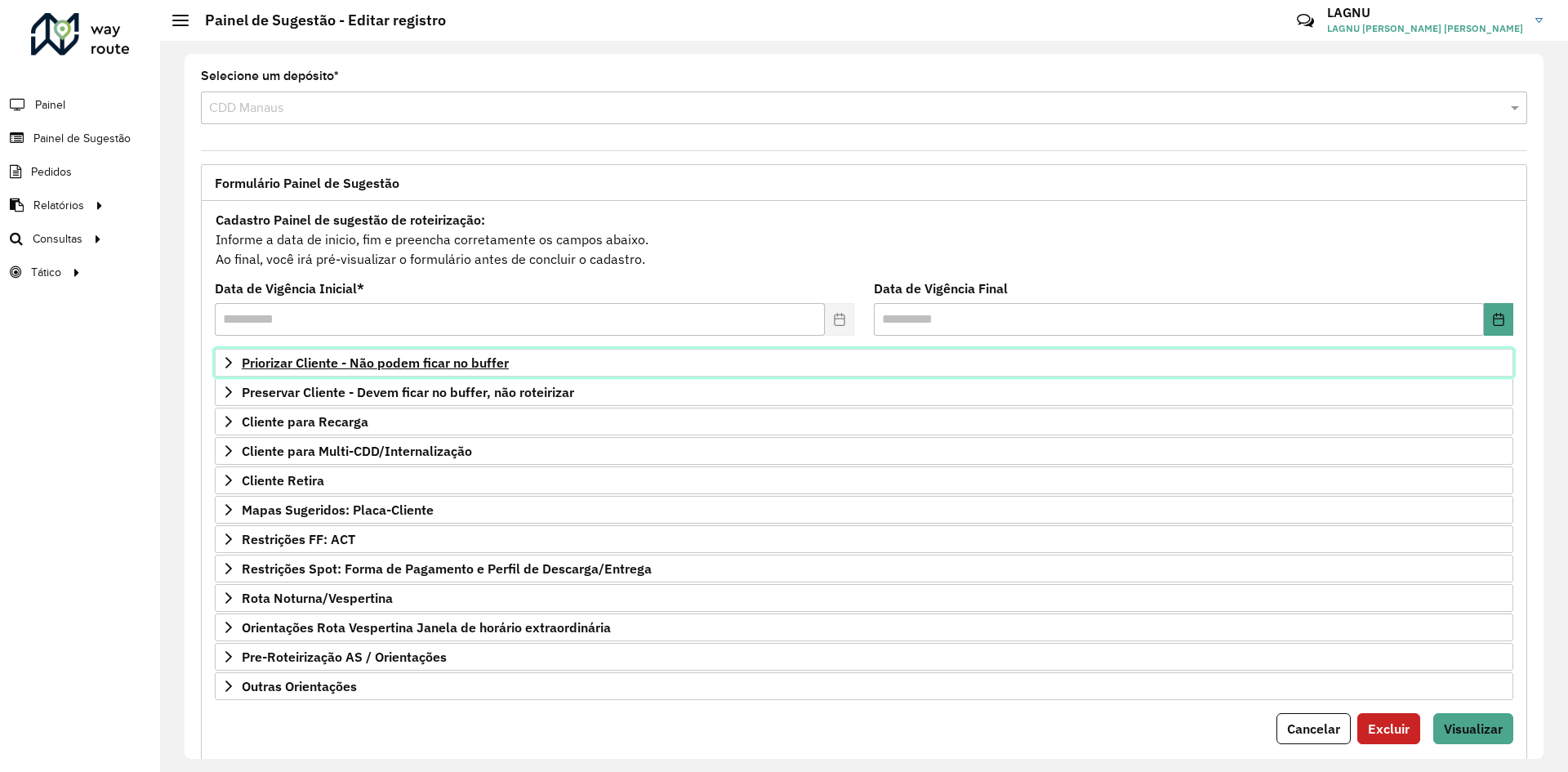
click at [308, 356] on span "Priorizar Cliente - Não podem ficar no buffer" at bounding box center [376, 362] width 267 height 13
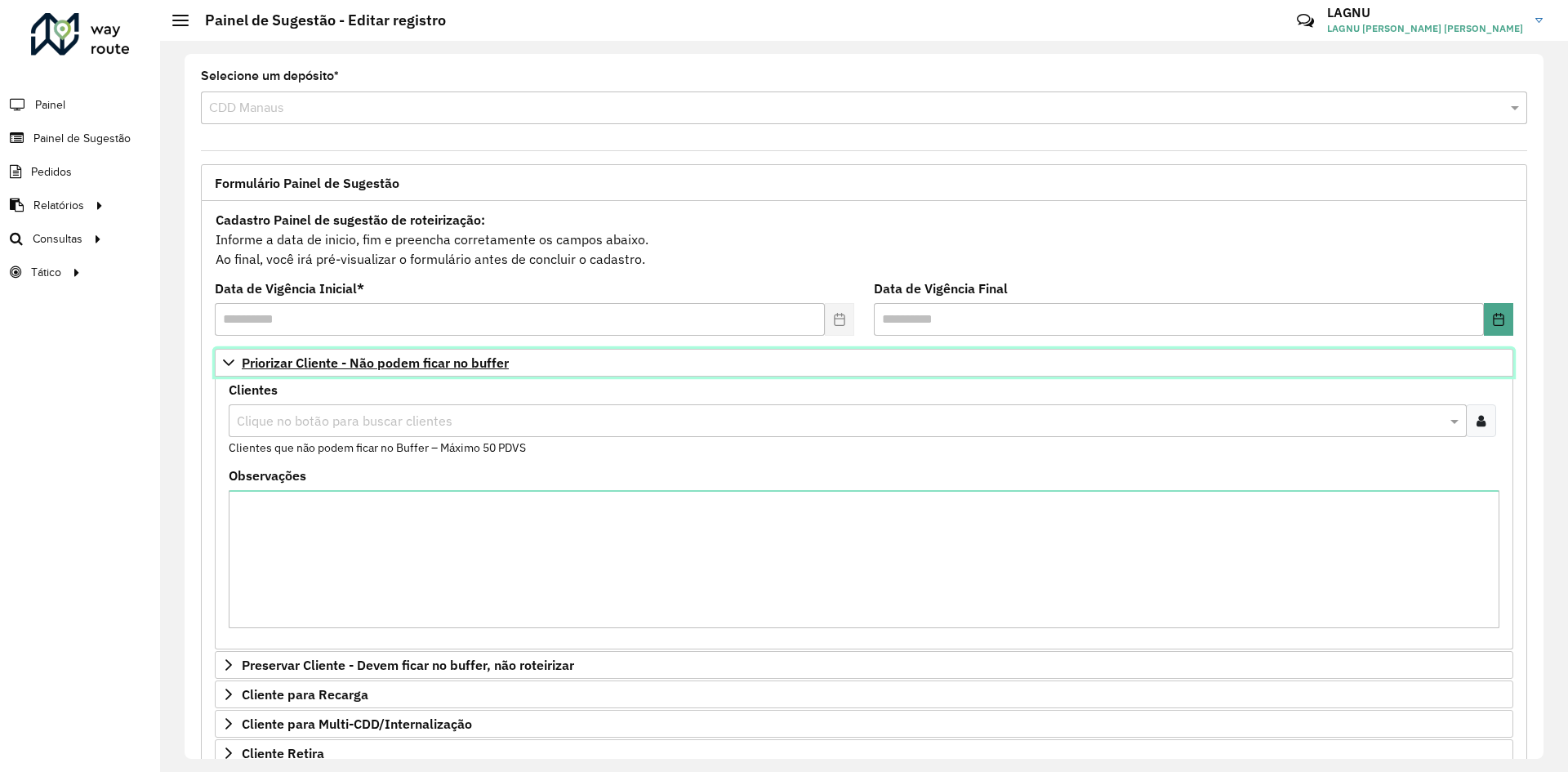
click at [301, 357] on span "Priorizar Cliente - Não podem ficar no buffer" at bounding box center [376, 362] width 267 height 13
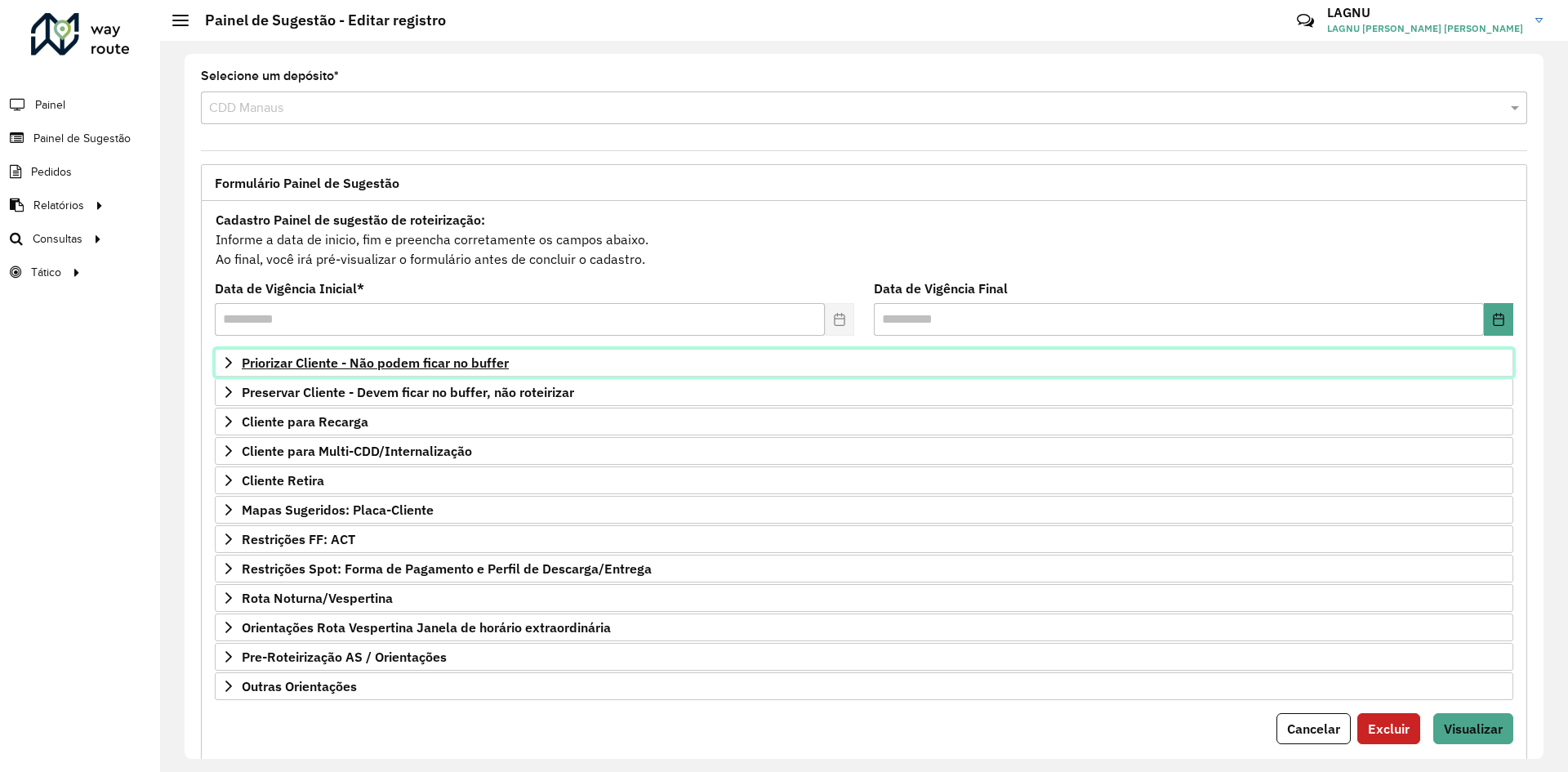
click at [225, 366] on icon at bounding box center [228, 362] width 13 height 13
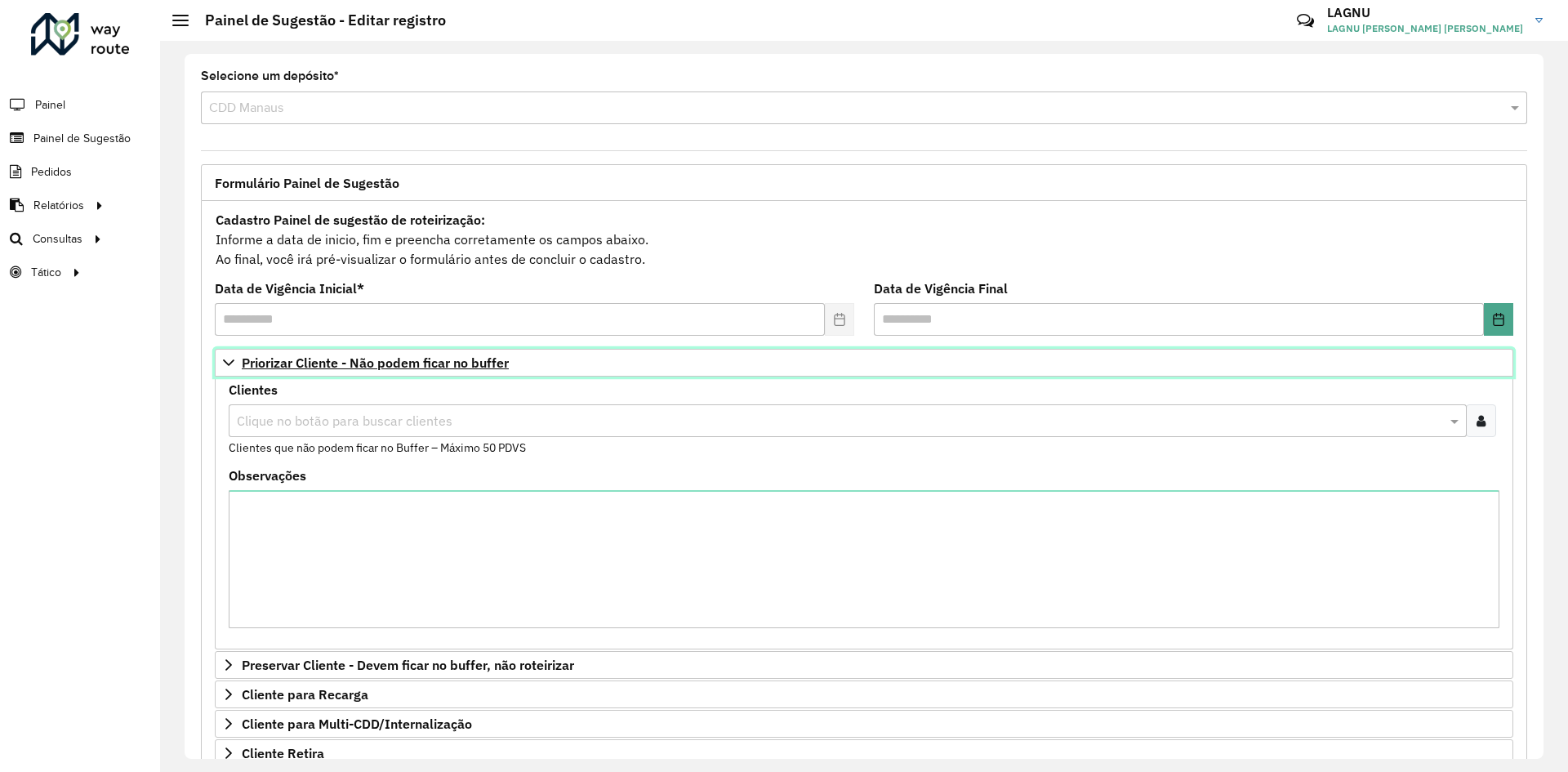
click at [225, 366] on icon at bounding box center [228, 362] width 13 height 13
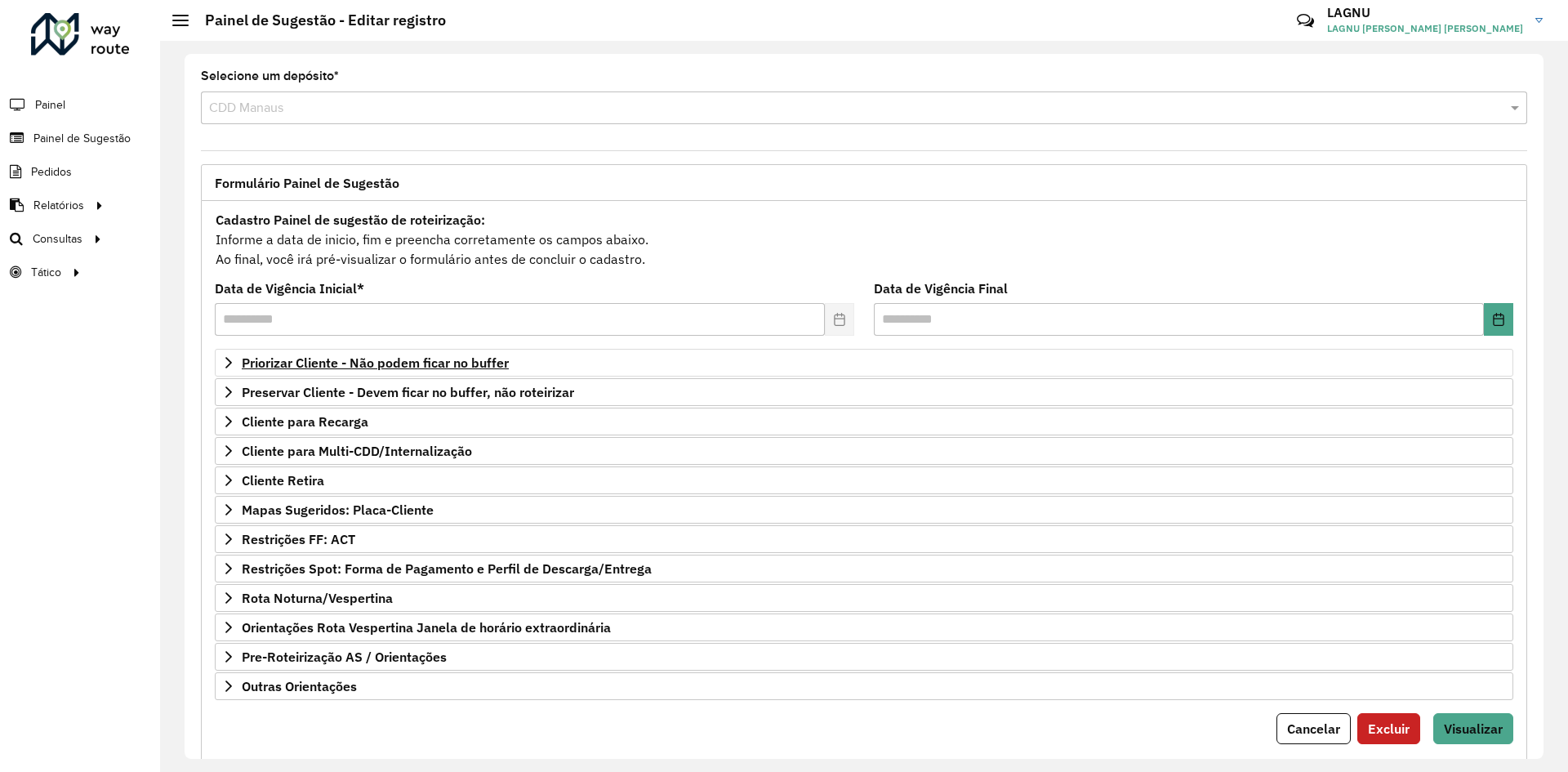
click at [344, 288] on label "Data de Vigência Inicial *" at bounding box center [289, 288] width 149 height 20
click at [381, 288] on div "**********" at bounding box center [534, 309] width 640 height 53
drag, startPoint x: 318, startPoint y: 290, endPoint x: 297, endPoint y: 293, distance: 21.2
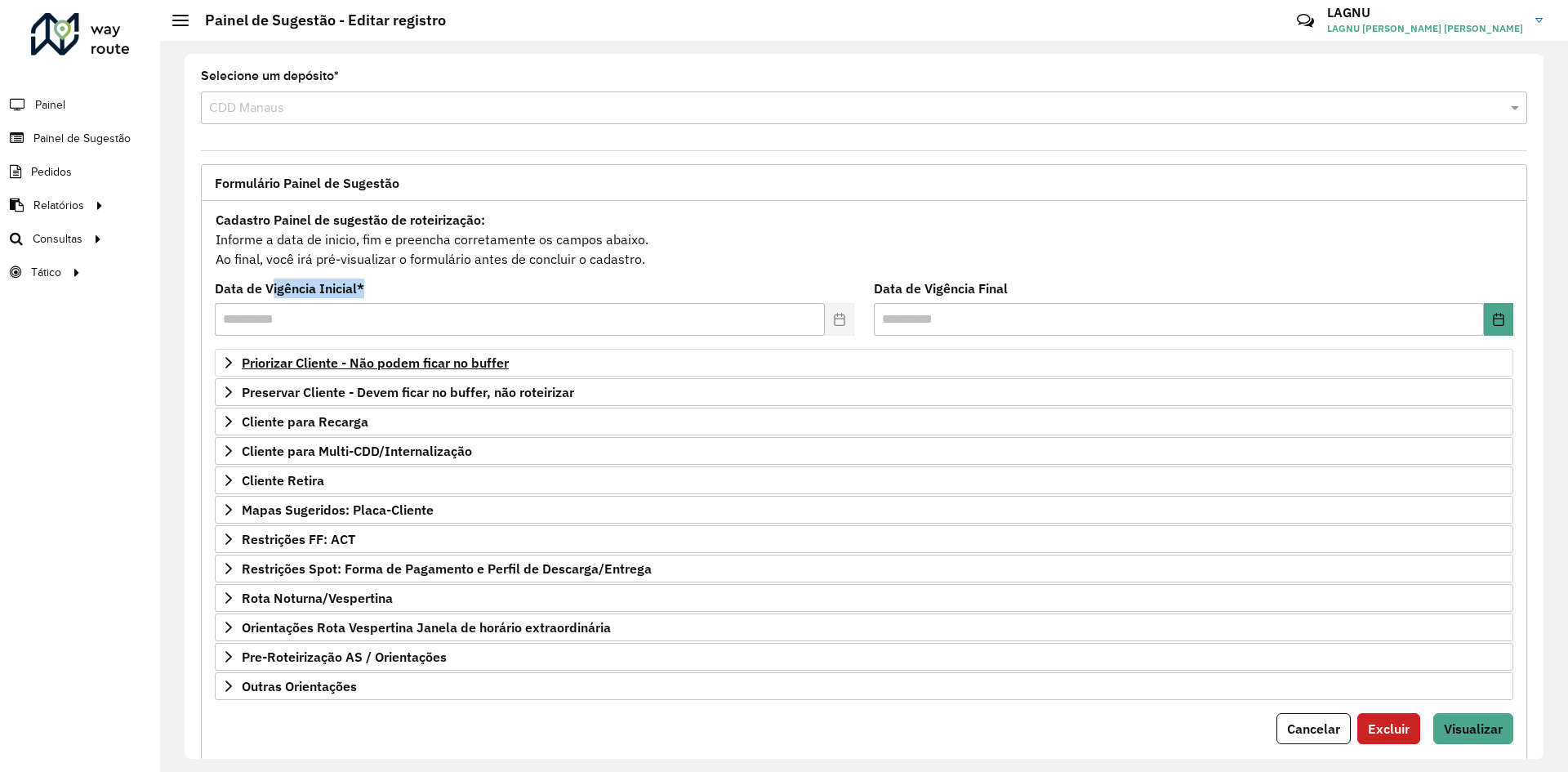
click at [297, 293] on div "**********" at bounding box center [534, 309] width 640 height 53
click at [410, 360] on span "Priorizar Cliente - Não podem ficar no buffer" at bounding box center [376, 362] width 267 height 13
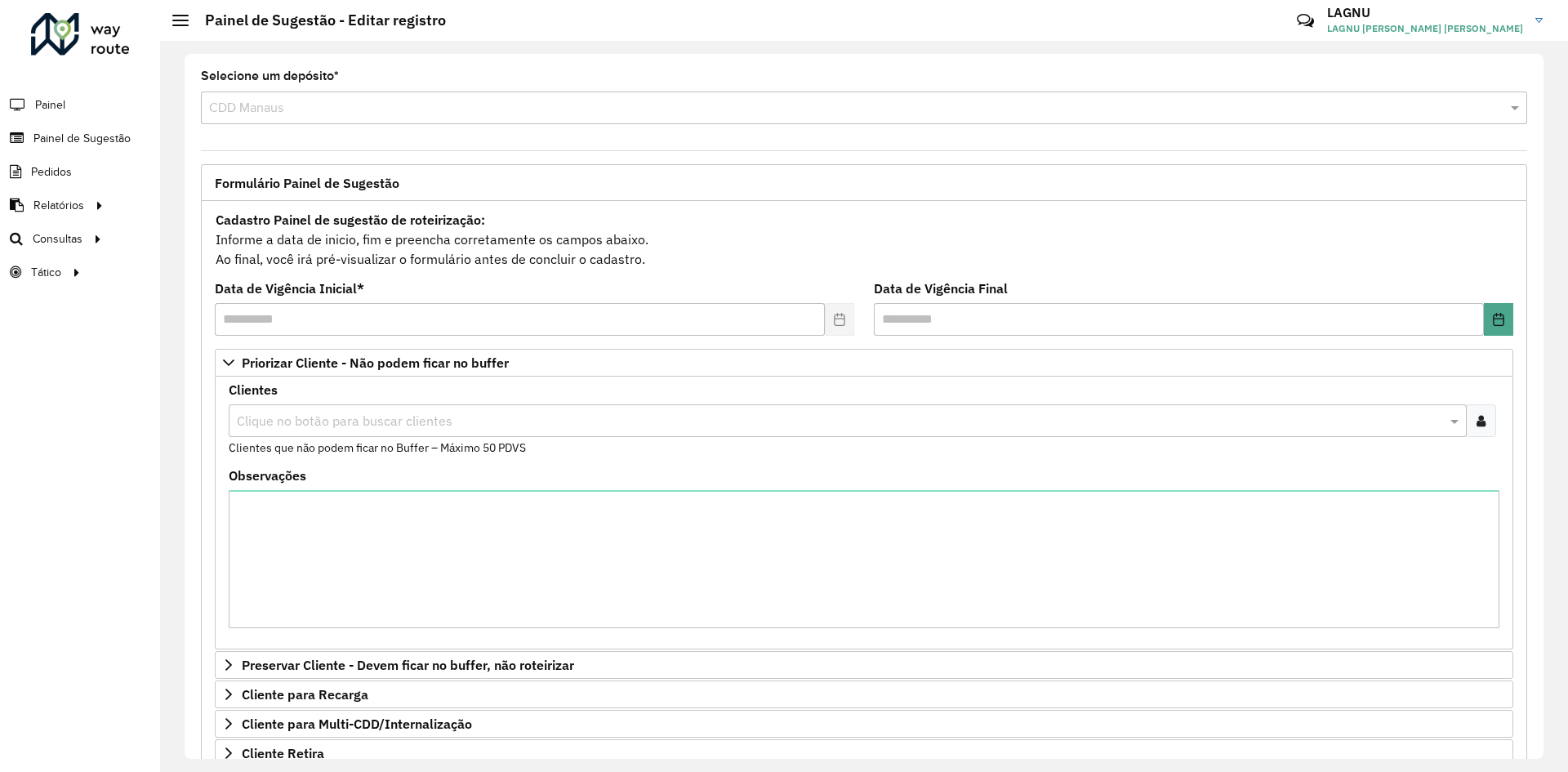
click at [1480, 425] on icon at bounding box center [1481, 420] width 9 height 13
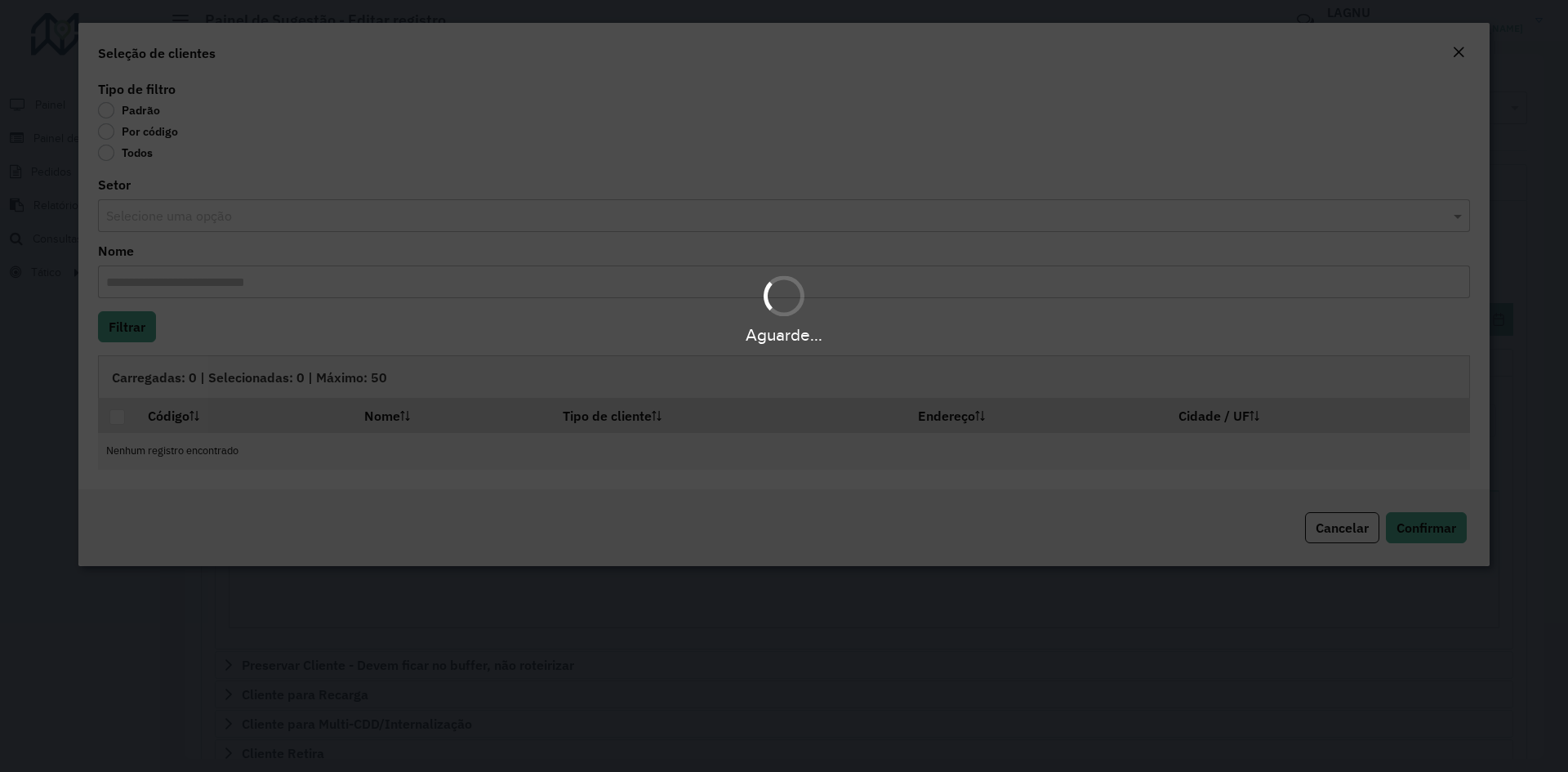
click at [121, 135] on body "**********" at bounding box center [784, 386] width 1568 height 772
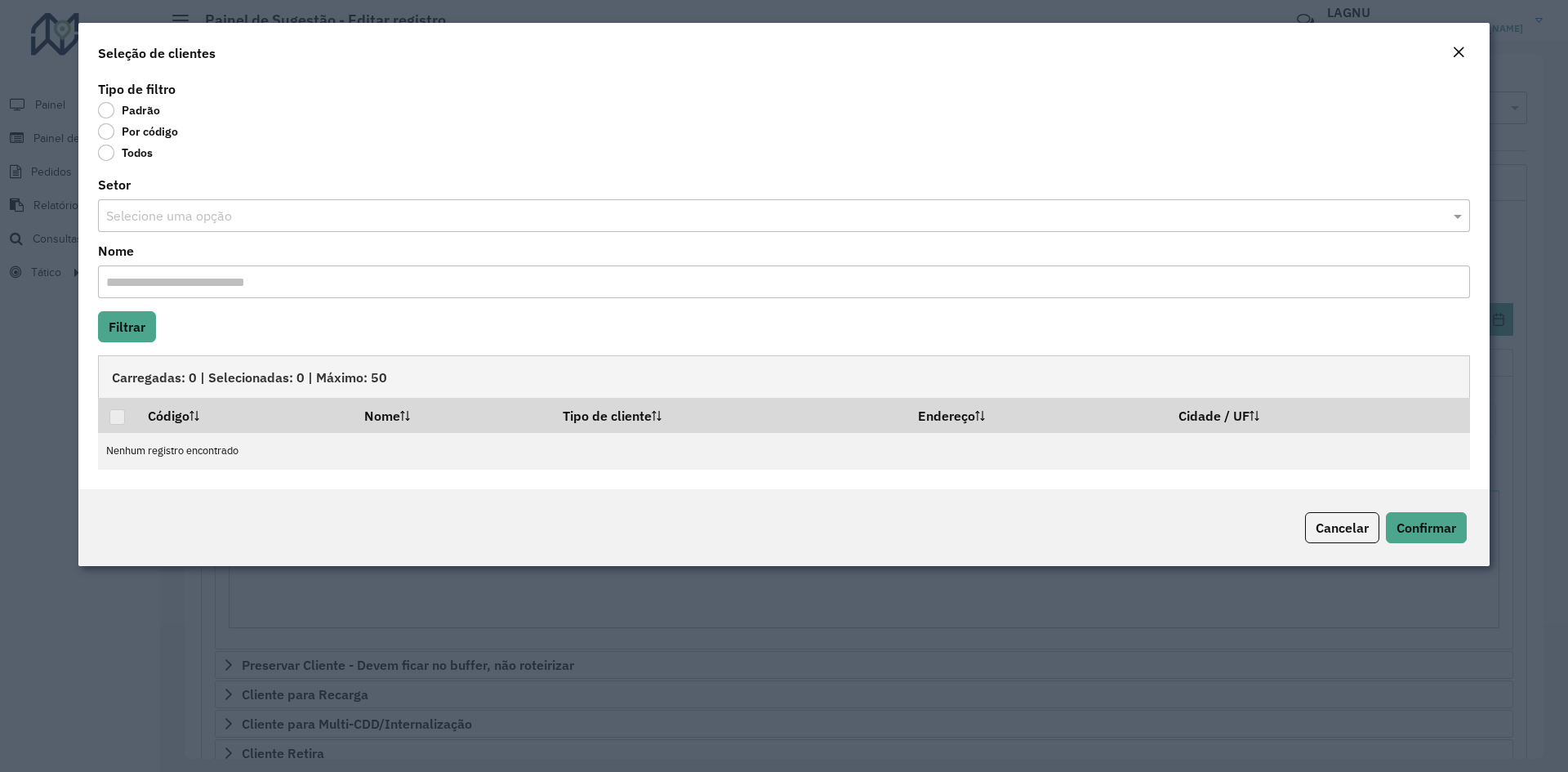
click at [106, 130] on label "Por código" at bounding box center [138, 131] width 80 height 16
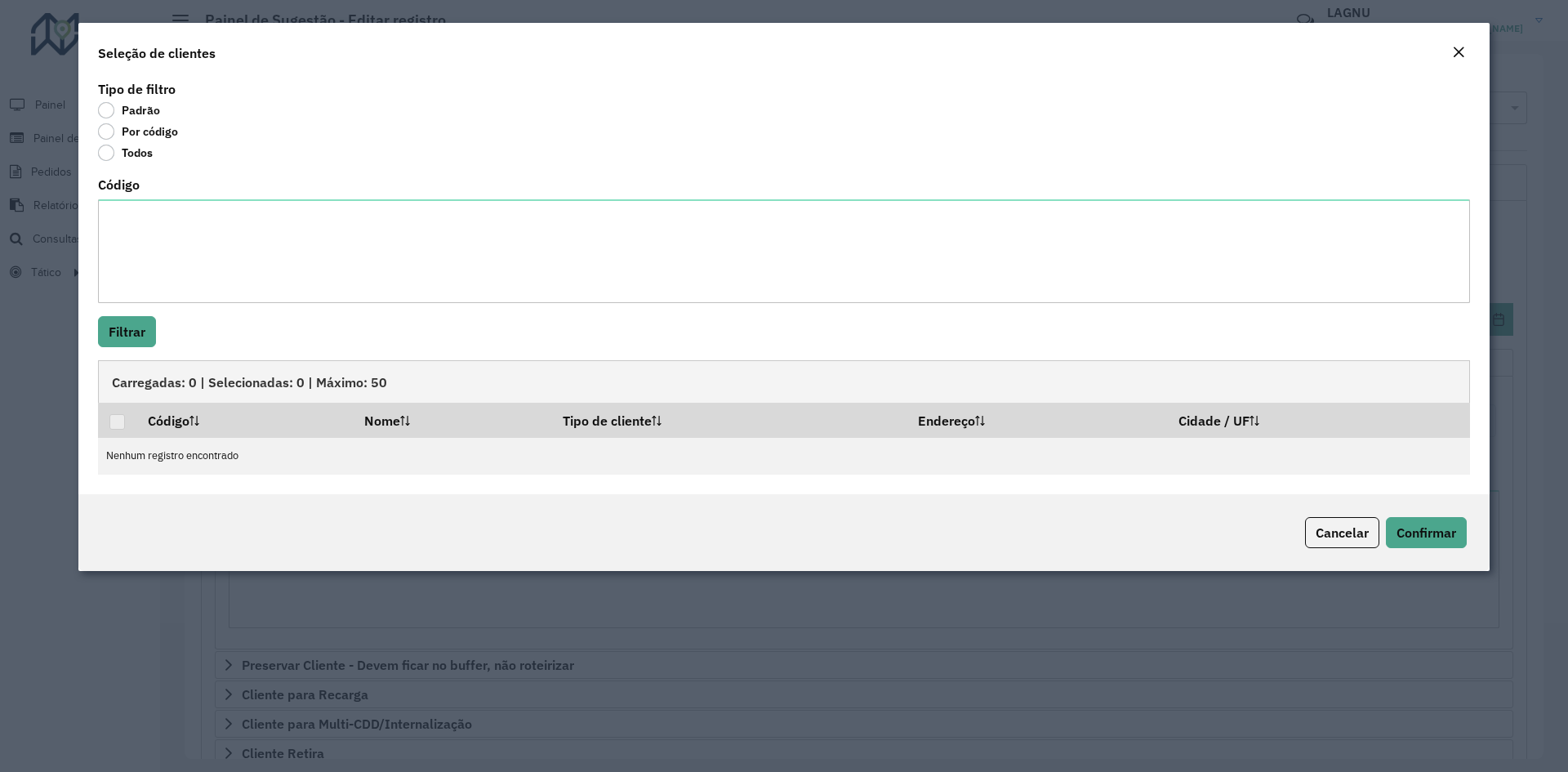
click at [161, 194] on div "Código" at bounding box center [784, 241] width 1372 height 124
click at [169, 202] on textarea "Código" at bounding box center [784, 251] width 1372 height 104
paste textarea "***** ***** ***** ***** ***** ***** ***** ***** ***** ***** ***** ***** ***** *…"
type textarea "***** ***** ***** ***** ***** ***** ***** ***** ***** ***** ***** ***** ***** *…"
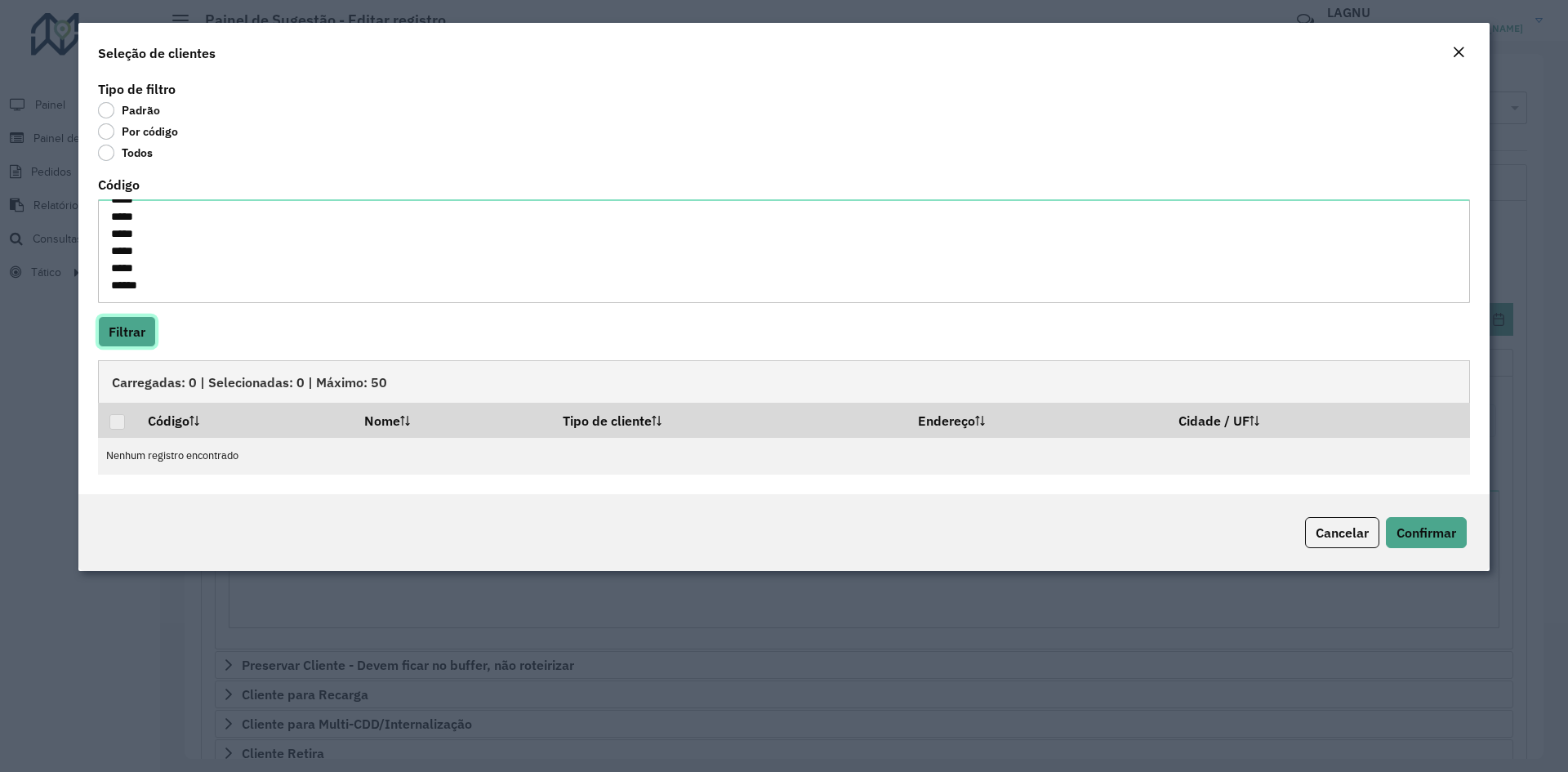
click at [134, 329] on button "Filtrar" at bounding box center [127, 331] width 58 height 31
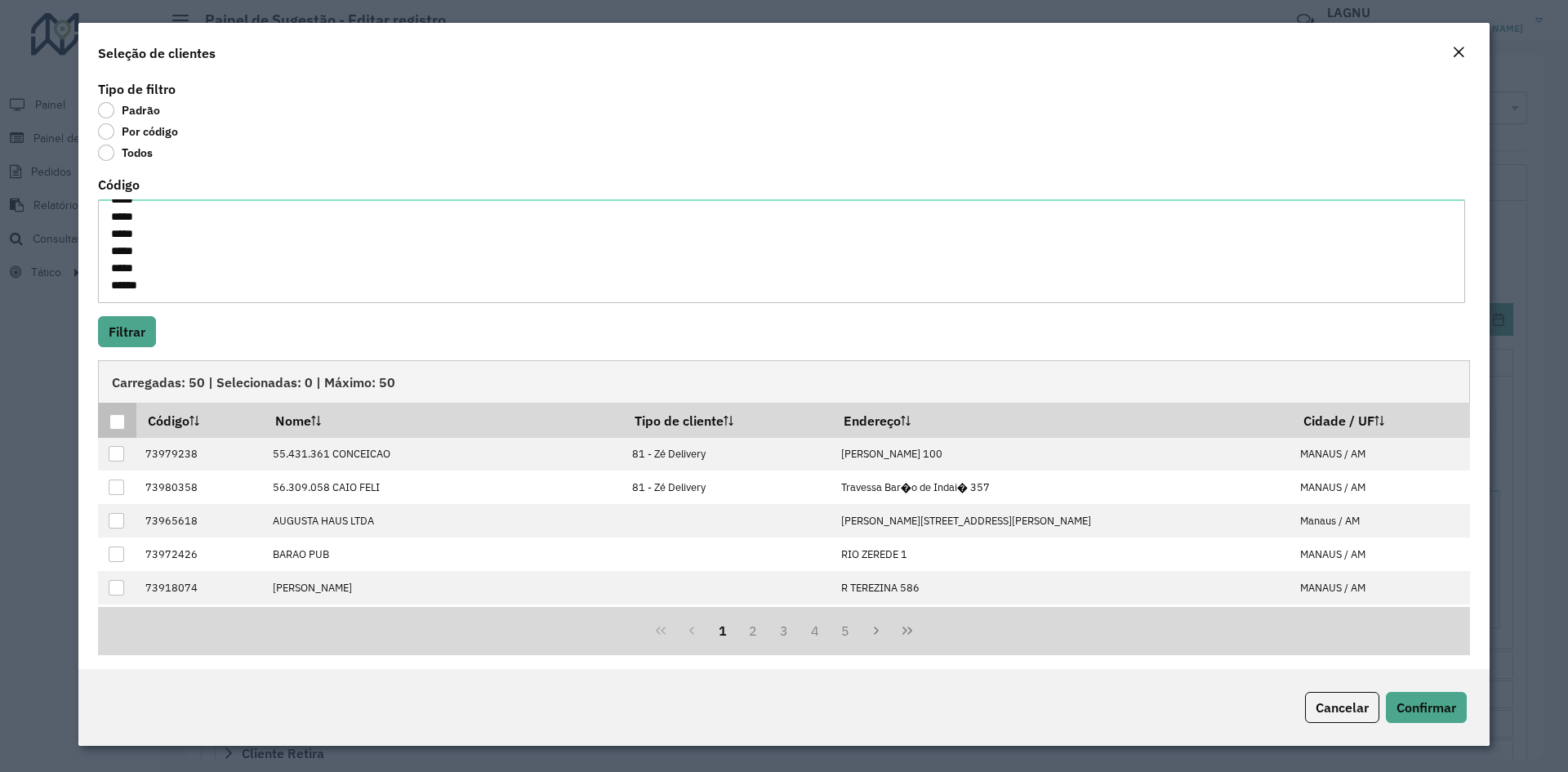
click at [120, 412] on p-tableheadercheckbox at bounding box center [117, 420] width 16 height 16
click at [119, 418] on div at bounding box center [117, 422] width 15 height 15
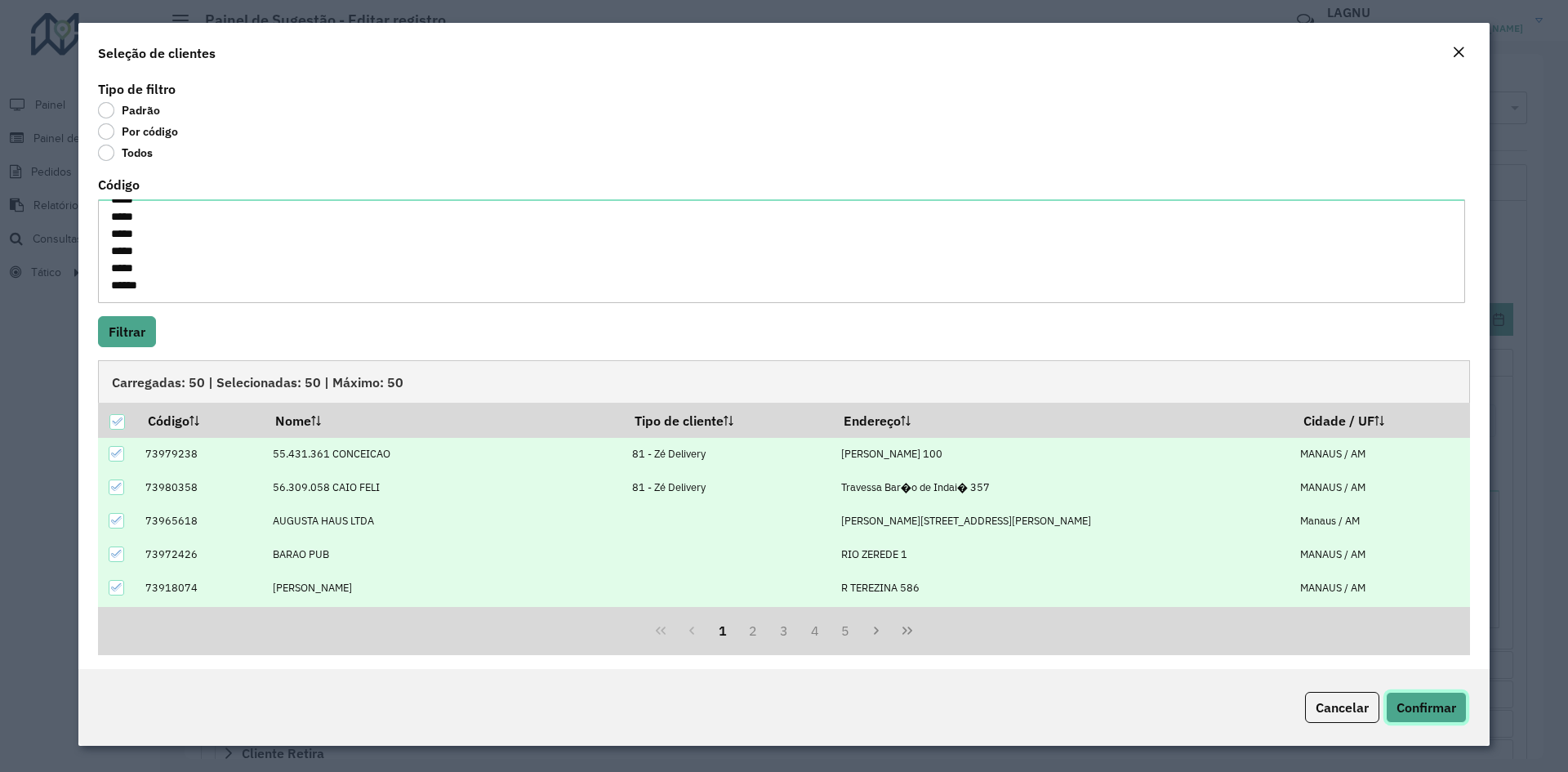
click at [1411, 700] on button "Confirmar" at bounding box center [1426, 707] width 81 height 31
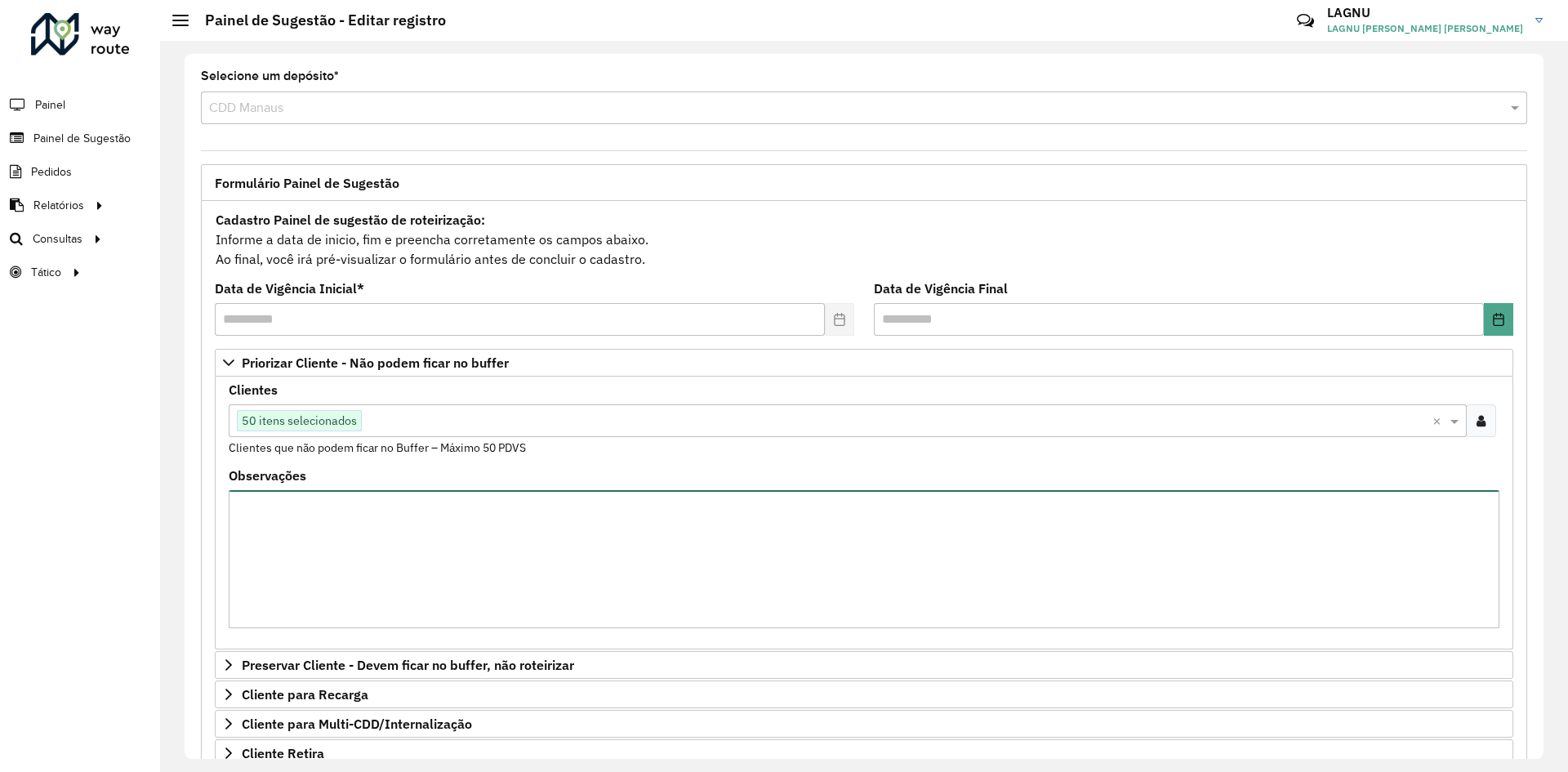
click at [307, 529] on textarea "Observações" at bounding box center [864, 559] width 1271 height 138
click at [422, 484] on div "Observações" at bounding box center [864, 549] width 1271 height 158
click at [342, 536] on textarea "Observações" at bounding box center [864, 559] width 1271 height 138
paste textarea "***** ***** ***** ***** ***** ***** ***** ***** ***** ***** ***** ***** ***** *…"
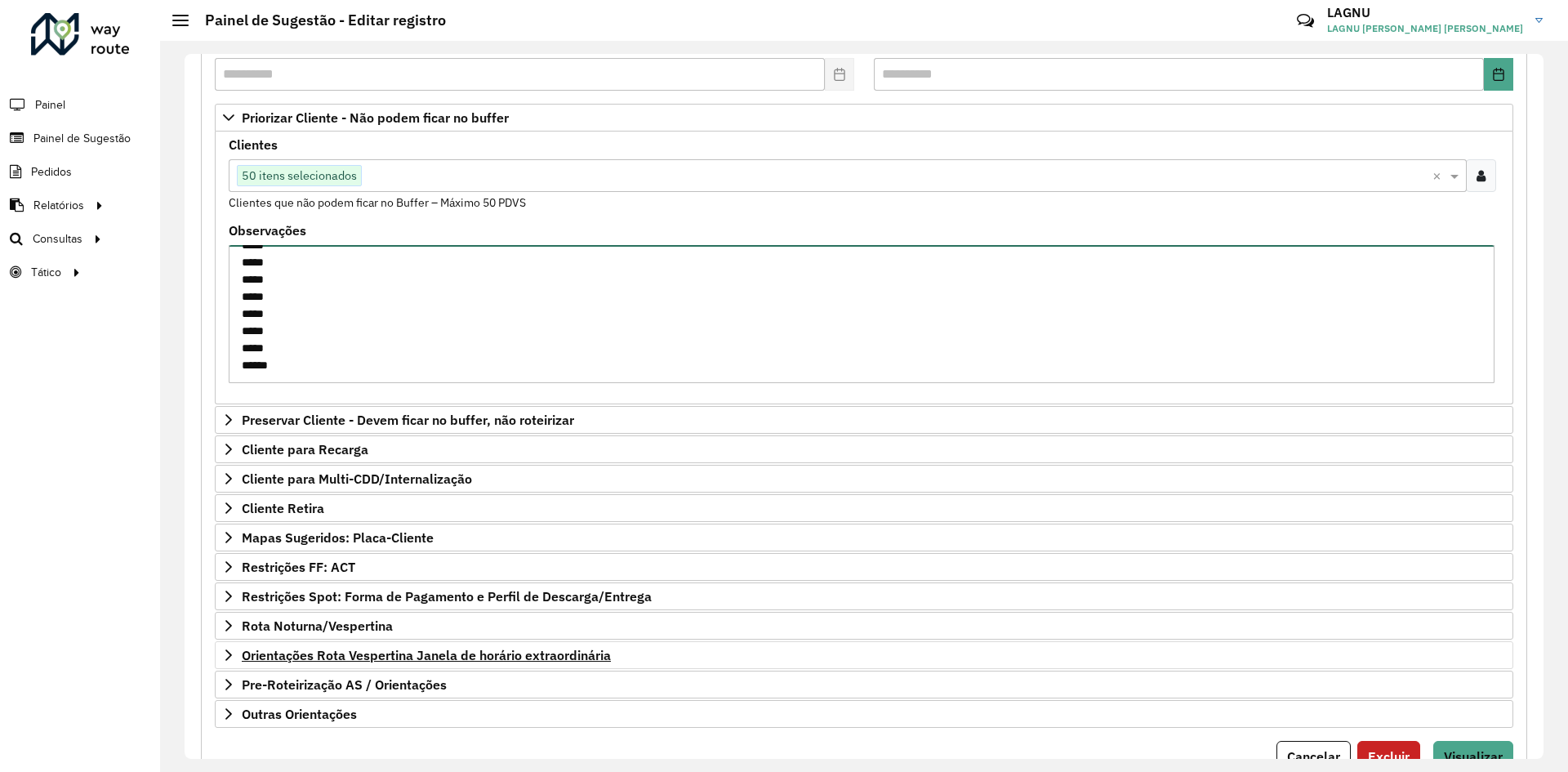
scroll to position [315, 0]
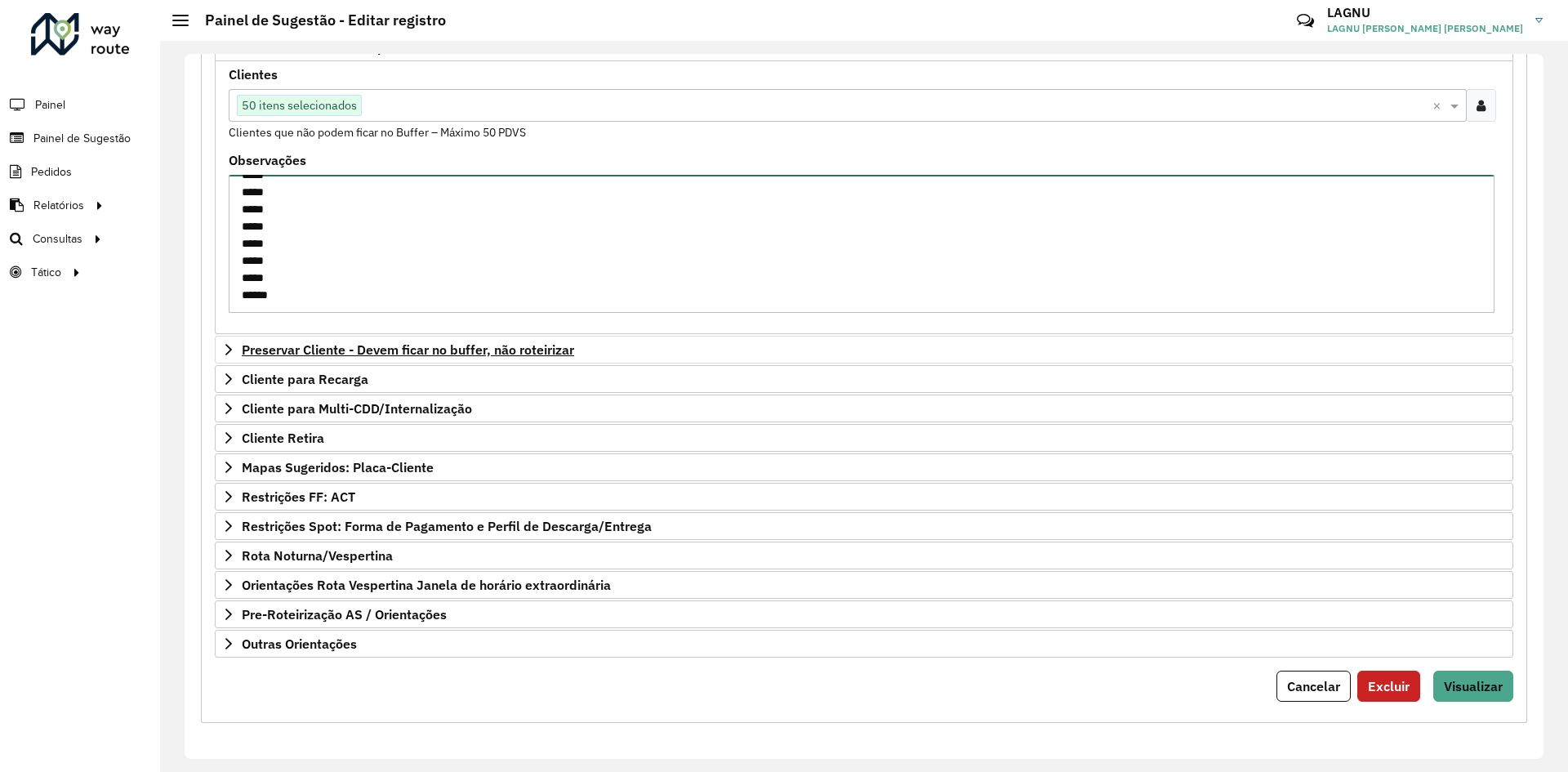
type textarea "***** ***** ***** ***** ***** ***** ***** ***** ***** ***** ***** ***** ***** *…"
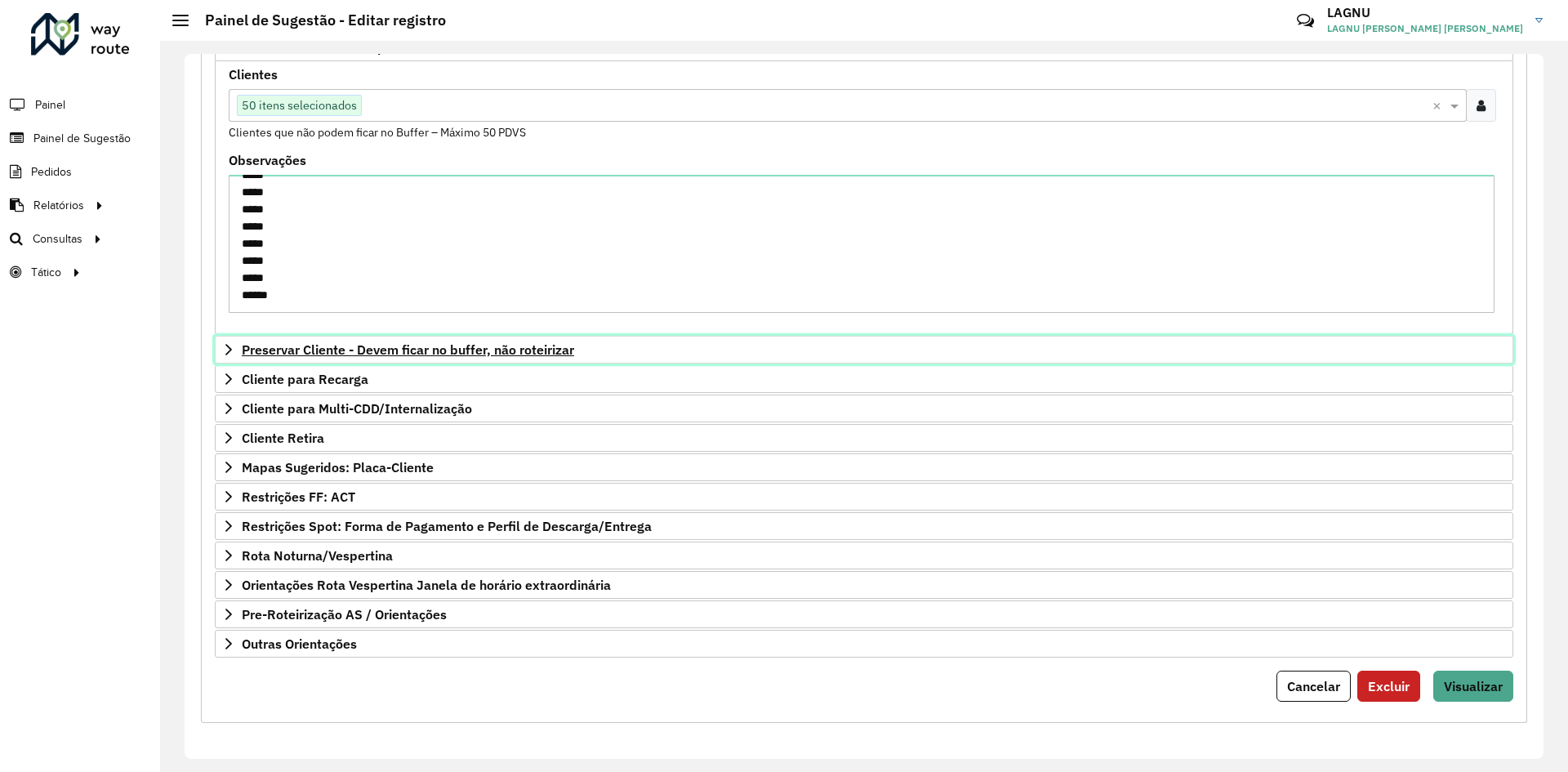
click at [290, 361] on link "Preservar Cliente - Devem ficar no buffer, não roteirizar" at bounding box center [864, 349] width 1299 height 28
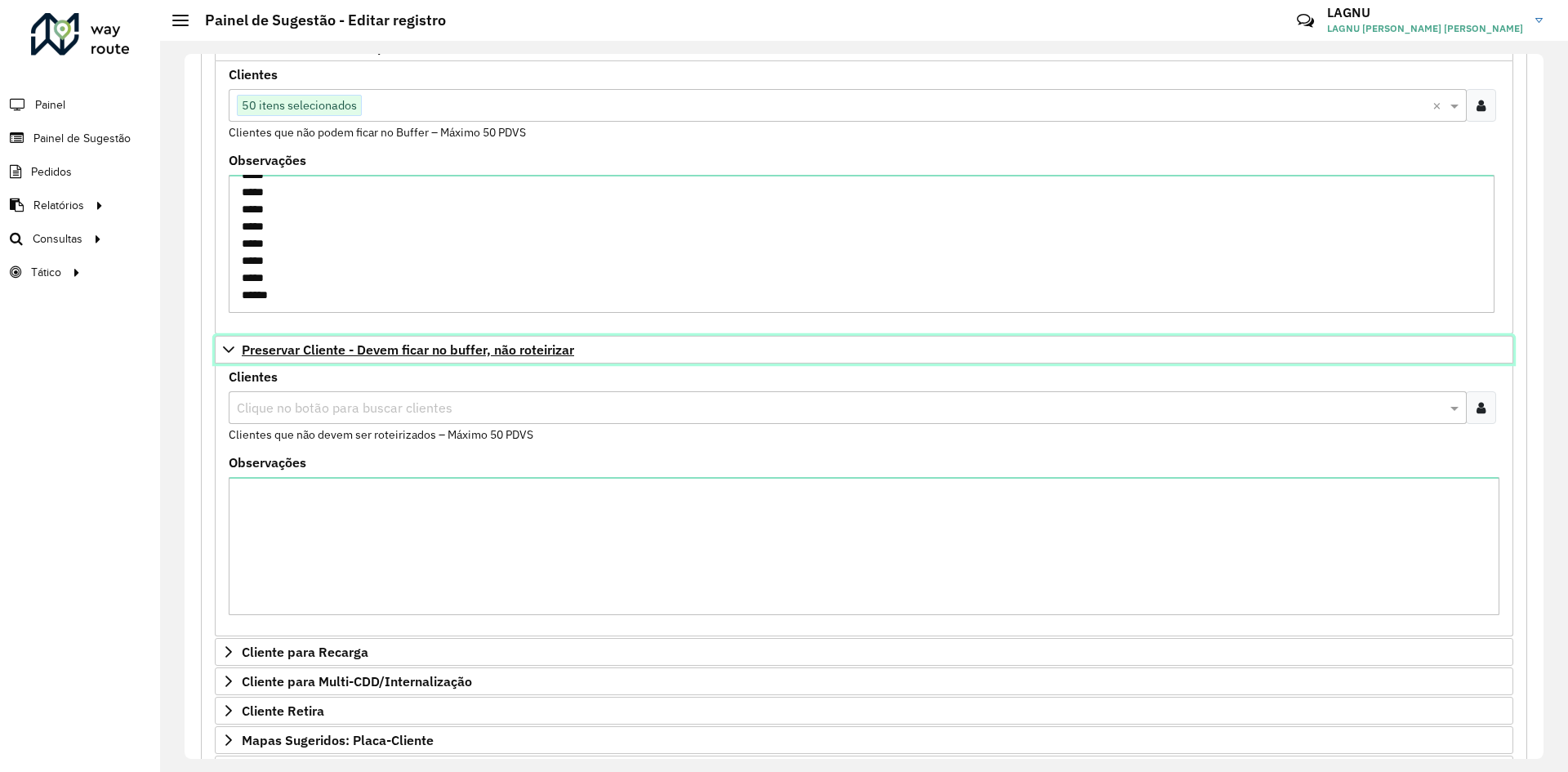
click at [294, 351] on span "Preservar Cliente - Devem ficar no buffer, não roteirizar" at bounding box center [408, 349] width 332 height 13
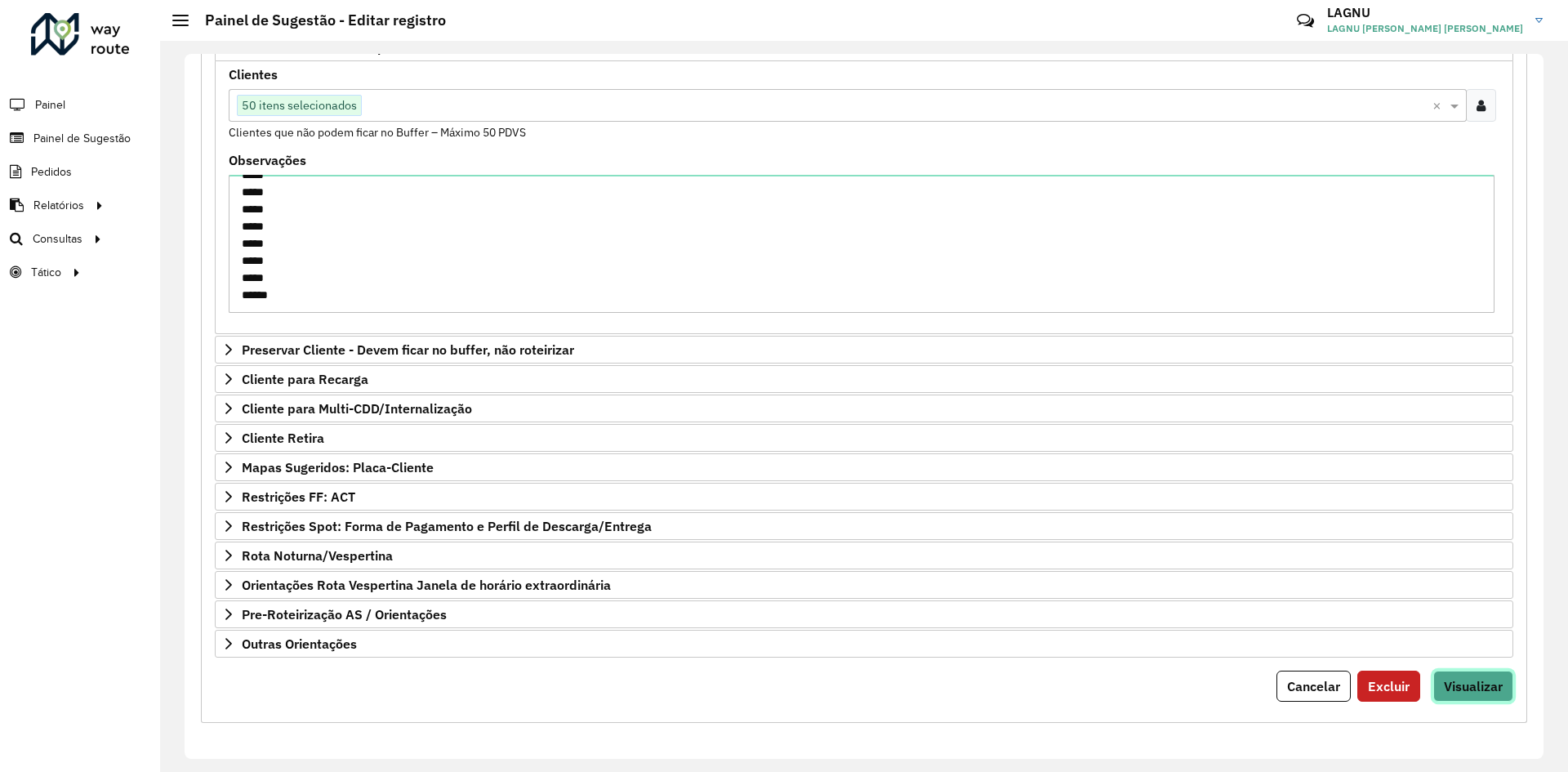
click at [1507, 676] on button "Visualizar" at bounding box center [1473, 686] width 80 height 31
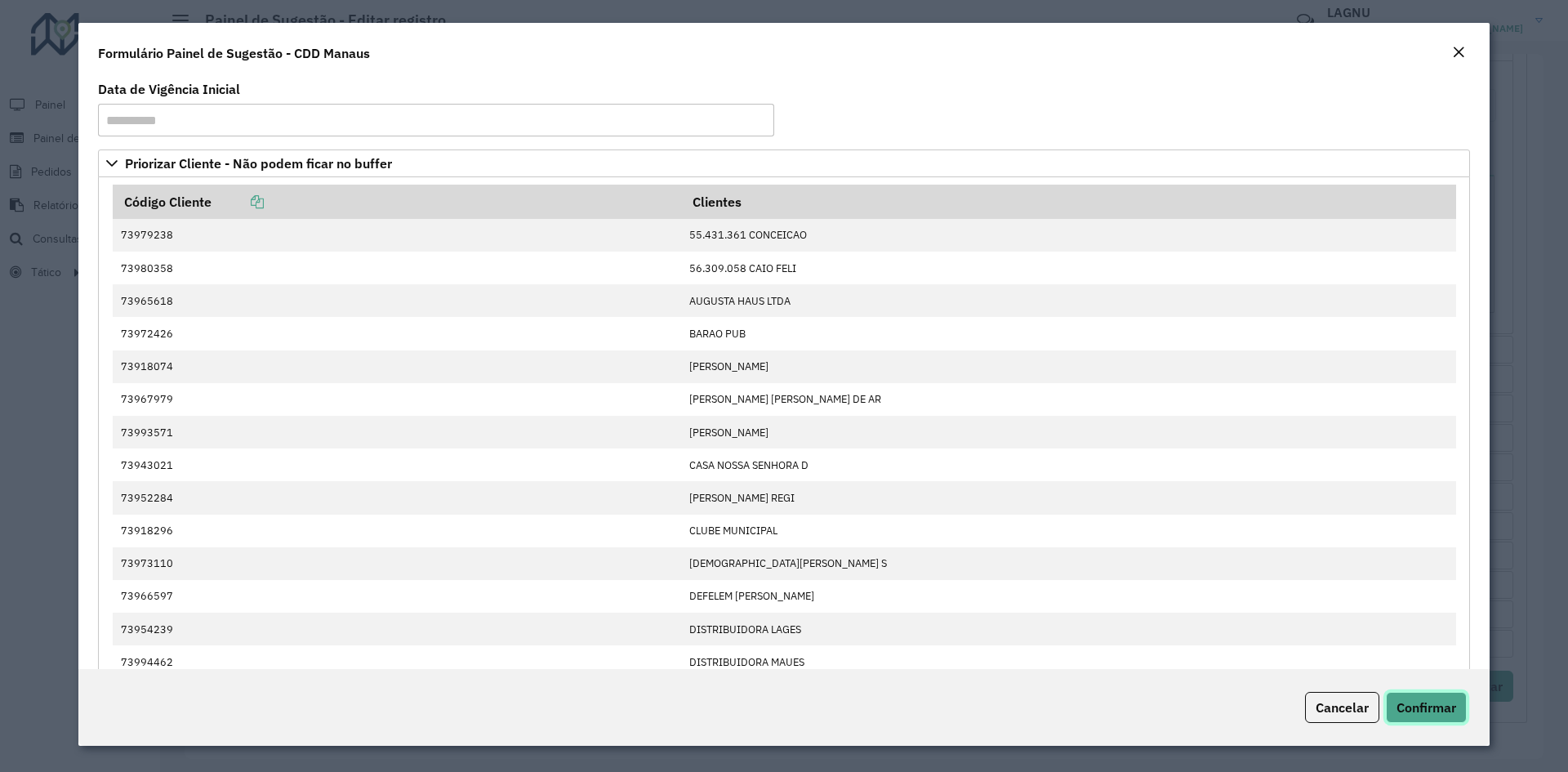
click at [1450, 707] on span "Confirmar" at bounding box center [1427, 707] width 60 height 16
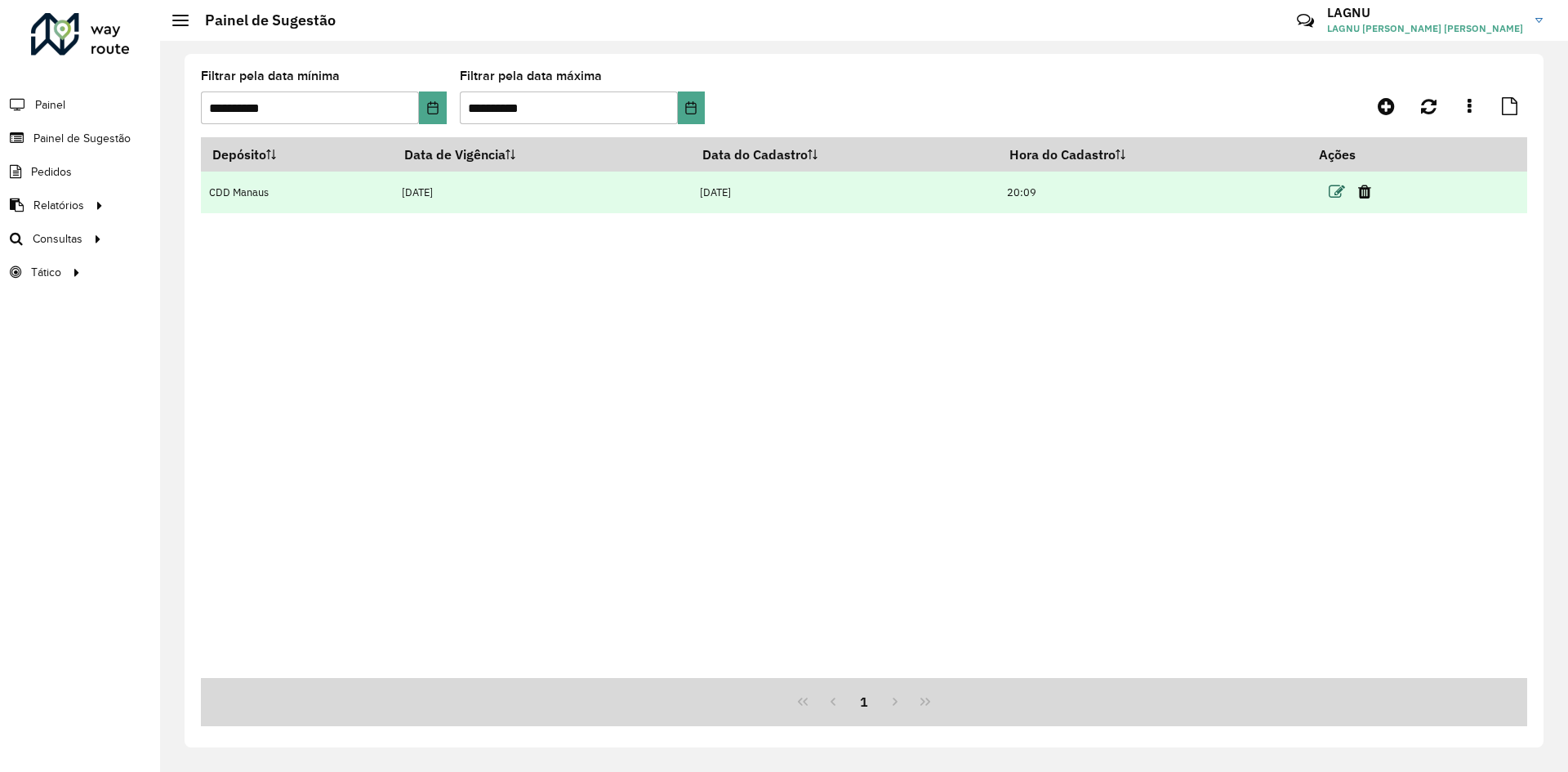
click at [1345, 186] on icon at bounding box center [1336, 192] width 16 height 16
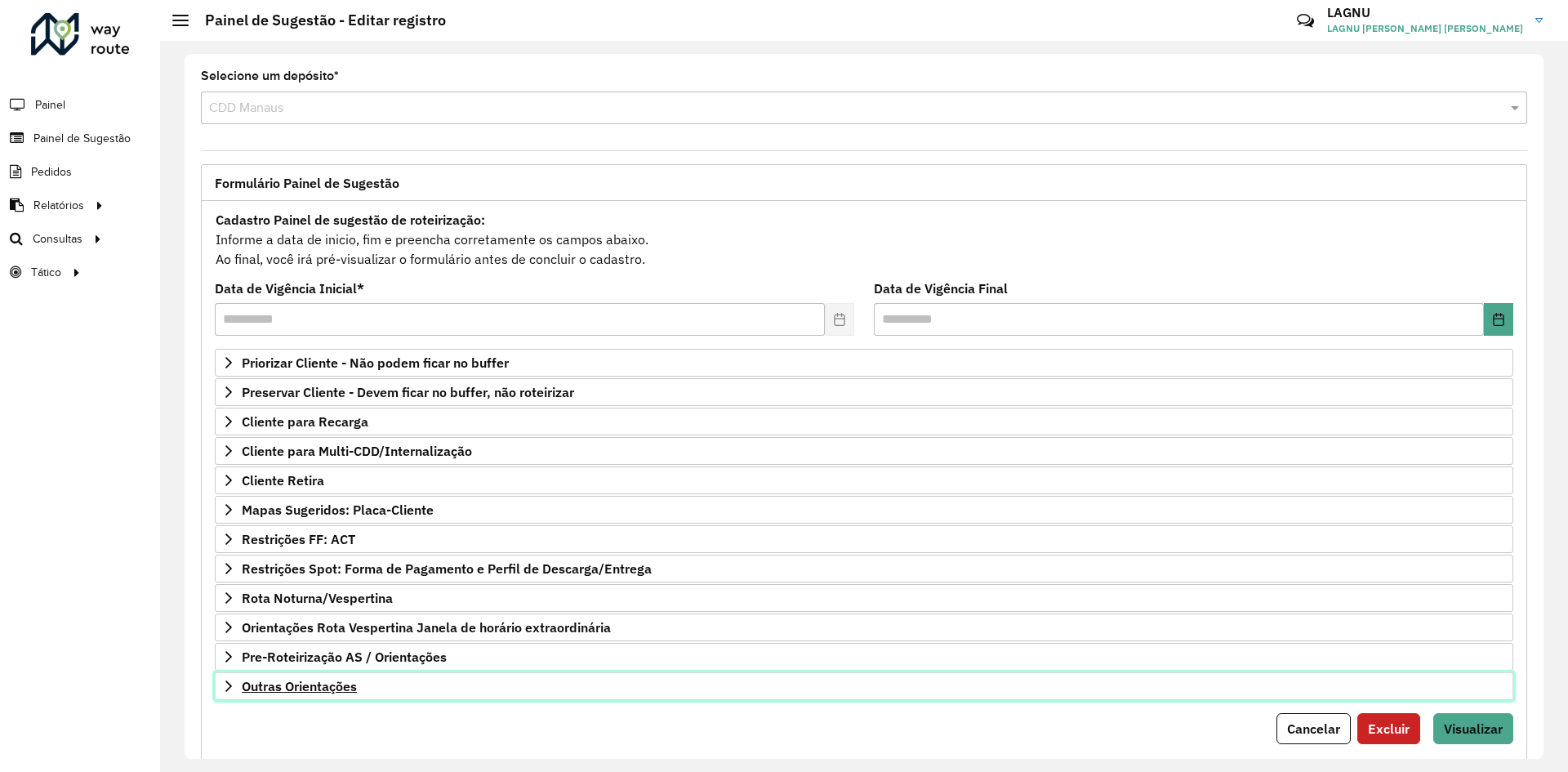
click at [317, 692] on span "Outras Orientações" at bounding box center [299, 686] width 115 height 13
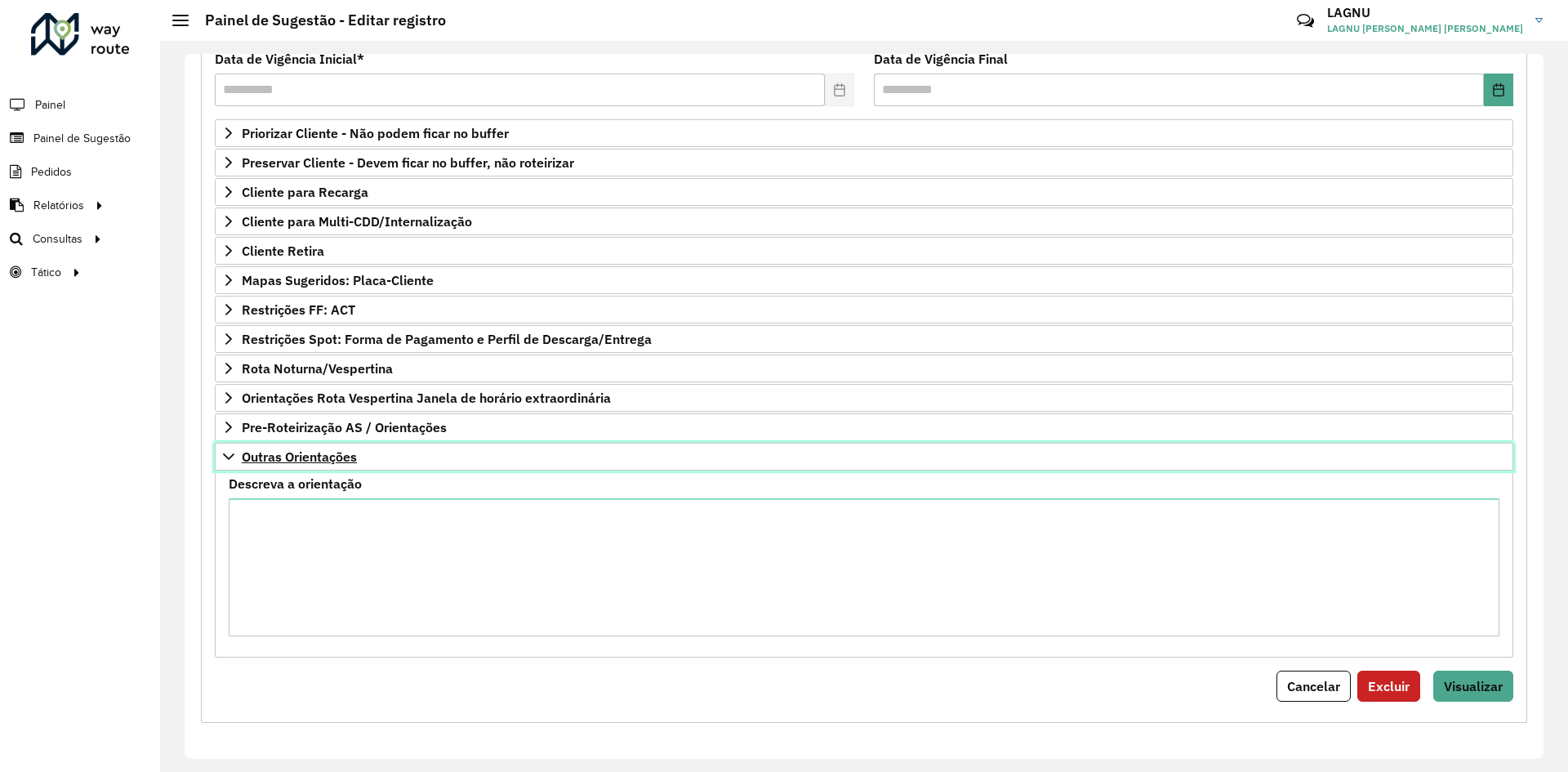
click at [311, 456] on span "Outras Orientações" at bounding box center [299, 456] width 115 height 13
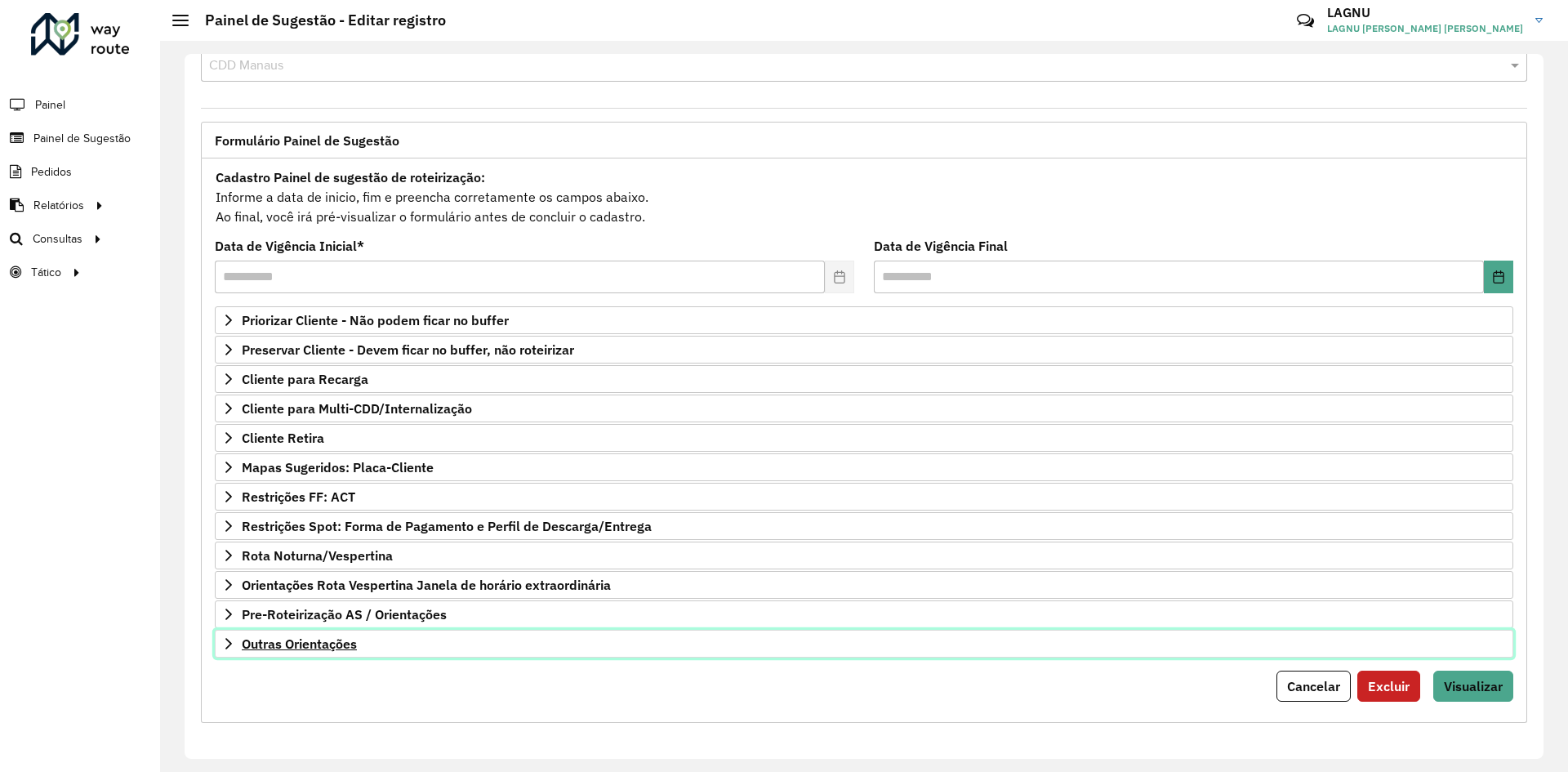
click at [335, 648] on span "Outras Orientações" at bounding box center [299, 643] width 115 height 13
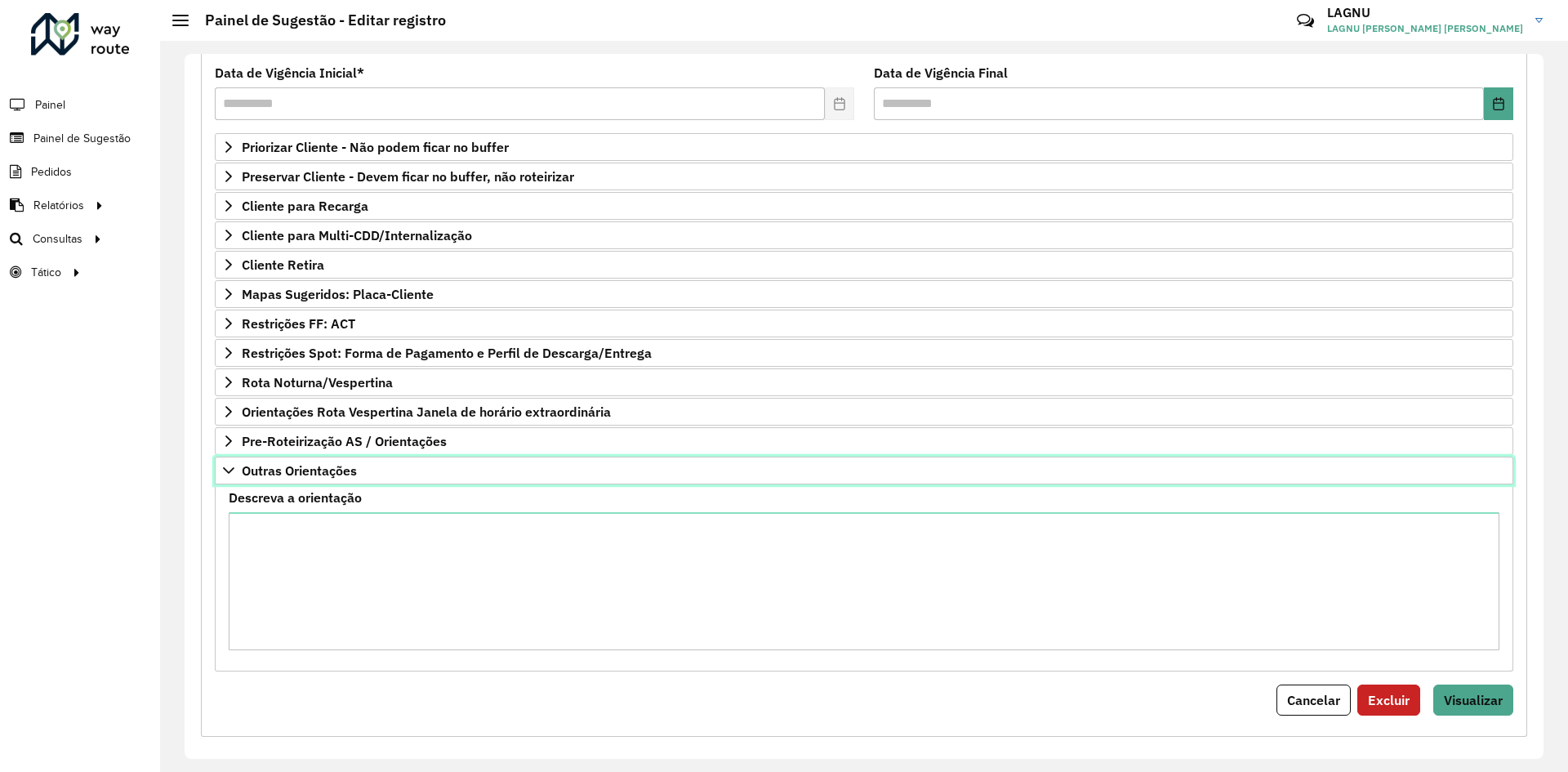
scroll to position [229, 0]
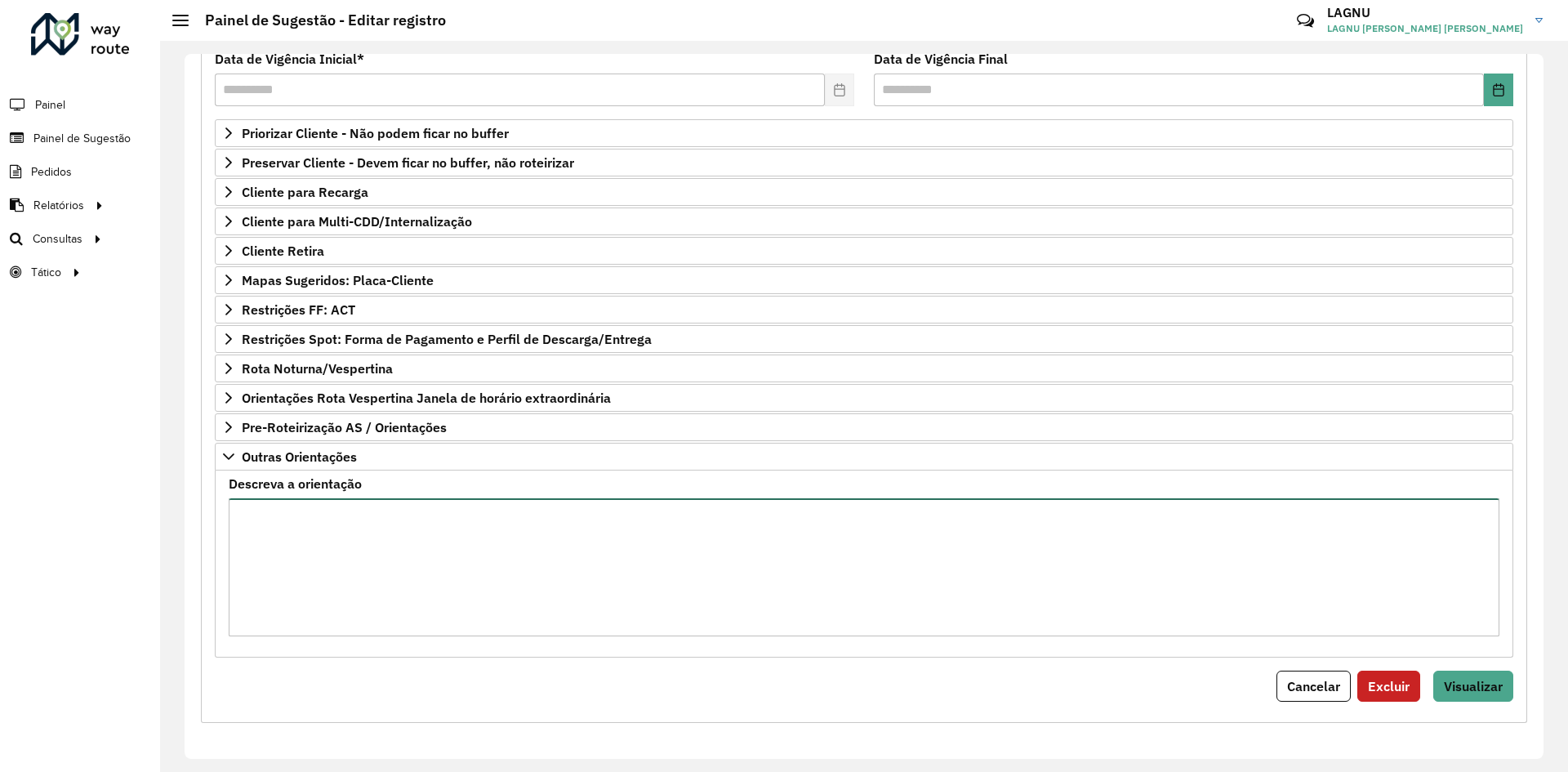
click at [391, 561] on textarea "Descreva a orientação" at bounding box center [864, 567] width 1271 height 138
click at [783, 551] on textarea "Descreva a orientação" at bounding box center [864, 567] width 1271 height 138
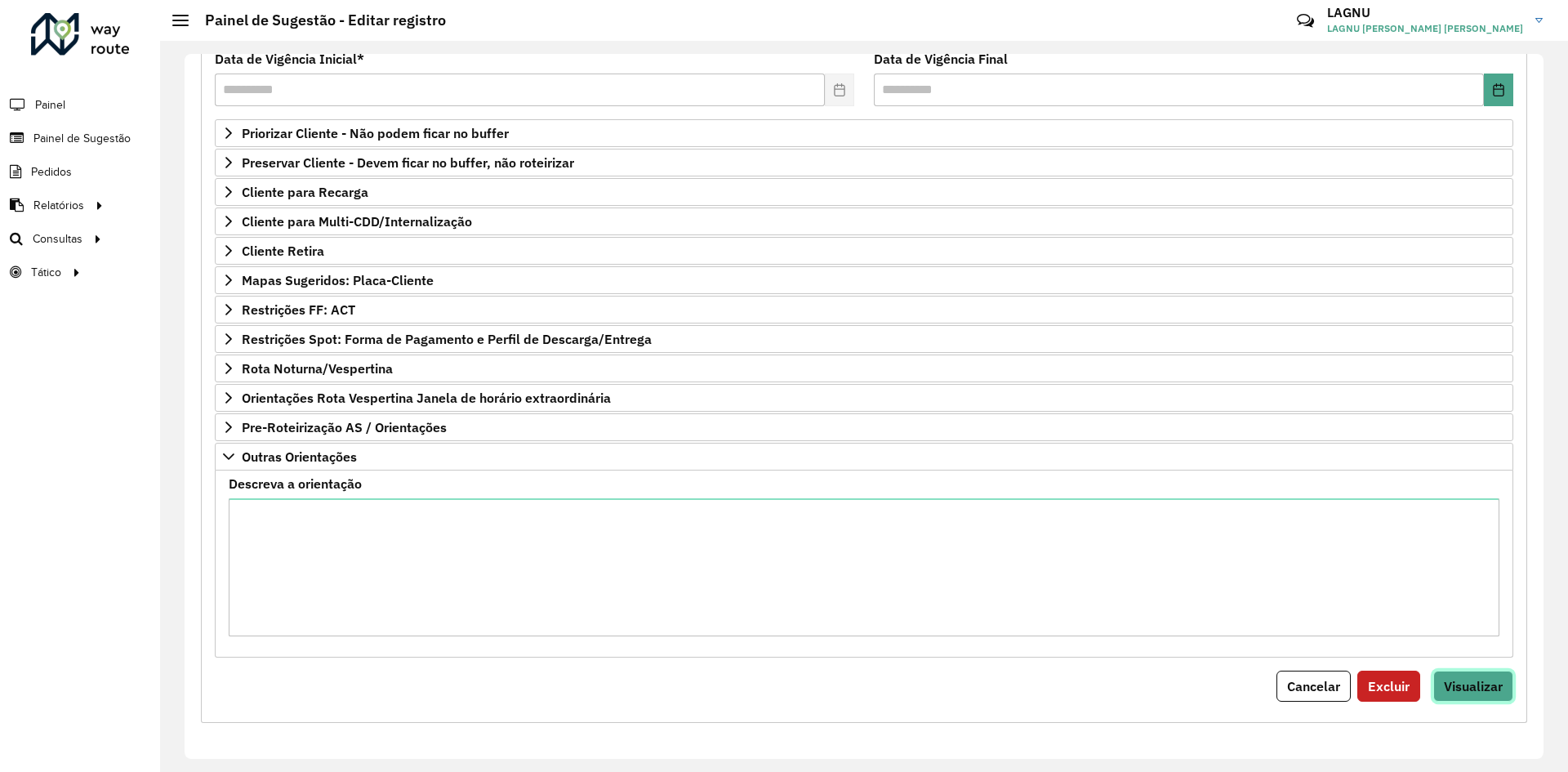
click at [1462, 685] on span "Visualizar" at bounding box center [1473, 686] width 59 height 16
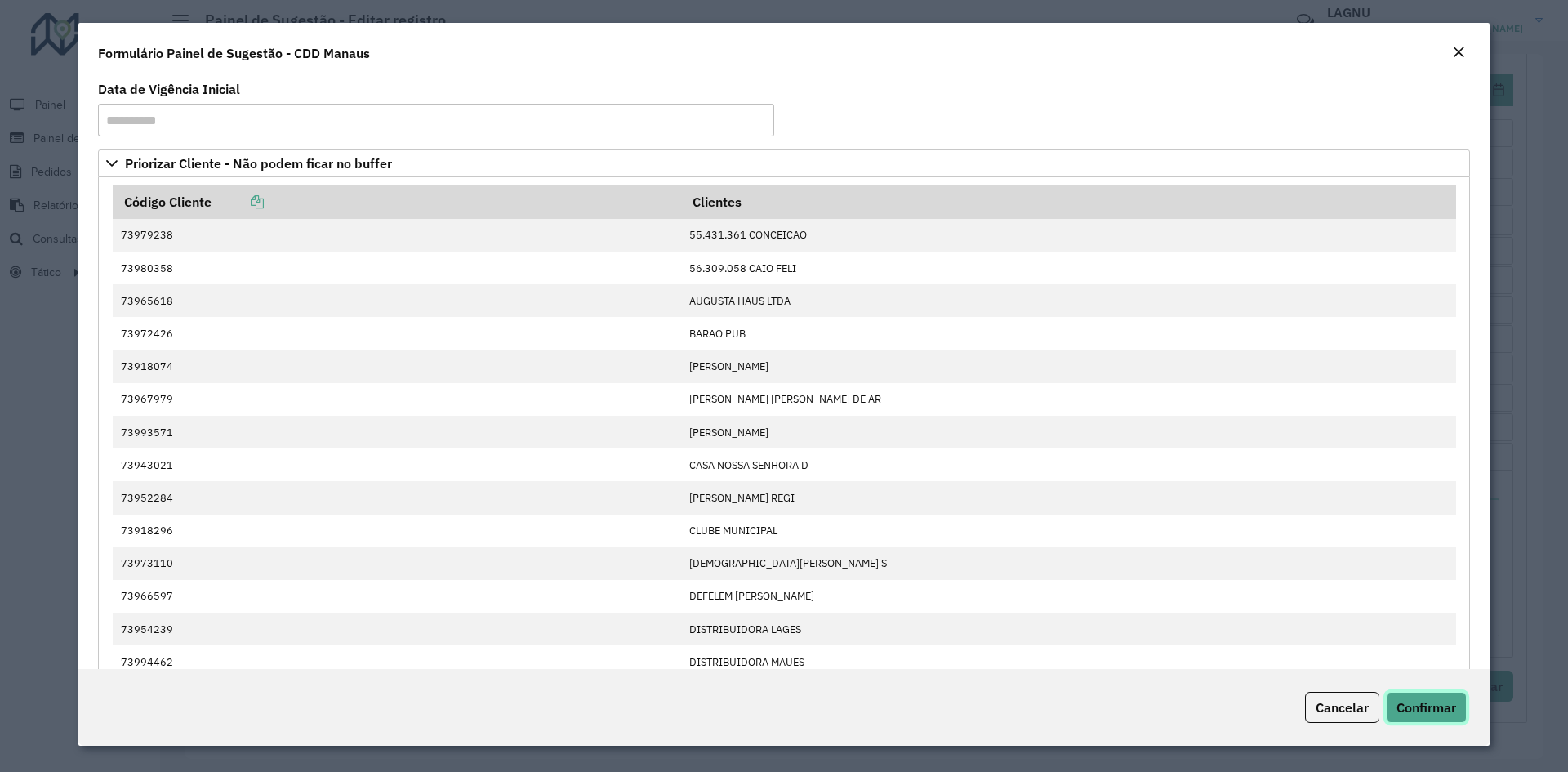
click at [1458, 706] on button "Confirmar" at bounding box center [1426, 707] width 81 height 31
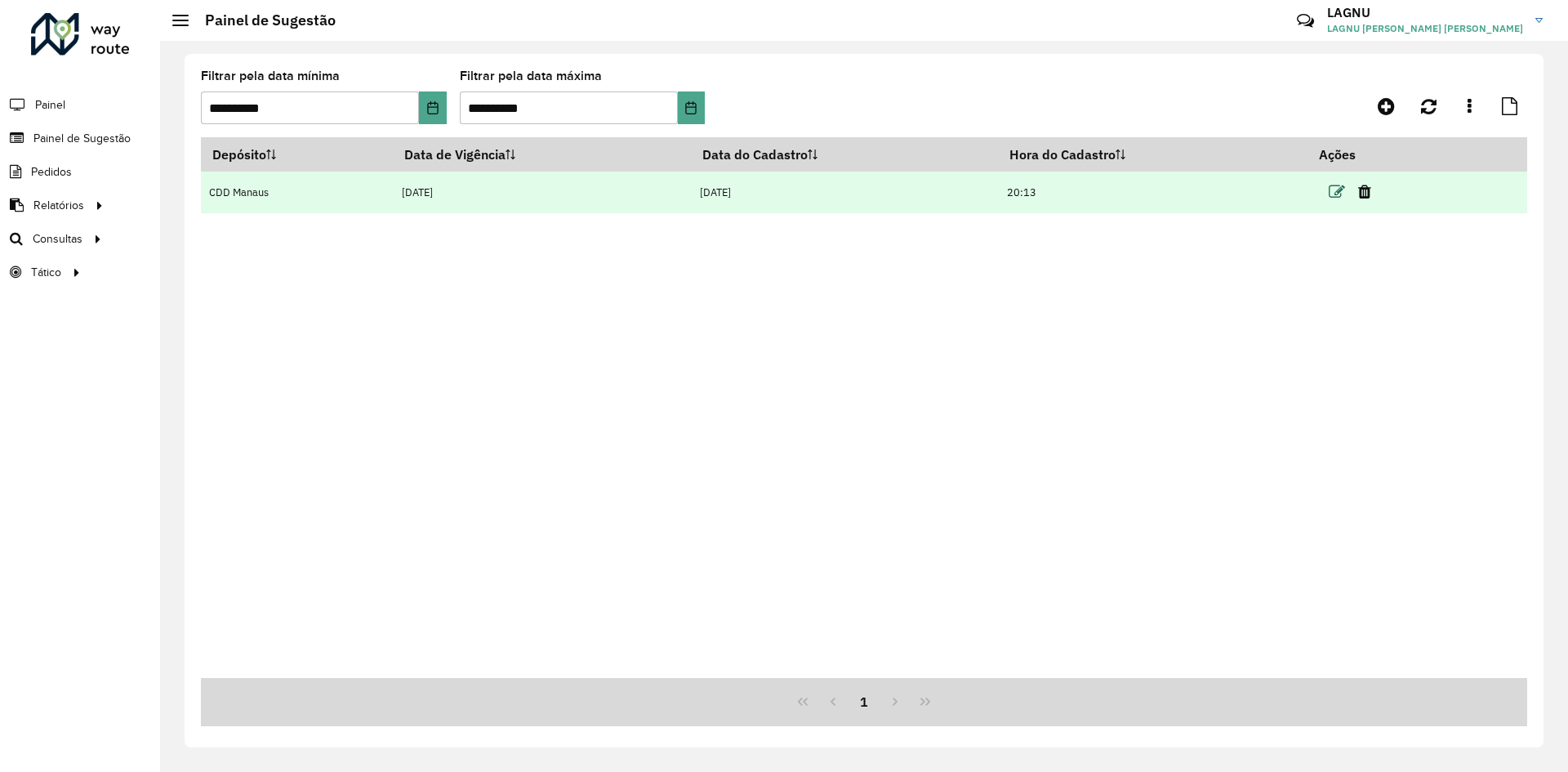
click at [1337, 199] on icon at bounding box center [1336, 192] width 16 height 16
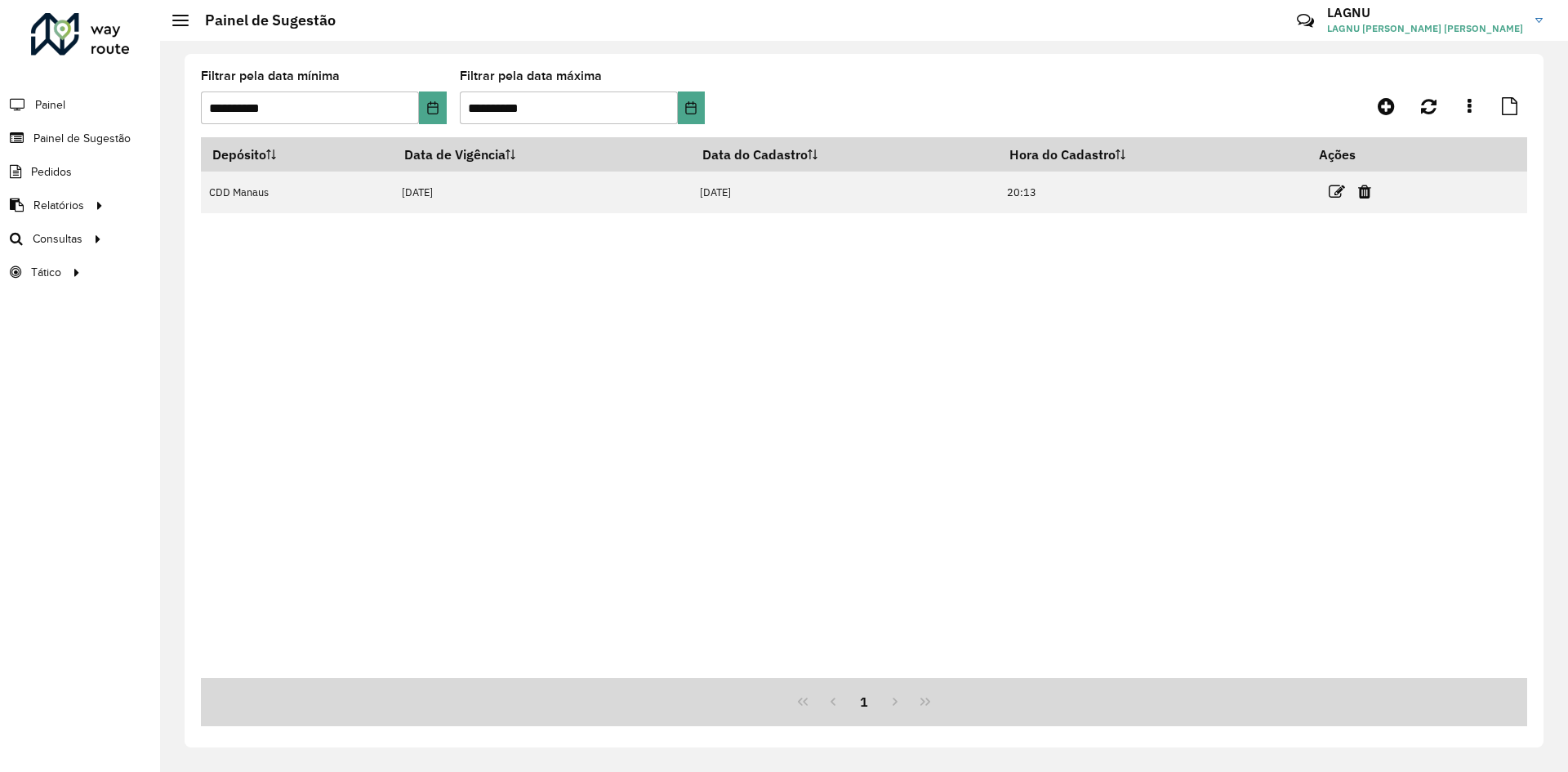
drag, startPoint x: 1337, startPoint y: 199, endPoint x: 1327, endPoint y: 216, distance: 19.7
click at [1337, 199] on hb-app "**********" at bounding box center [784, 386] width 1568 height 772
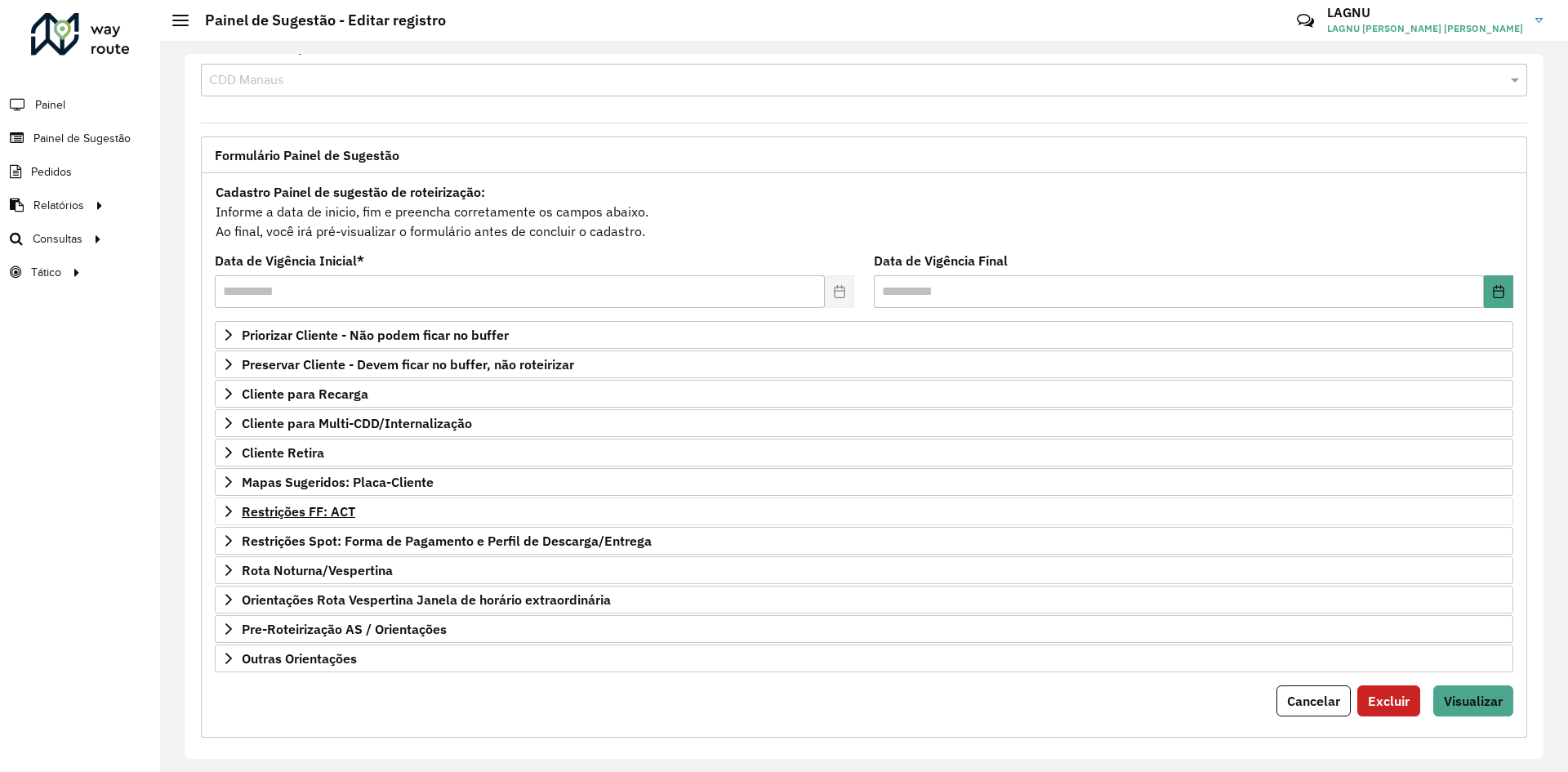
scroll to position [43, 0]
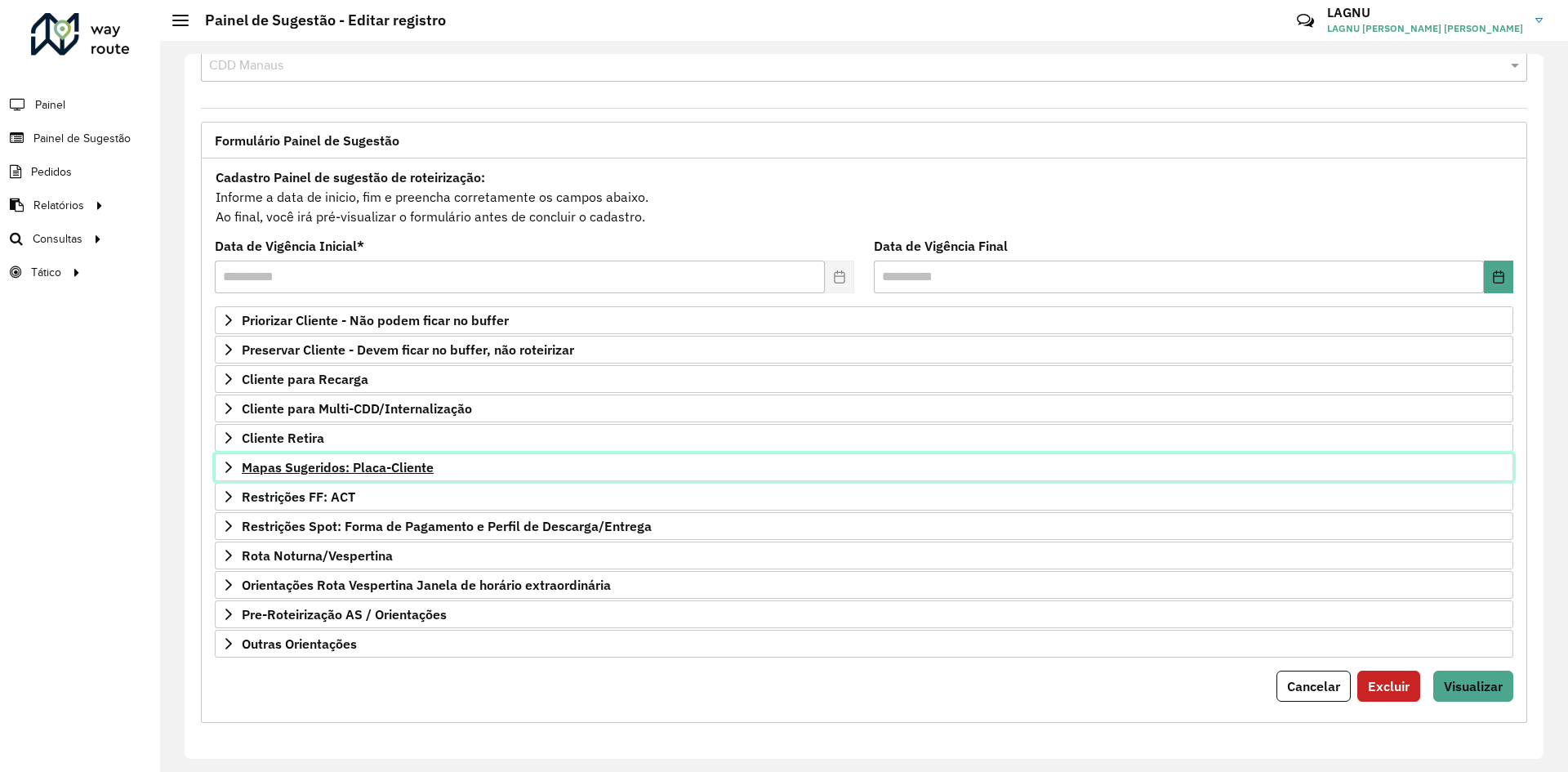
click at [300, 463] on span "Mapas Sugeridos: Placa-Cliente" at bounding box center [337, 467] width 192 height 13
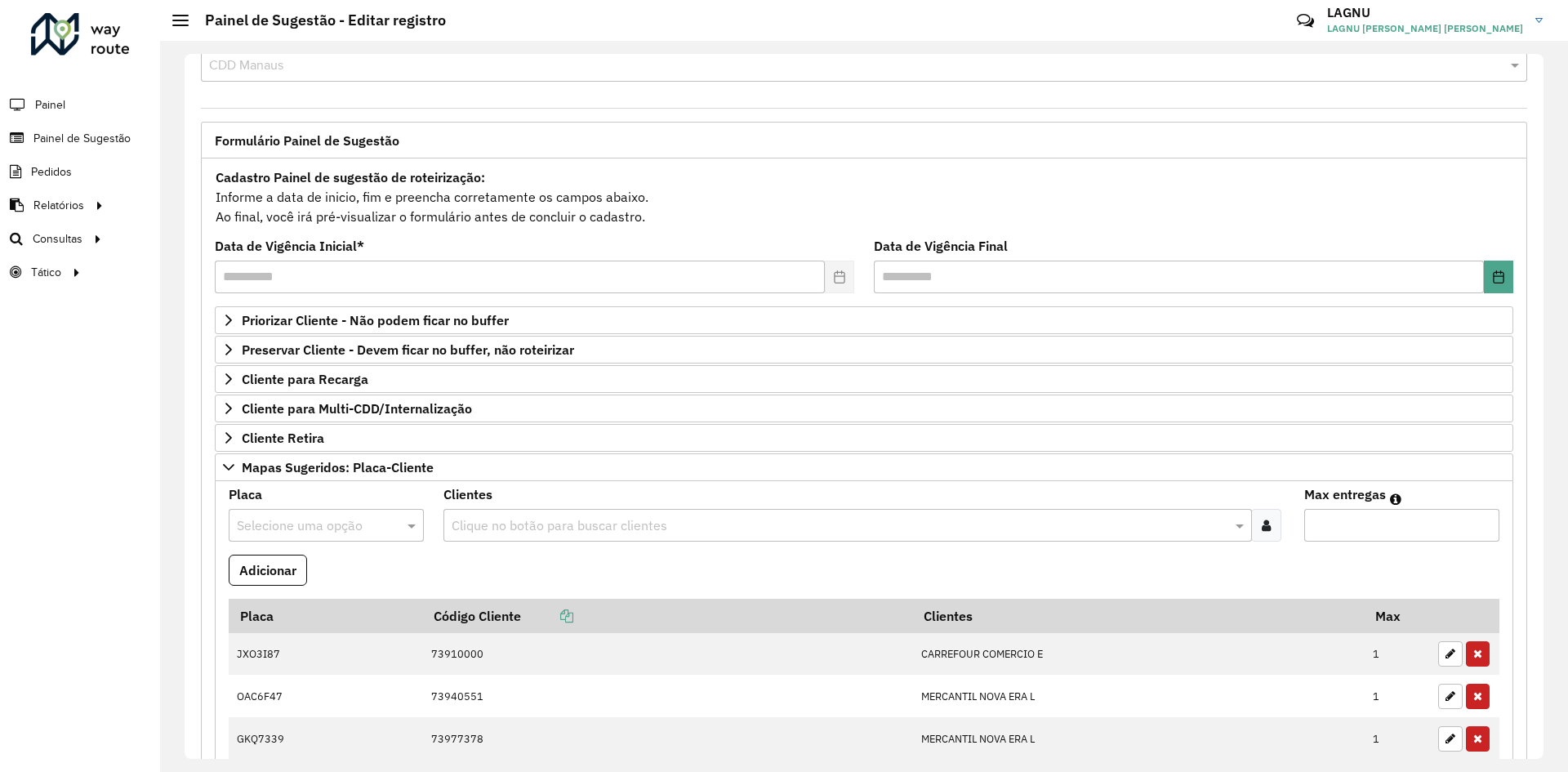
click at [325, 532] on input "text" at bounding box center [310, 526] width 146 height 20
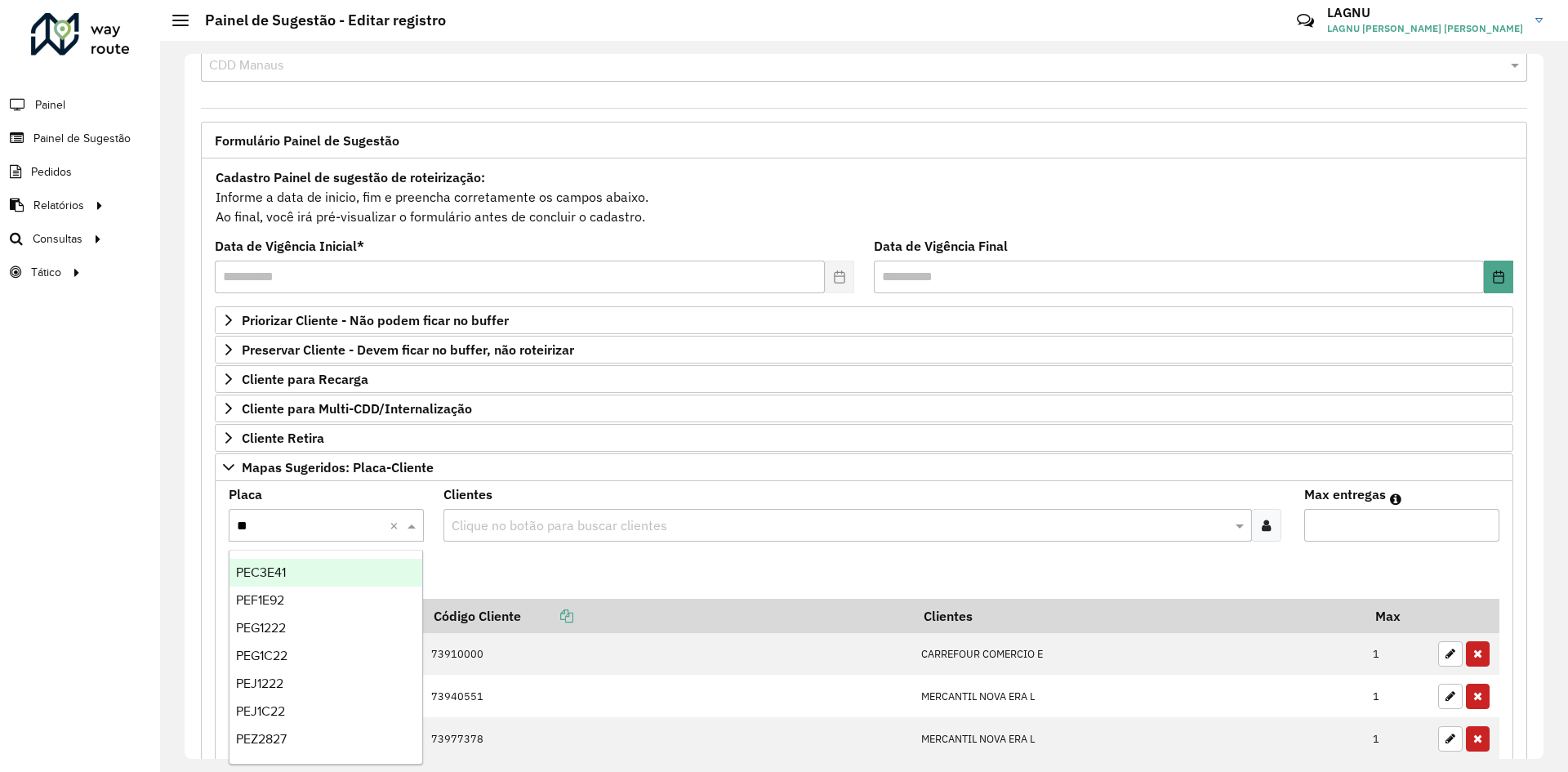
type input "***"
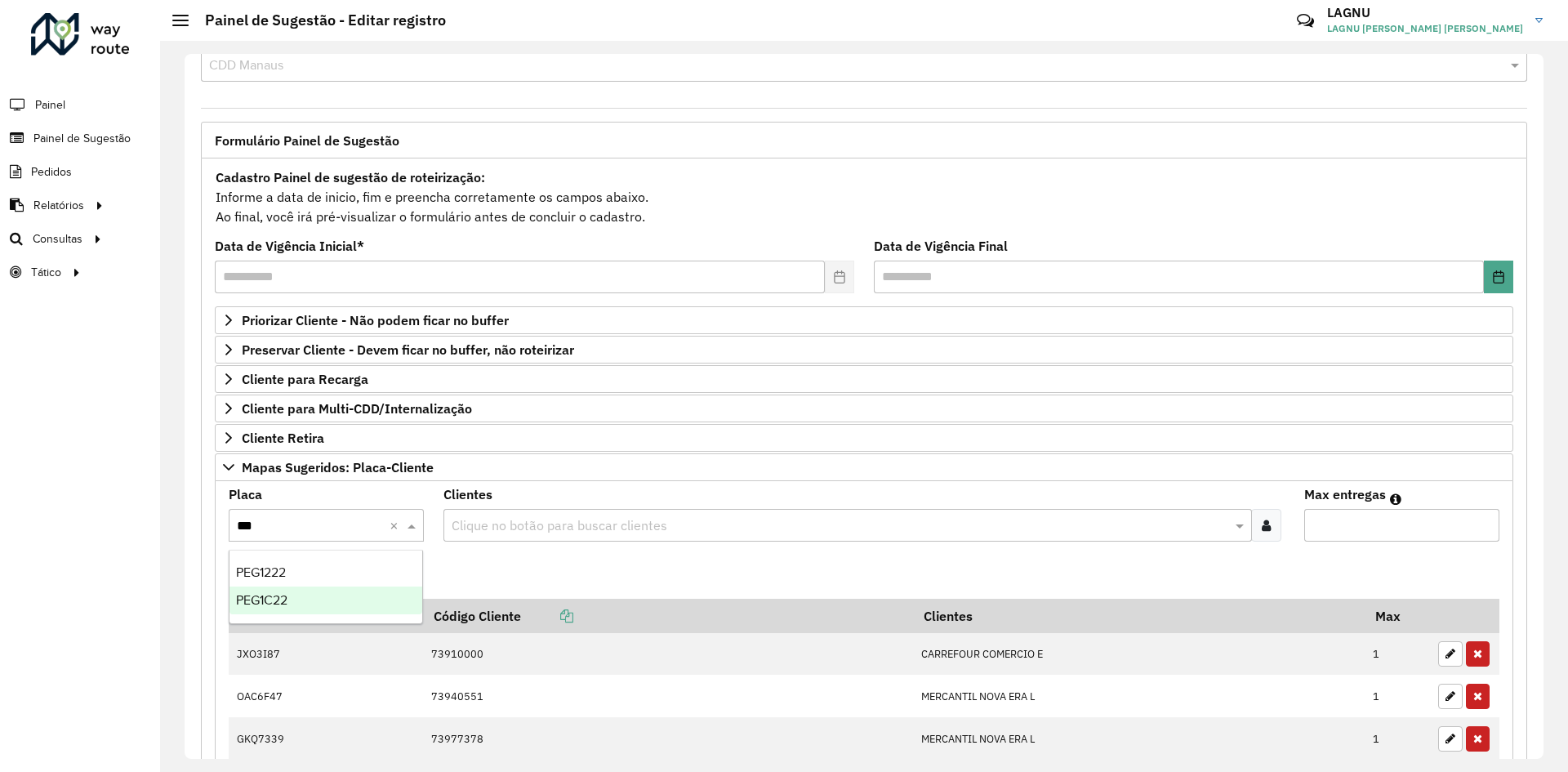
drag, startPoint x: 324, startPoint y: 594, endPoint x: 457, endPoint y: 543, distance: 142.4
click at [325, 594] on div "PEG1C22" at bounding box center [325, 600] width 192 height 28
click at [489, 522] on input "text" at bounding box center [839, 526] width 784 height 20
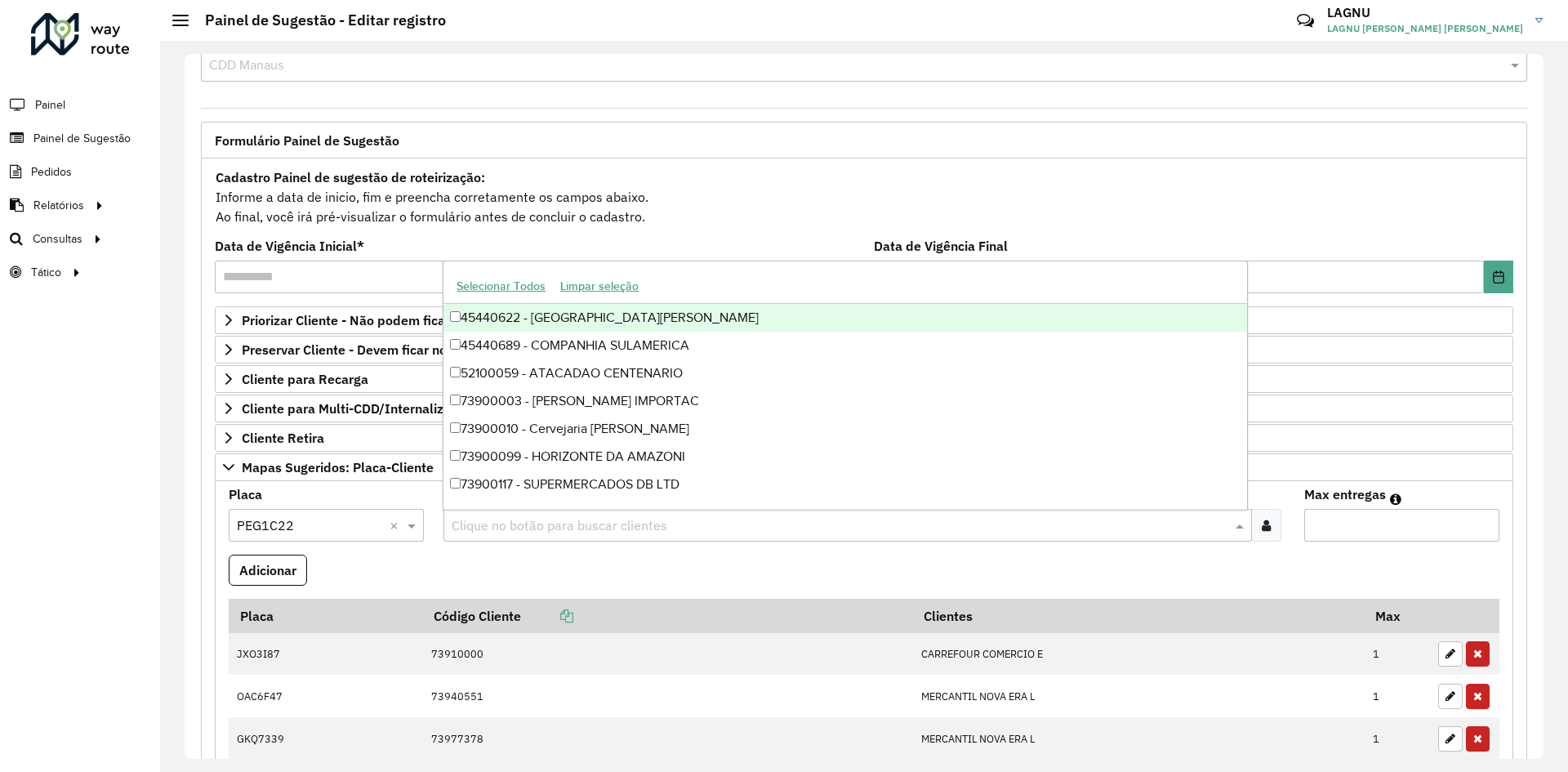
paste input "*****"
type input "*****"
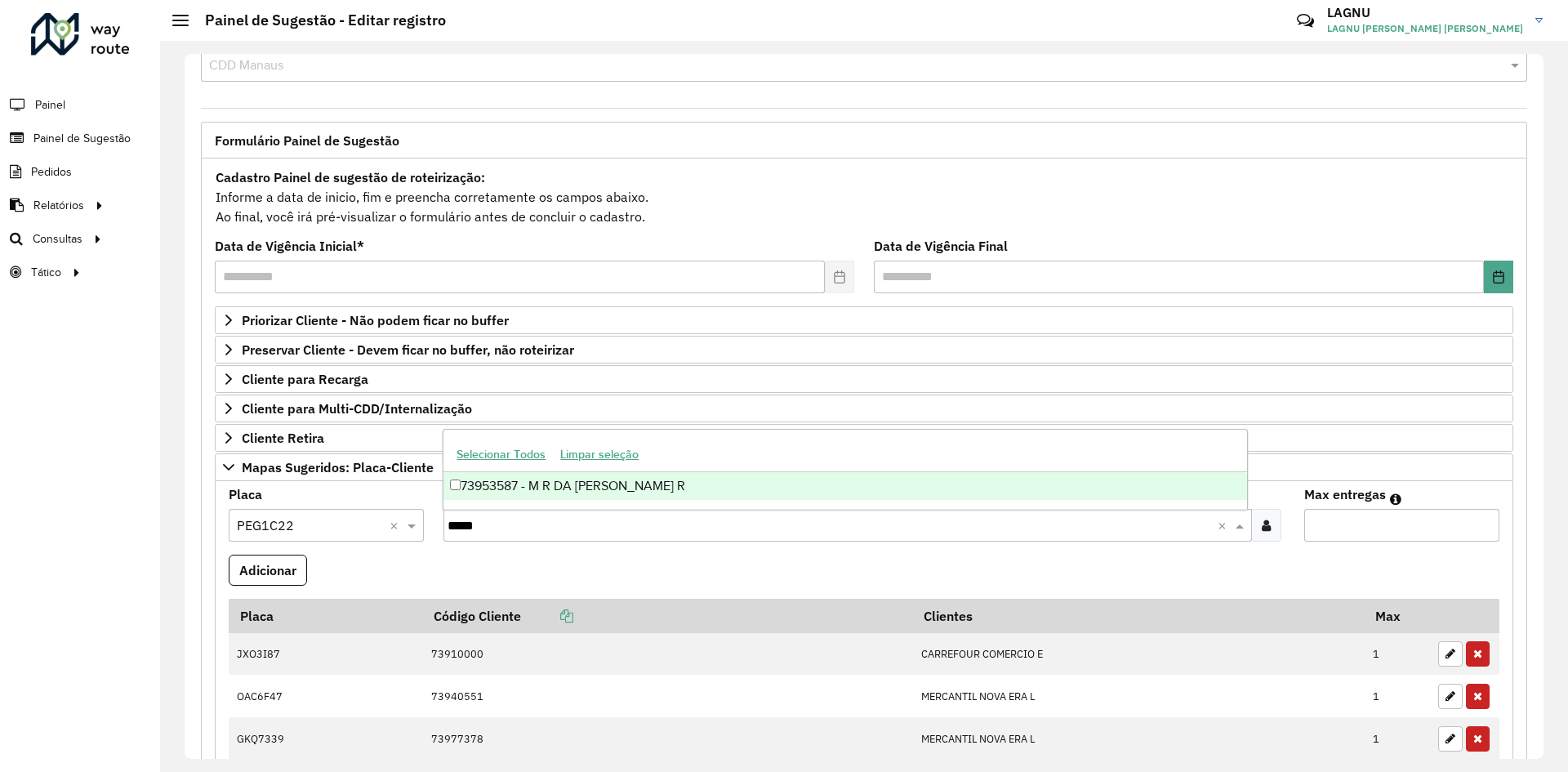
click at [578, 491] on div "73953587 - M R DA [PERSON_NAME] R" at bounding box center [845, 486] width 803 height 28
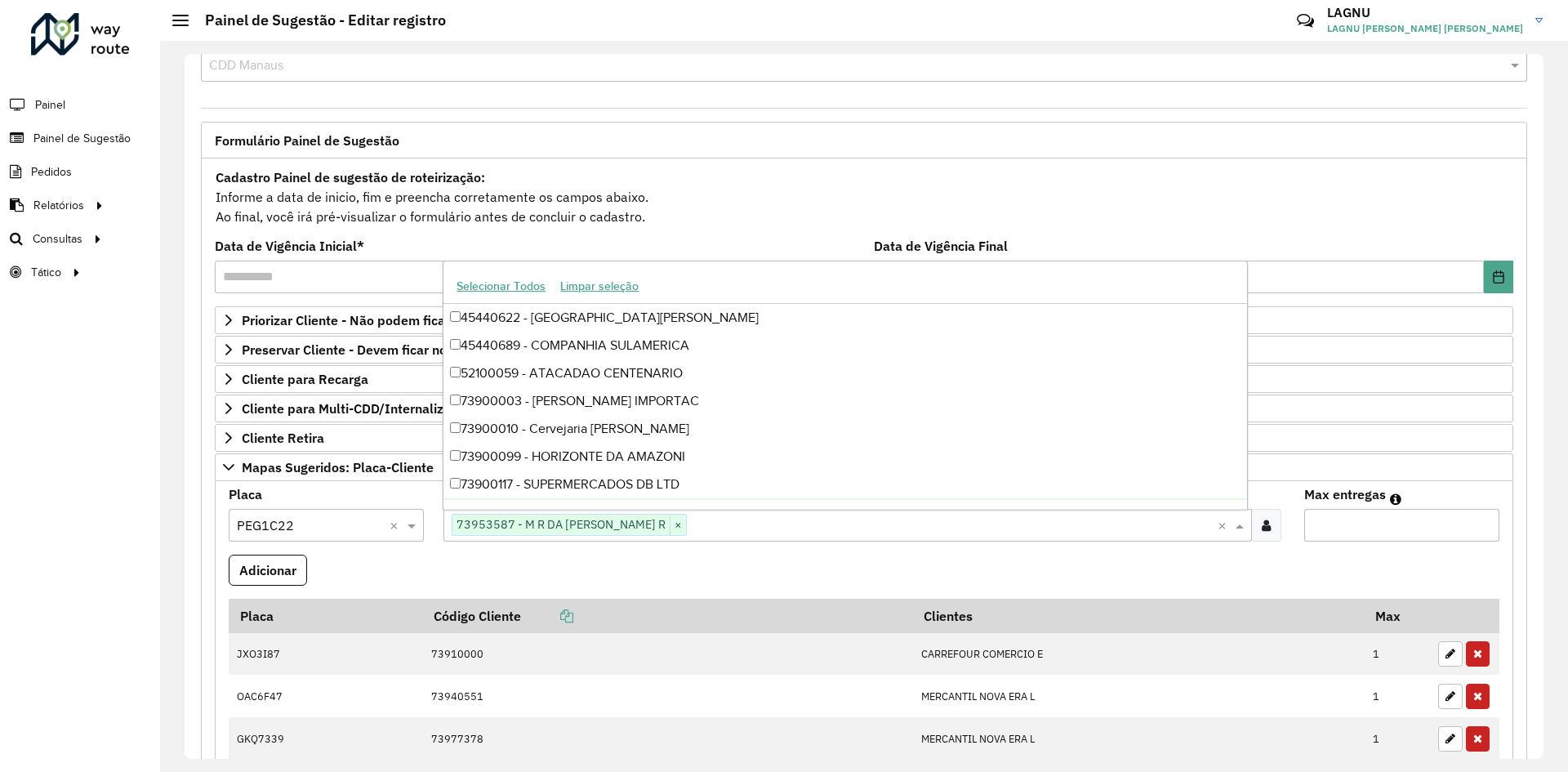
click at [1348, 537] on input "Max entregas" at bounding box center [1401, 525] width 195 height 32
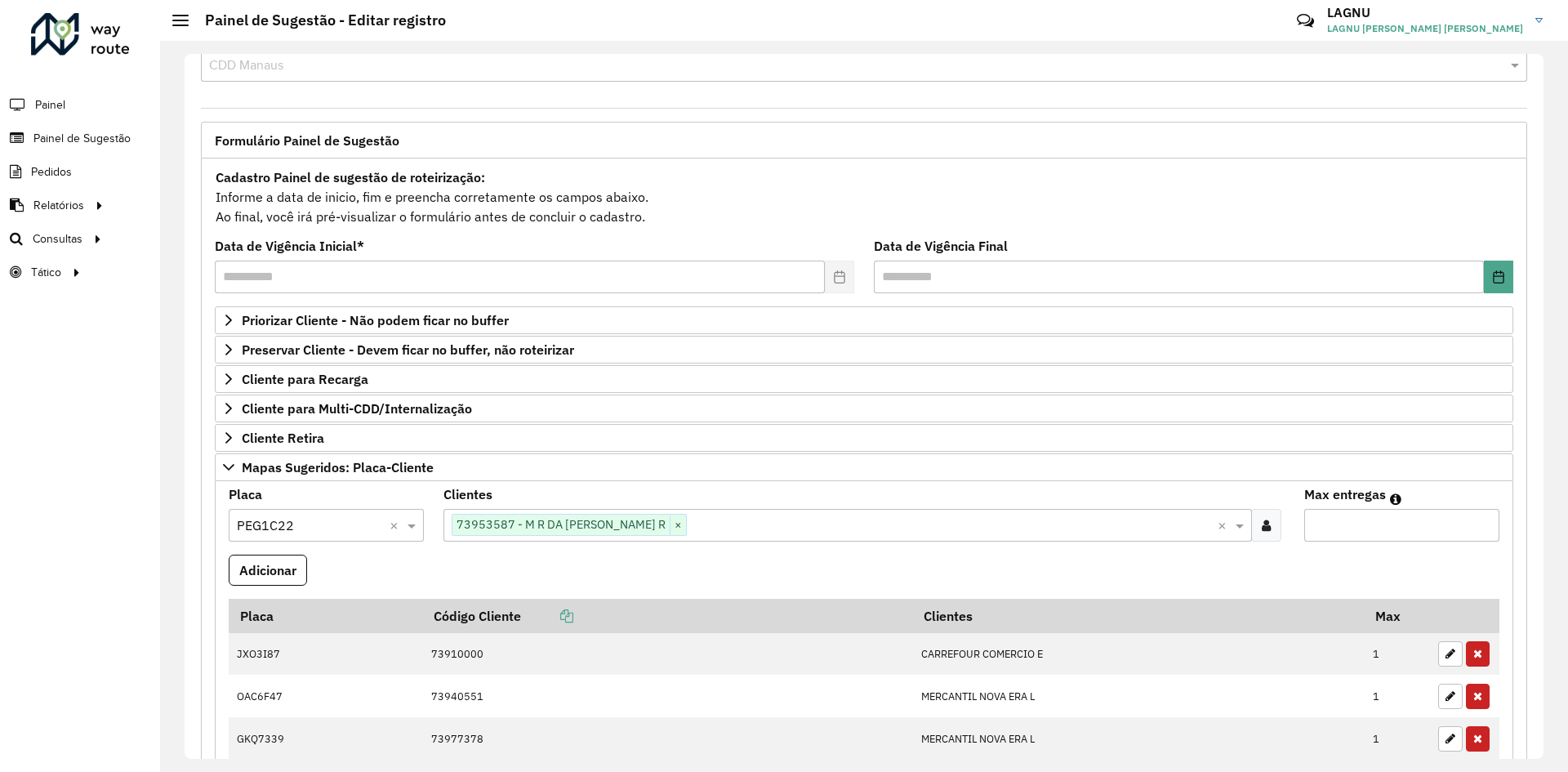
type input "*"
click at [285, 587] on formly-wrapper-form-field "Adicionar" at bounding box center [267, 577] width 78 height 44
click at [286, 575] on button "Adicionar" at bounding box center [267, 570] width 78 height 31
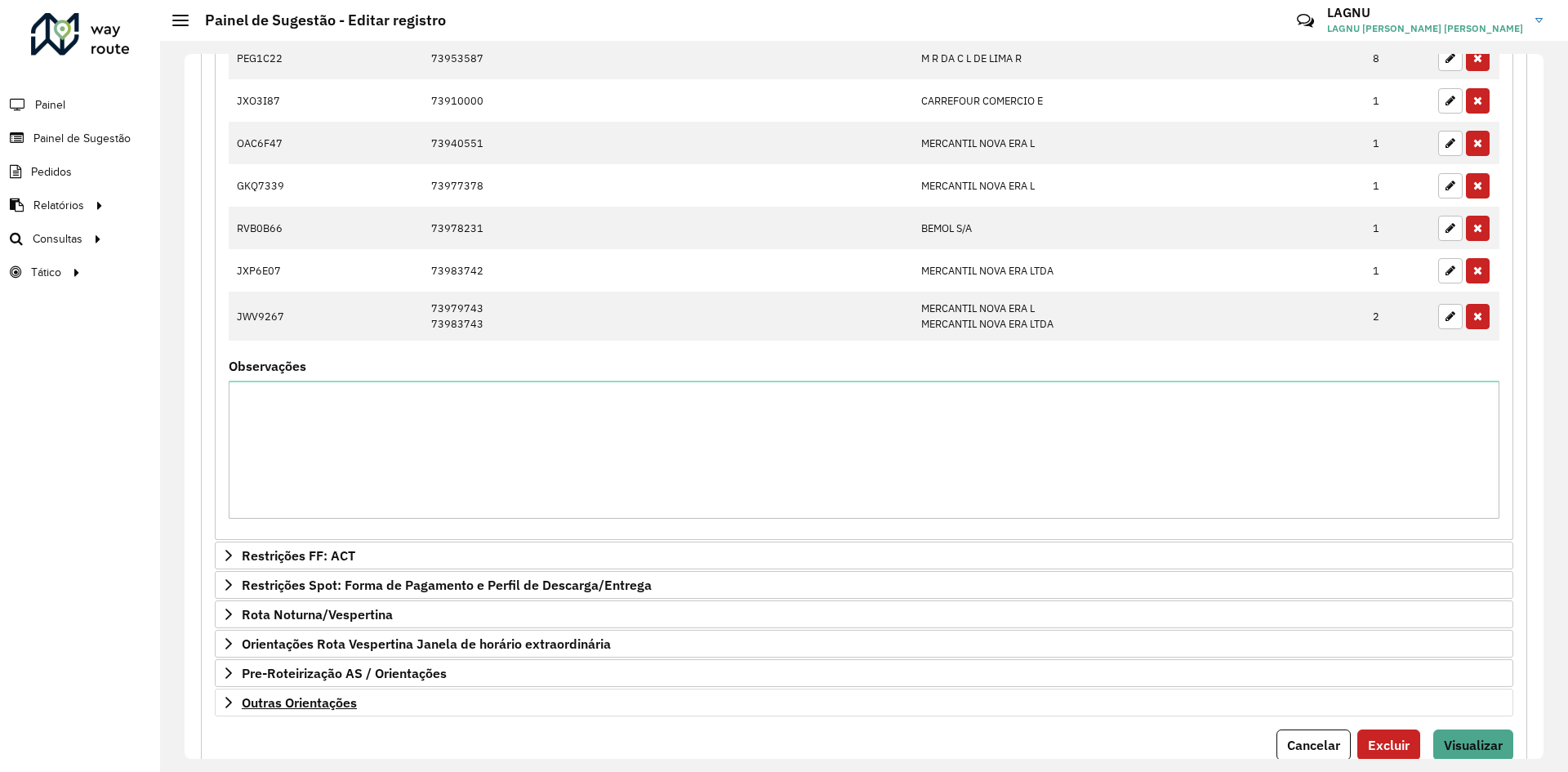
scroll to position [698, 0]
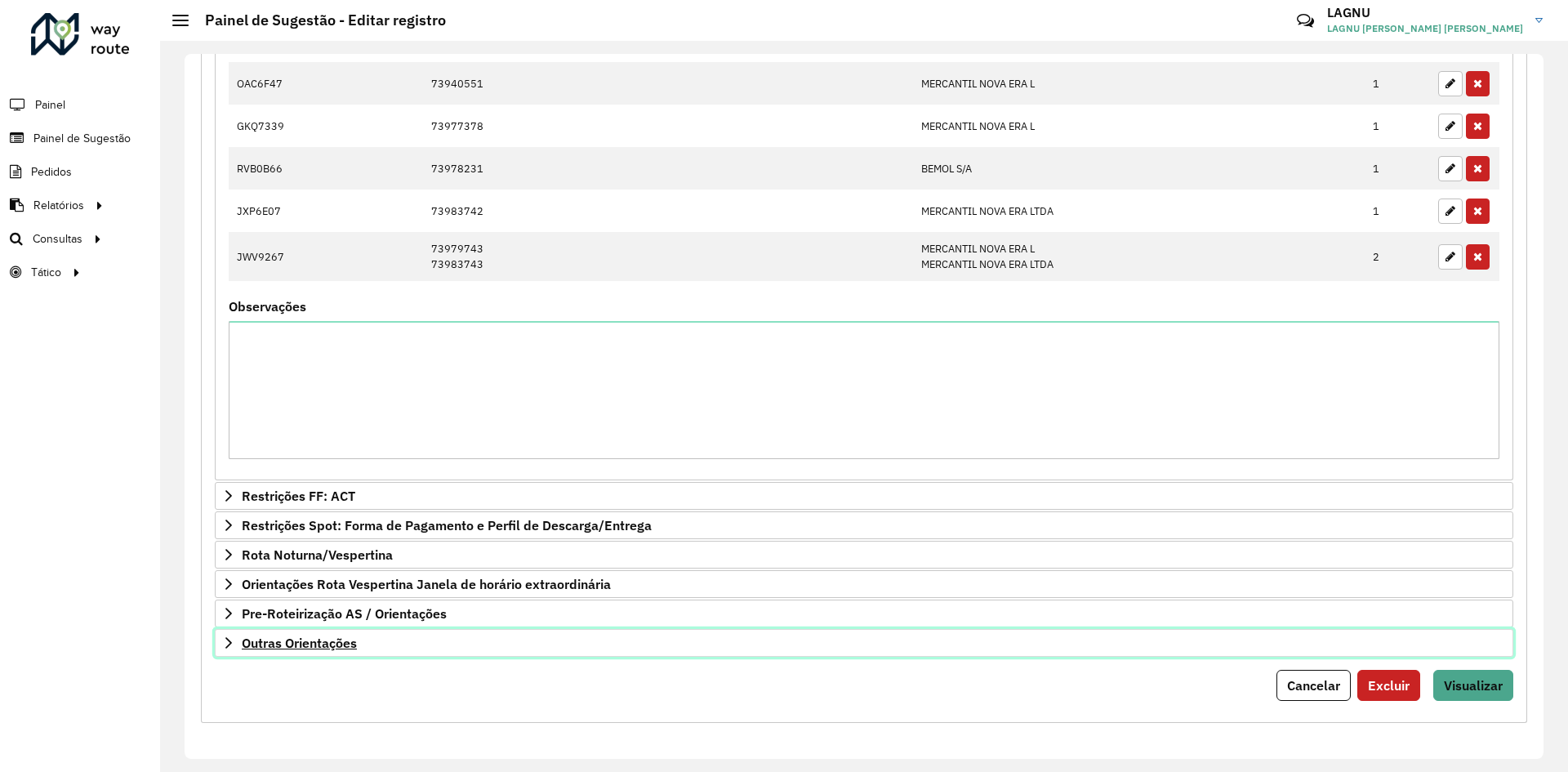
click at [384, 654] on link "Outras Orientações" at bounding box center [864, 642] width 1299 height 28
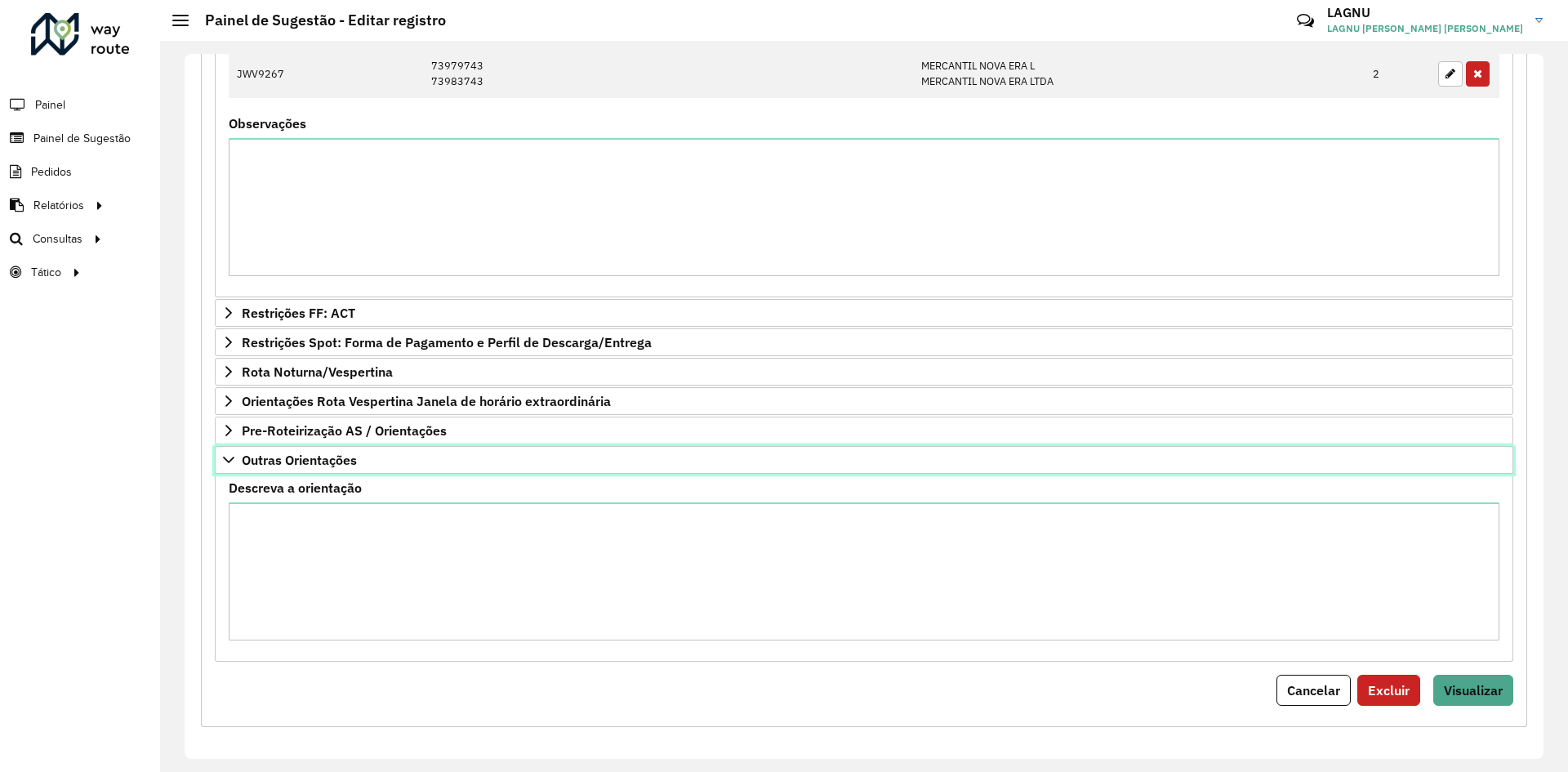
scroll to position [884, 0]
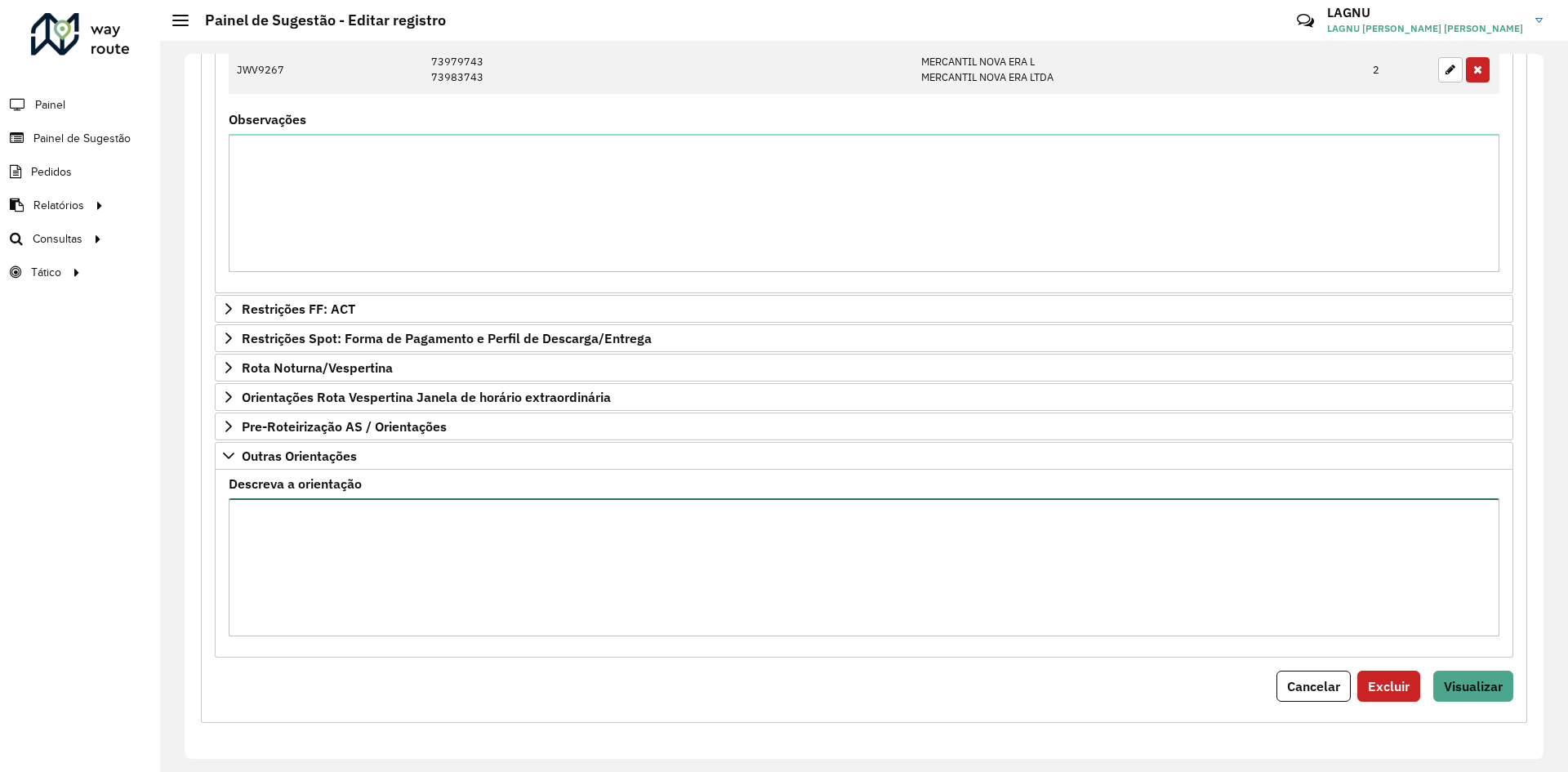
click at [480, 604] on textarea "Descreva a orientação" at bounding box center [864, 567] width 1271 height 138
paste textarea "***** ***** ***** ***** ***** ***** ***** ***** ***** ***** ***** ***** ***** *…"
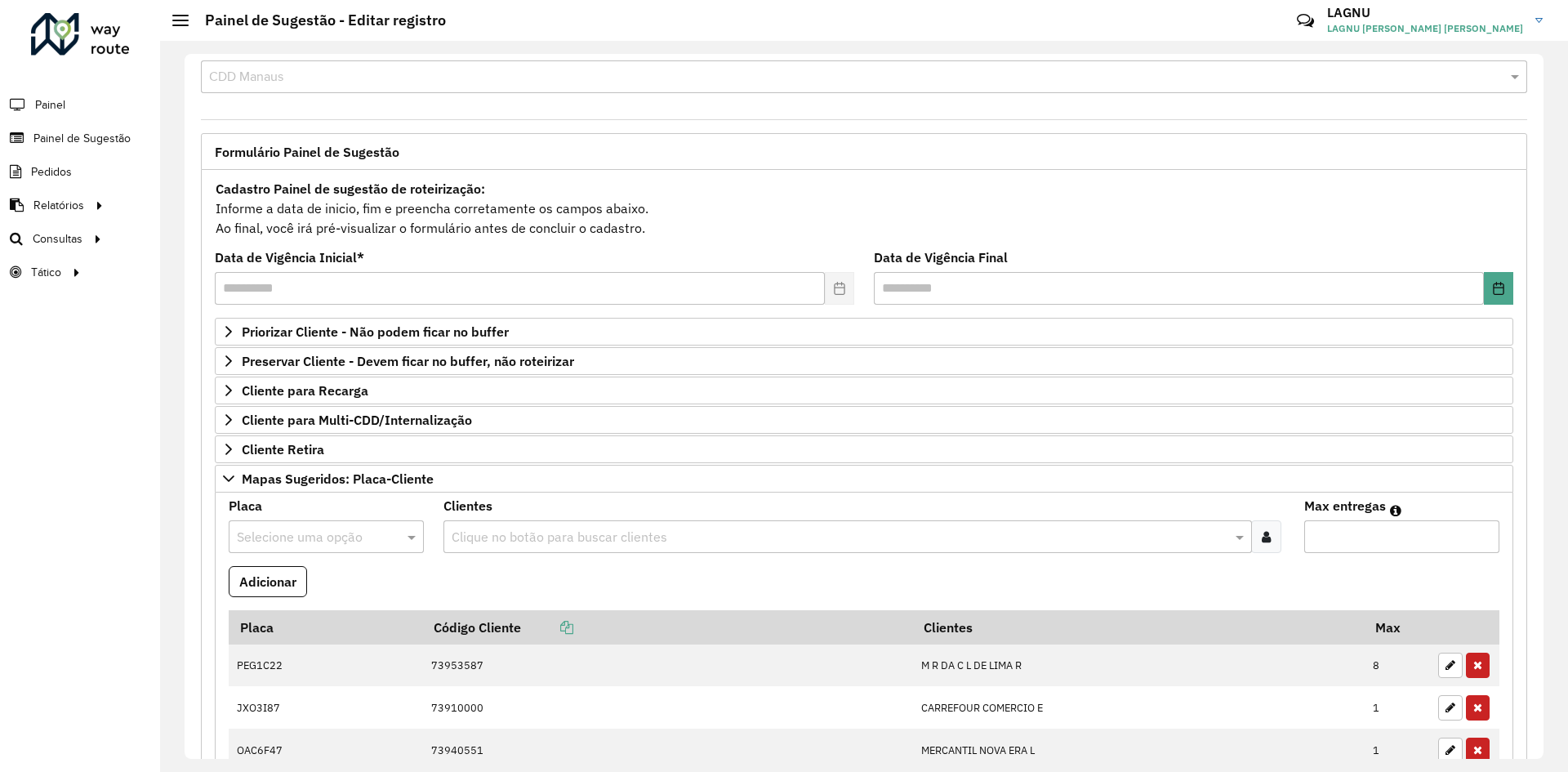
scroll to position [0, 0]
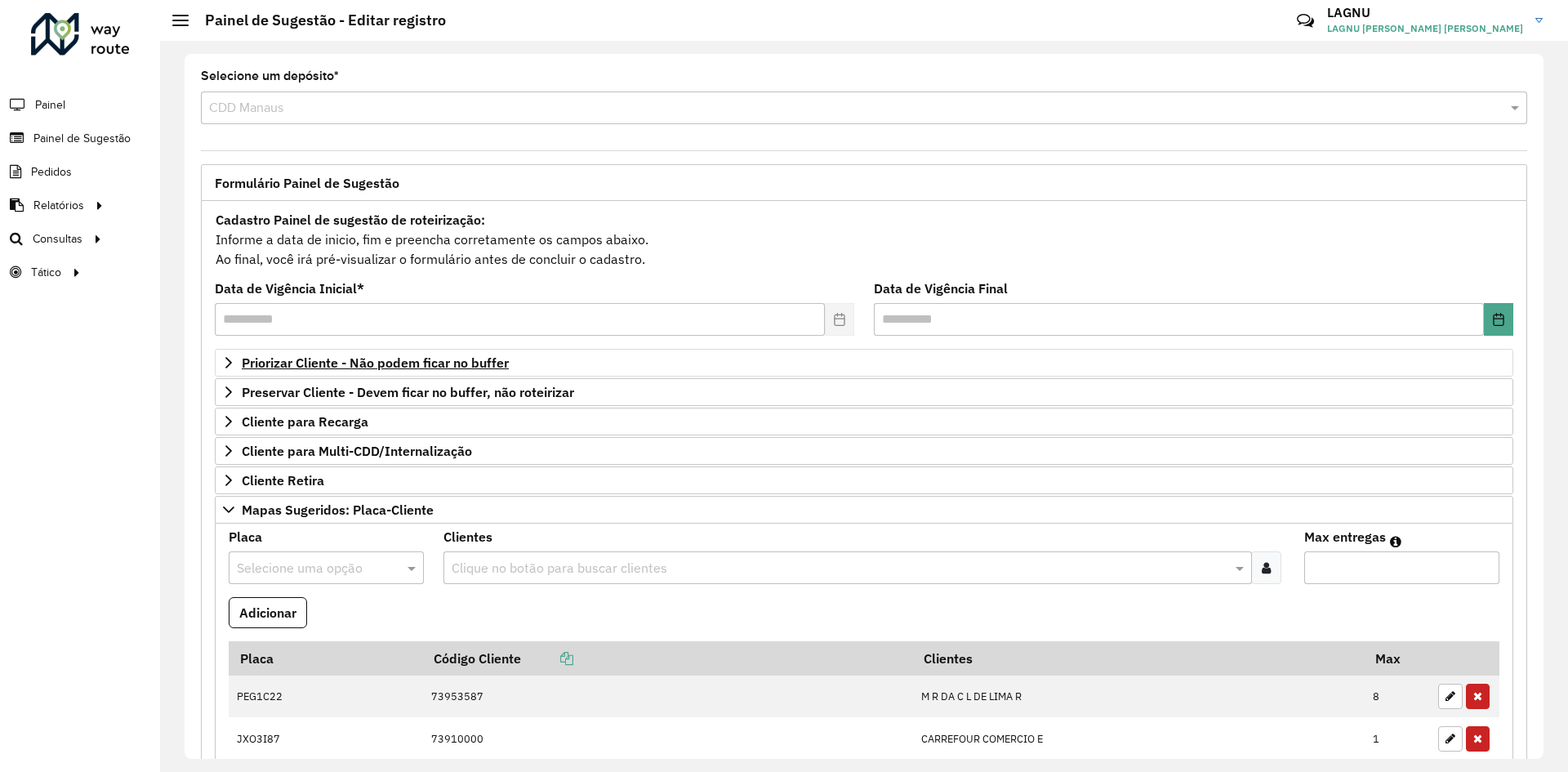
type textarea "**********"
click at [399, 351] on link "Priorizar Cliente - Não podem ficar no buffer" at bounding box center [864, 362] width 1299 height 28
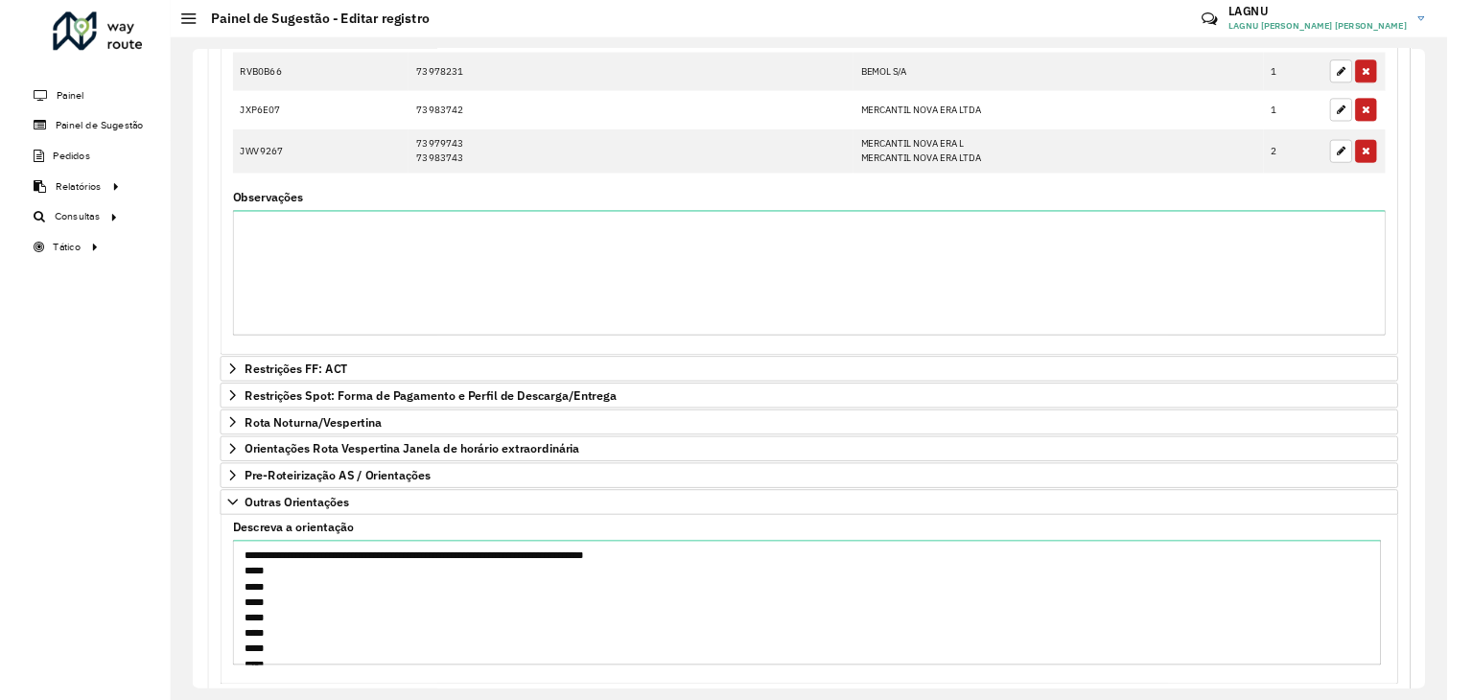
scroll to position [1359, 0]
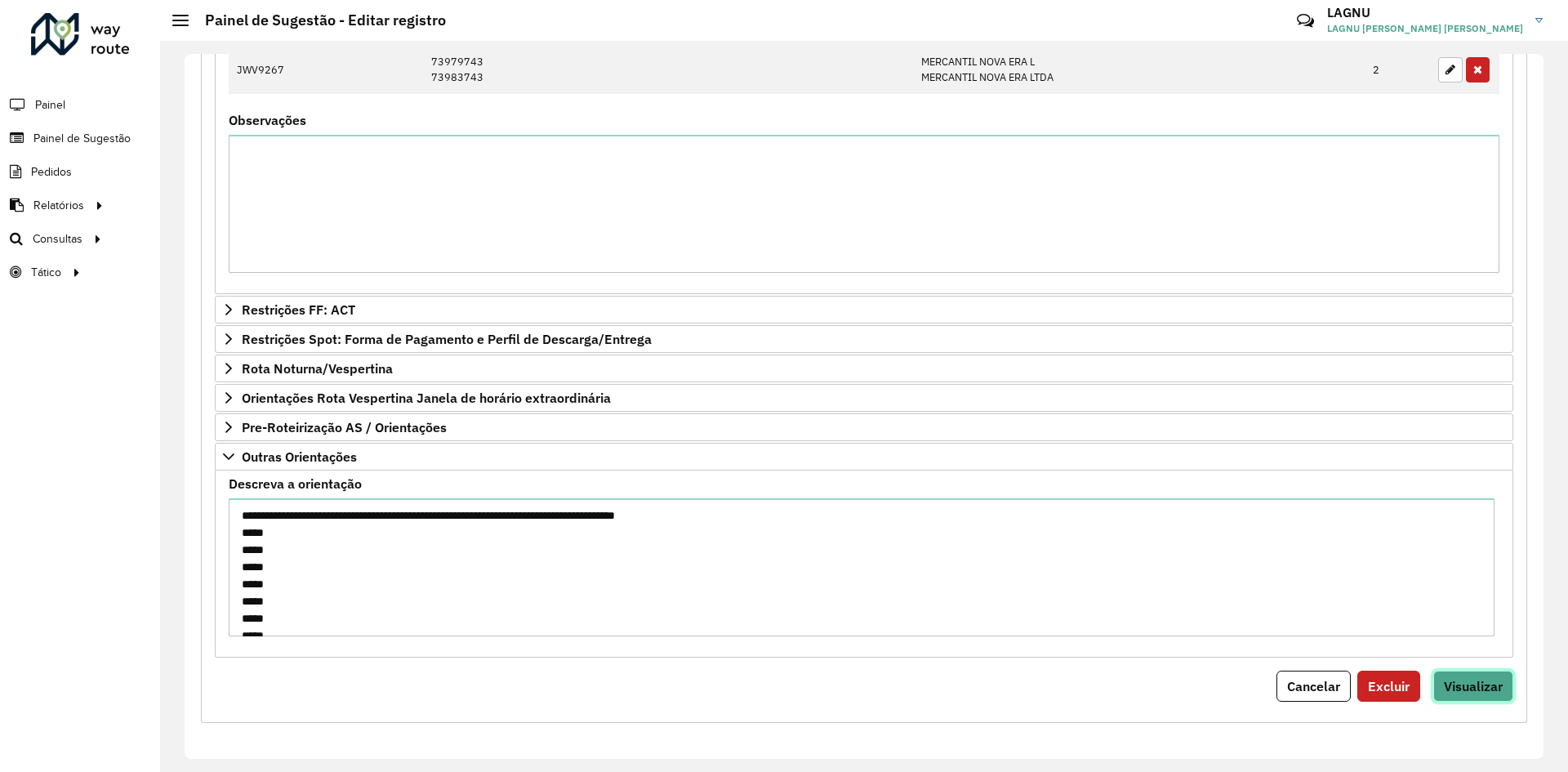
click at [1465, 684] on span "Visualizar" at bounding box center [1473, 686] width 59 height 16
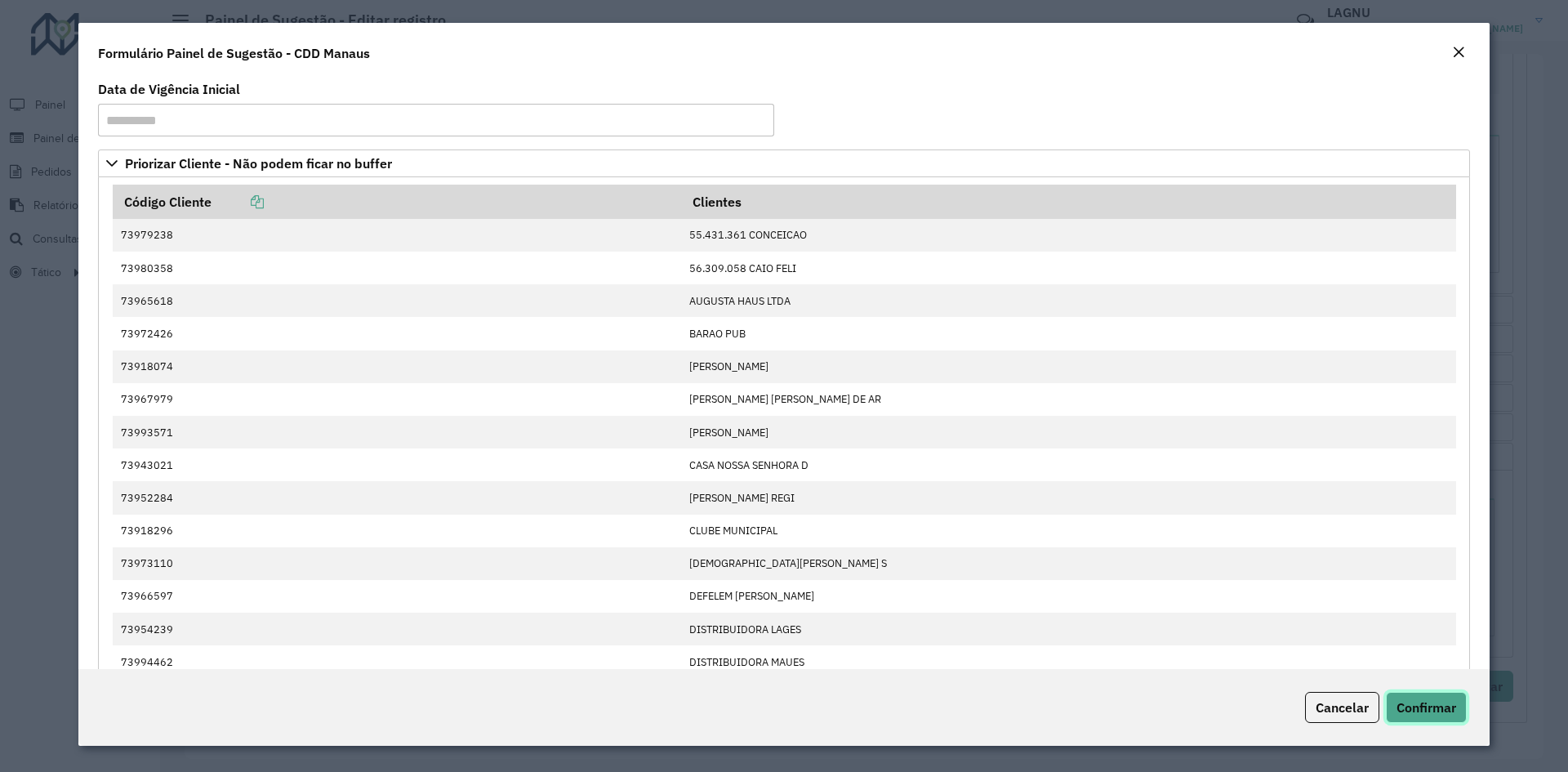
click at [1459, 703] on button "Confirmar" at bounding box center [1426, 707] width 81 height 31
